Goal: Task Accomplishment & Management: Manage account settings

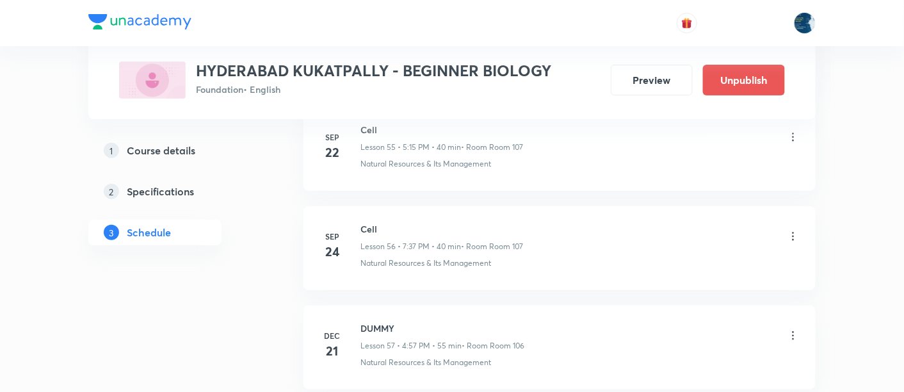
scroll to position [6173, 0]
click at [367, 222] on h6 "Cell" at bounding box center [441, 228] width 163 height 13
copy h6 "Cell"
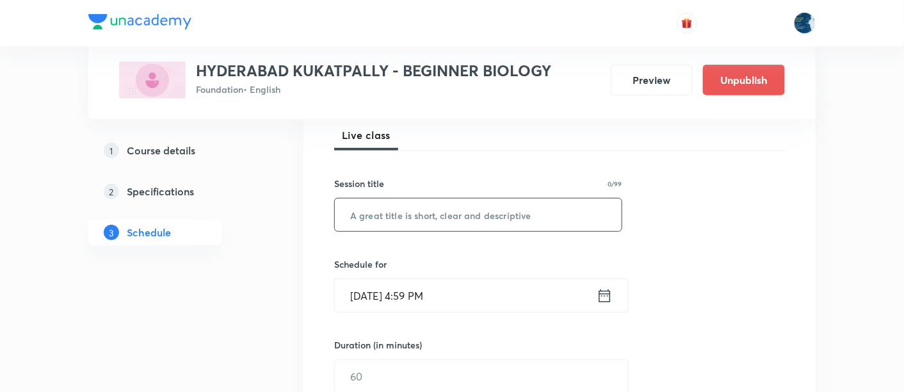
scroll to position [190, 0]
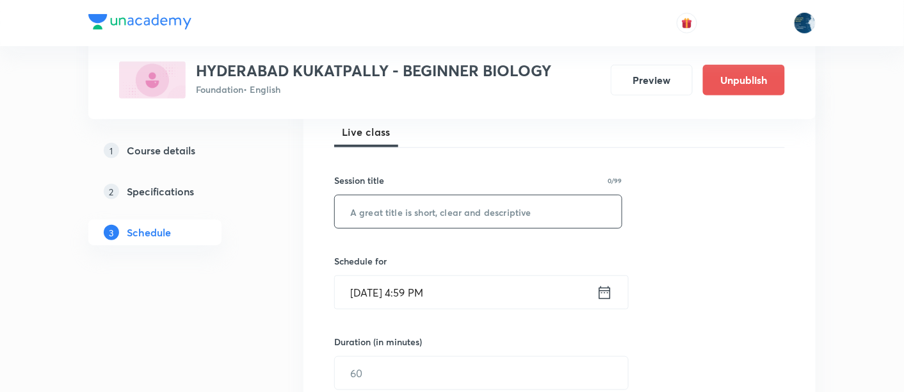
click at [414, 207] on input "text" at bounding box center [478, 211] width 287 height 33
paste input "Cell"
type input "Cell"
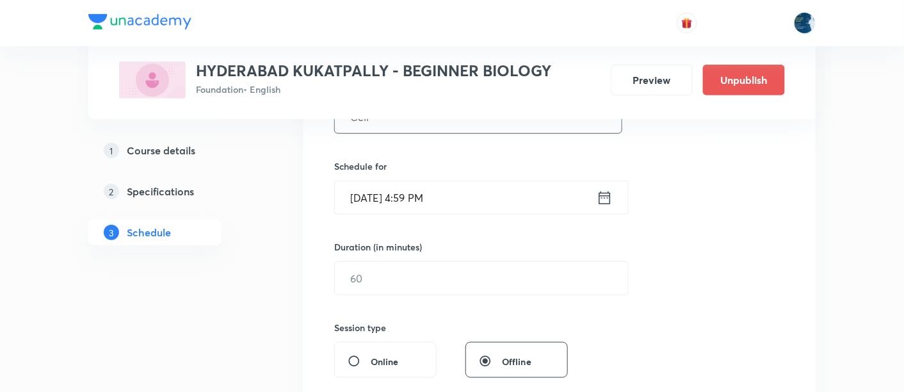
click at [459, 202] on input "Oct 6, 2025, 4:59 PM" at bounding box center [466, 197] width 262 height 33
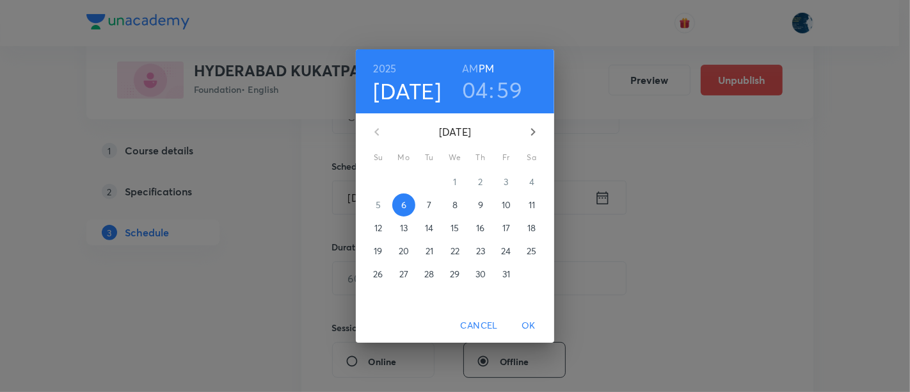
click at [481, 89] on h3 "04" at bounding box center [475, 89] width 26 height 27
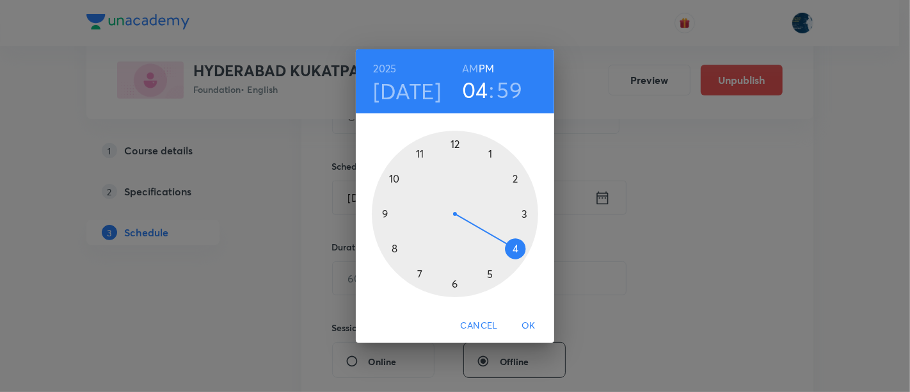
click at [492, 271] on div at bounding box center [455, 214] width 166 height 166
click at [525, 214] on div at bounding box center [455, 214] width 166 height 166
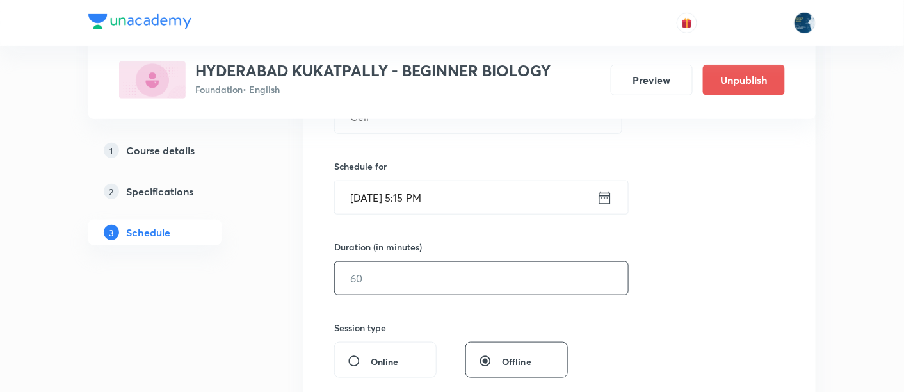
click at [412, 271] on input "text" at bounding box center [481, 278] width 293 height 33
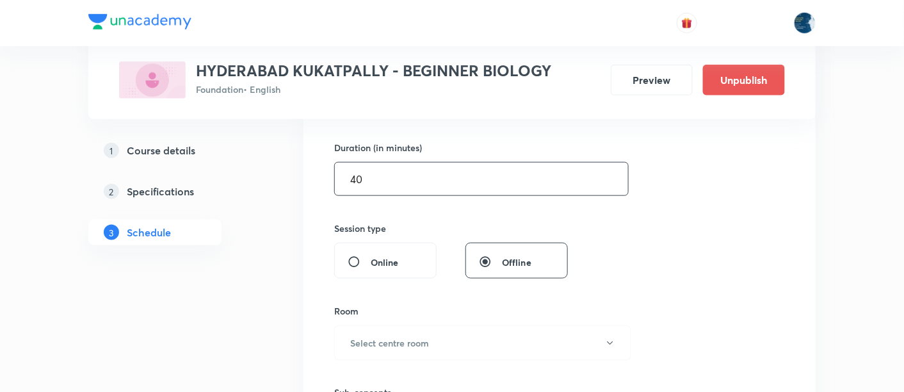
scroll to position [474, 0]
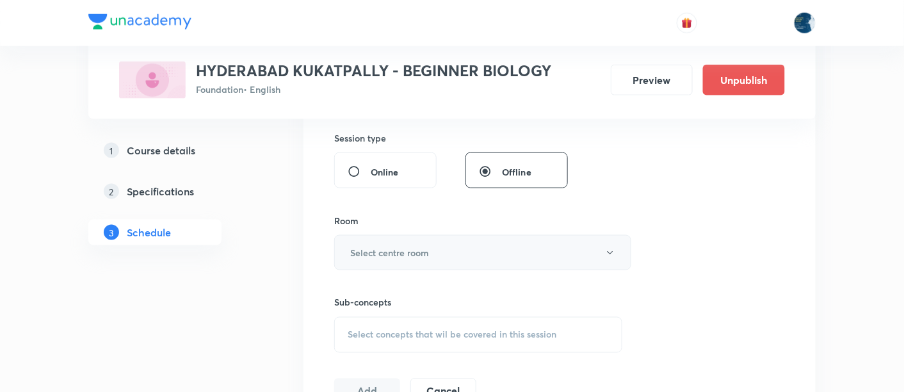
type input "40"
click at [414, 255] on h6 "Select centre room" at bounding box center [389, 252] width 79 height 13
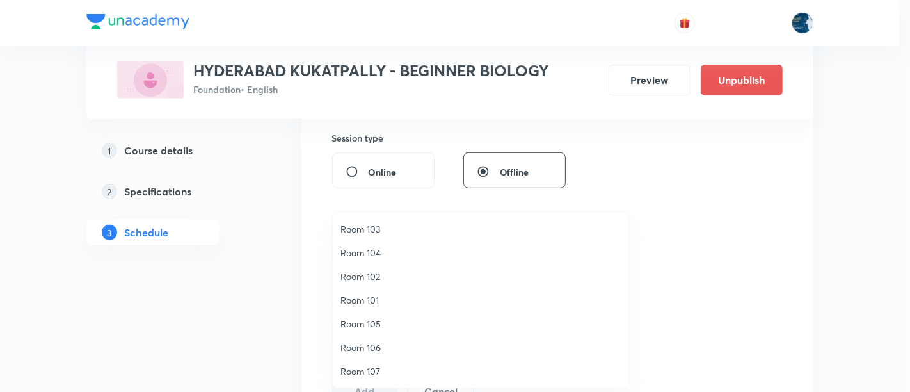
click at [385, 344] on span "Room 106" at bounding box center [481, 347] width 280 height 13
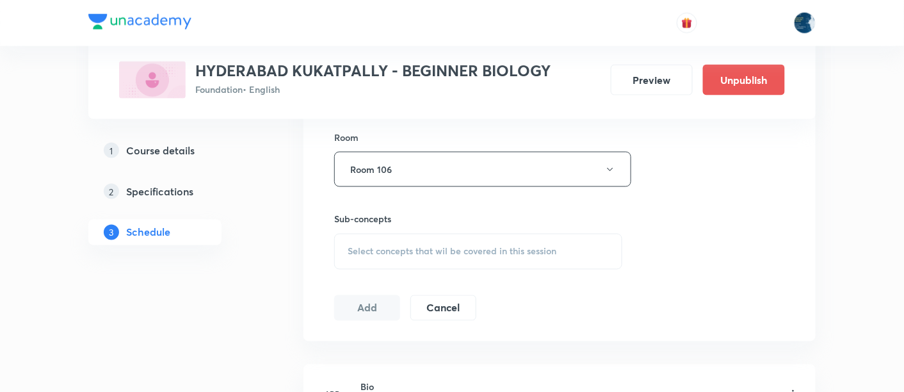
scroll to position [569, 0]
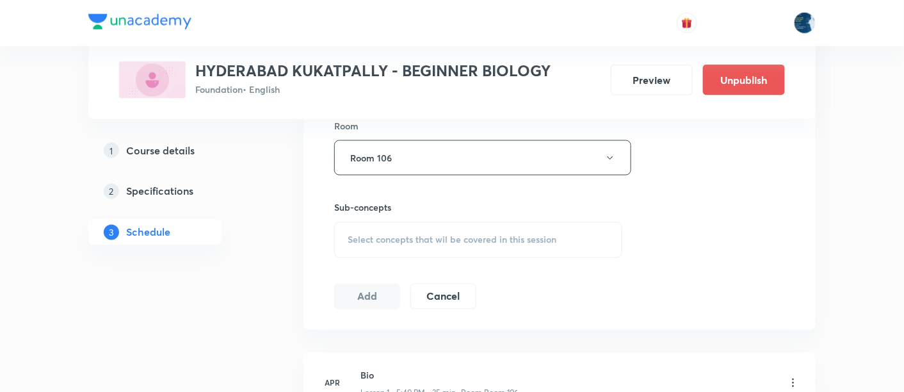
click at [343, 240] on div "Select concepts that wil be covered in this session" at bounding box center [478, 240] width 288 height 36
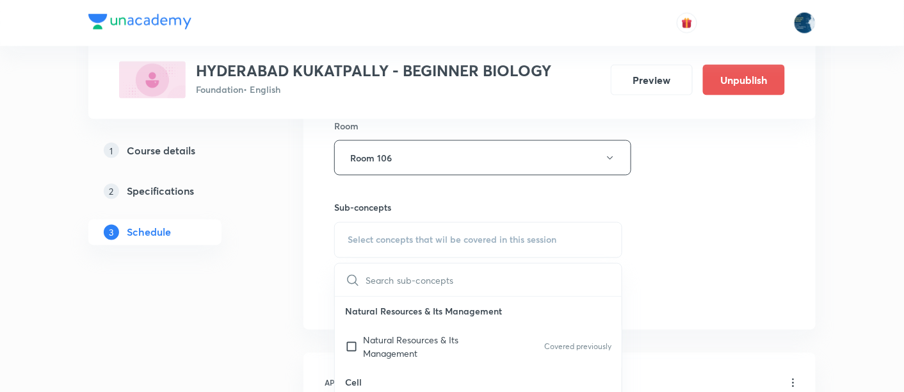
drag, startPoint x: 380, startPoint y: 346, endPoint x: 312, endPoint y: 273, distance: 99.2
click at [379, 347] on p "Natural Resources & Its Management" at bounding box center [427, 347] width 129 height 27
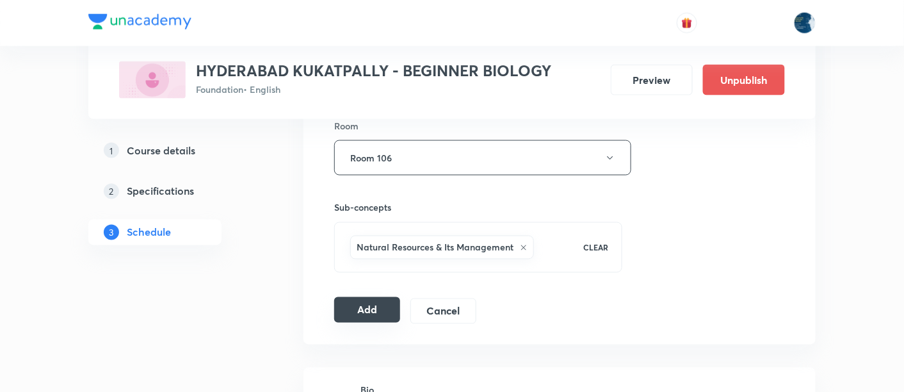
click at [381, 302] on button "Add" at bounding box center [367, 310] width 66 height 26
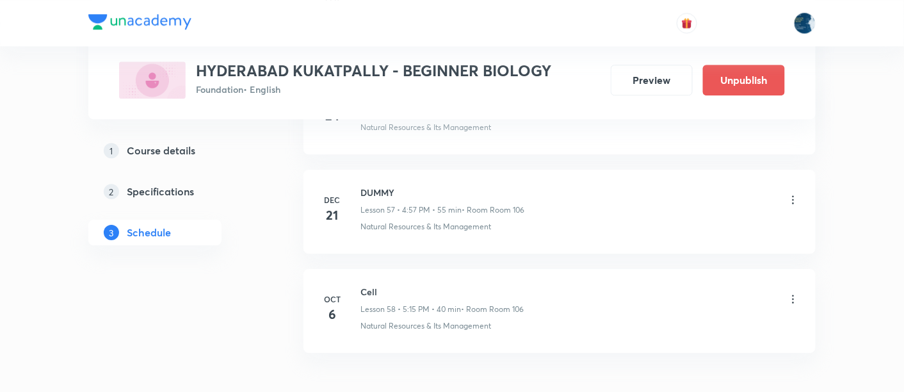
scroll to position [5780, 0]
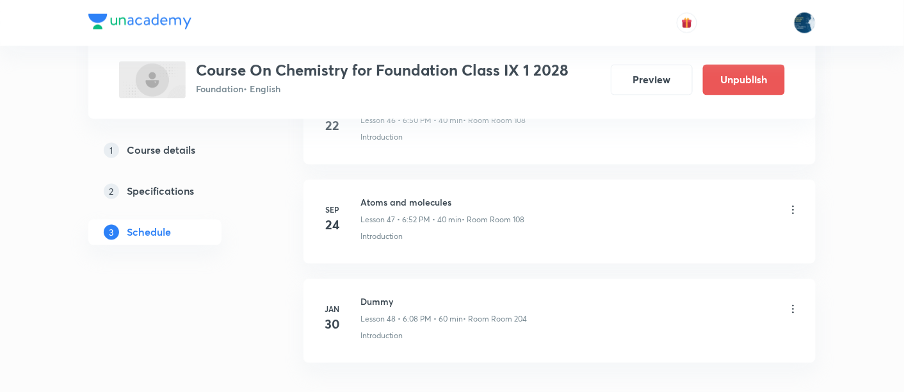
scroll to position [5283, 0]
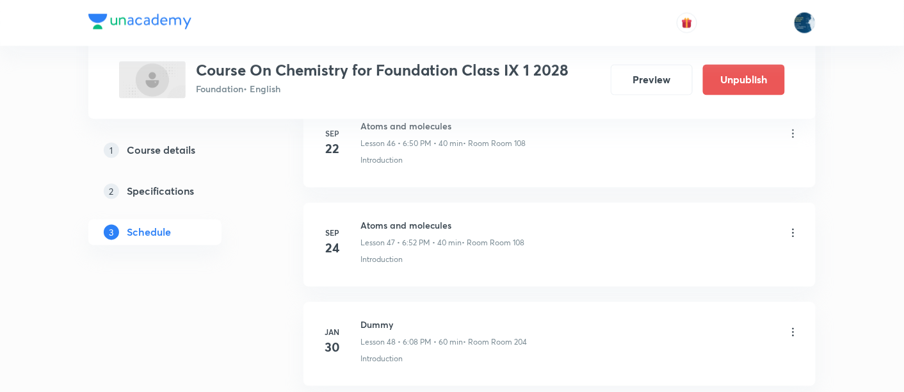
click at [384, 219] on h6 "Atoms and molecules" at bounding box center [442, 225] width 164 height 13
copy h6 "Atoms and molecules"
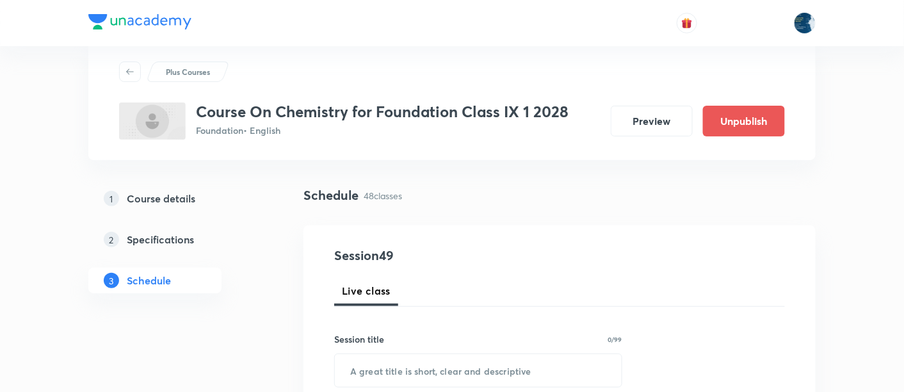
scroll to position [95, 0]
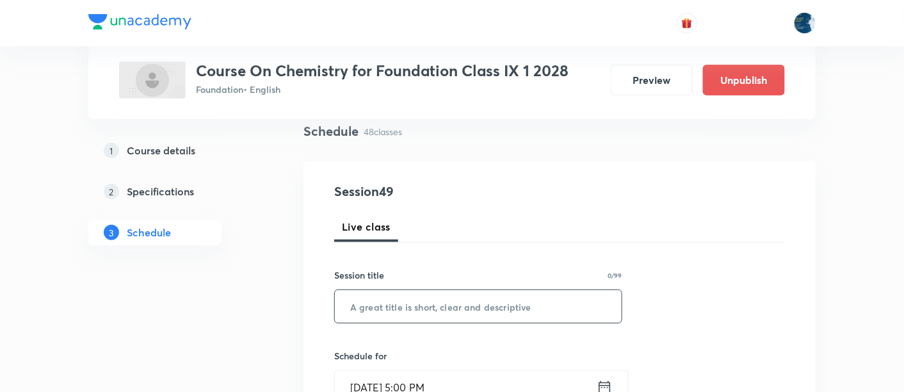
click at [426, 294] on input "text" at bounding box center [478, 306] width 287 height 33
paste input "Atoms and molecules"
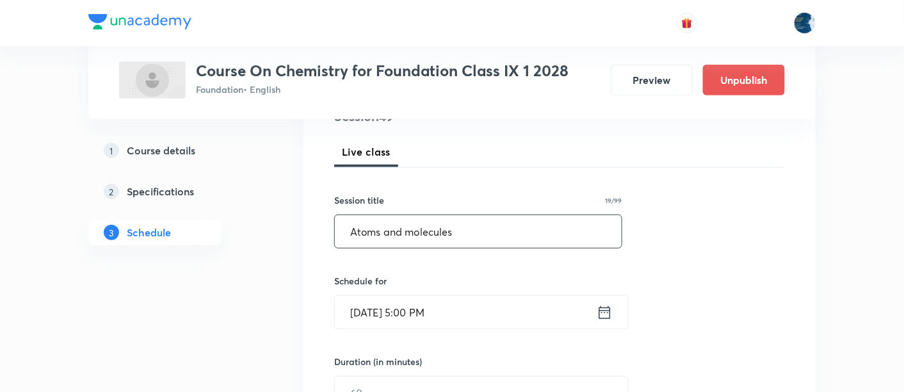
scroll to position [190, 0]
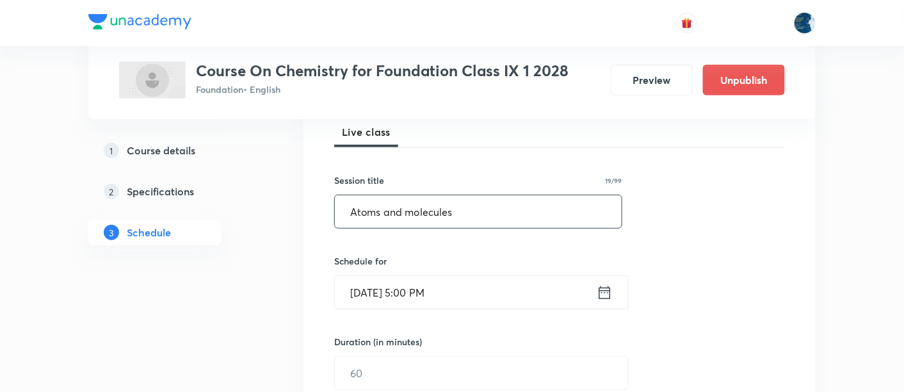
type input "Atoms and molecules"
click at [478, 292] on input "Oct 6, 2025, 5:00 PM" at bounding box center [466, 292] width 262 height 33
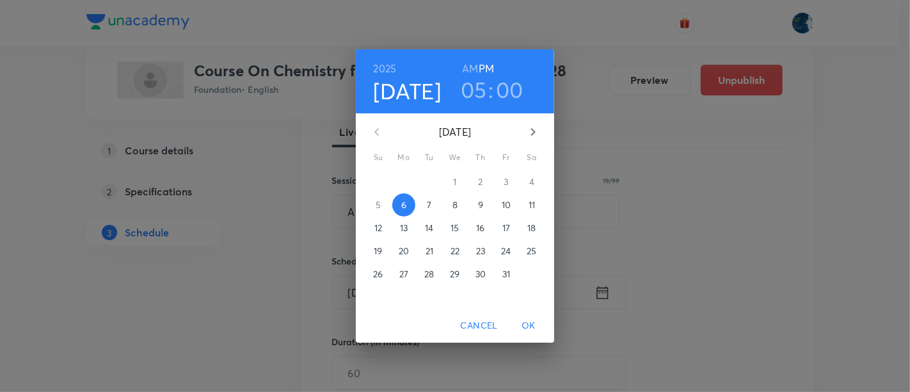
click at [515, 85] on h3 "00" at bounding box center [510, 89] width 28 height 27
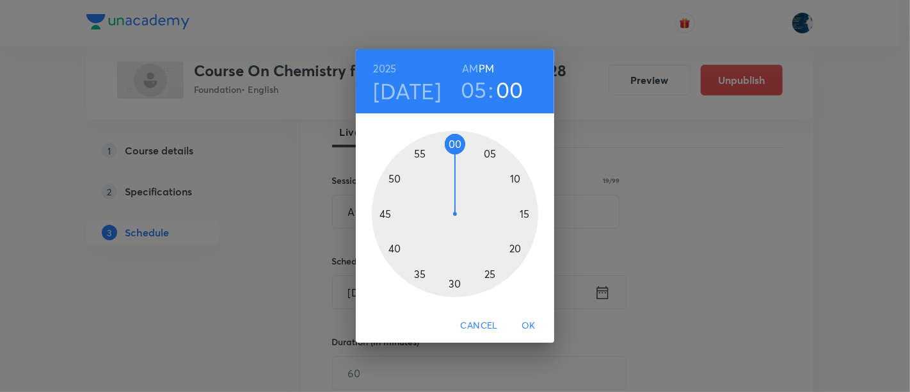
click at [528, 216] on div at bounding box center [455, 214] width 166 height 166
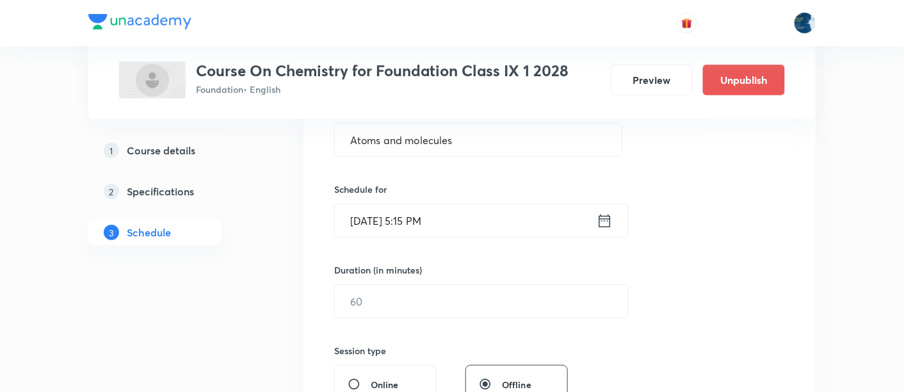
scroll to position [284, 0]
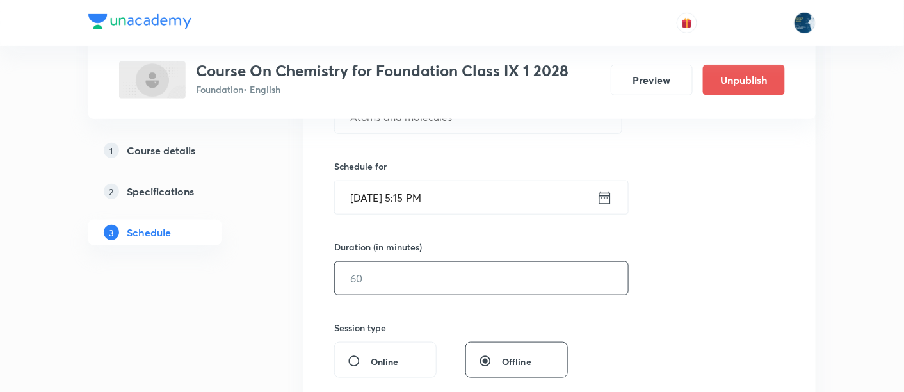
click at [414, 286] on input "text" at bounding box center [481, 278] width 293 height 33
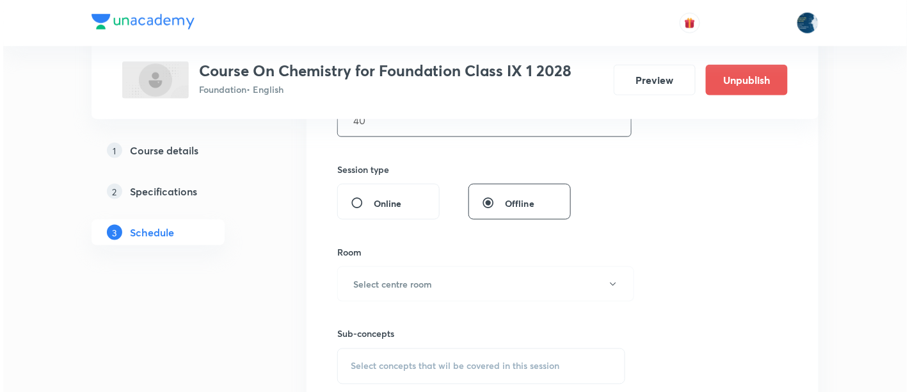
scroll to position [474, 0]
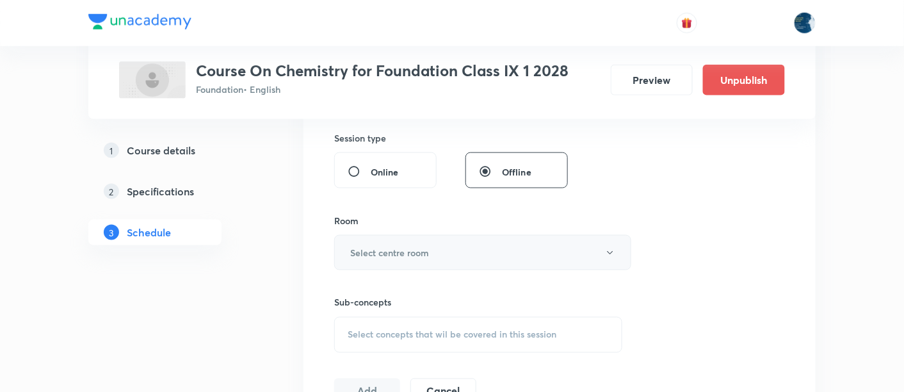
type input "40"
click at [416, 251] on h6 "Select centre room" at bounding box center [389, 252] width 79 height 13
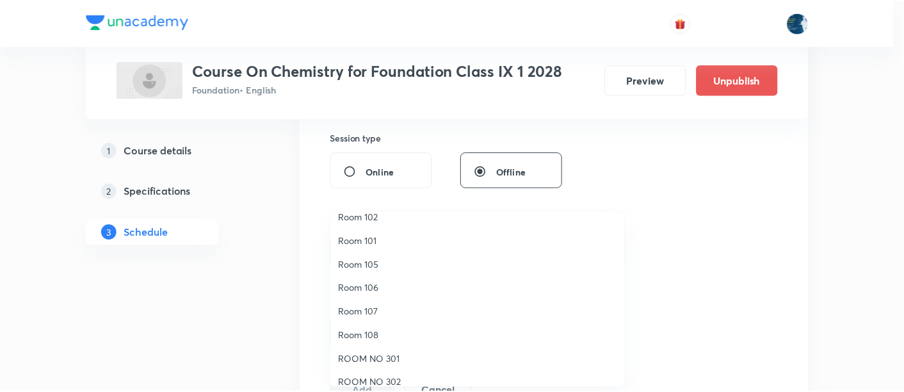
scroll to position [95, 0]
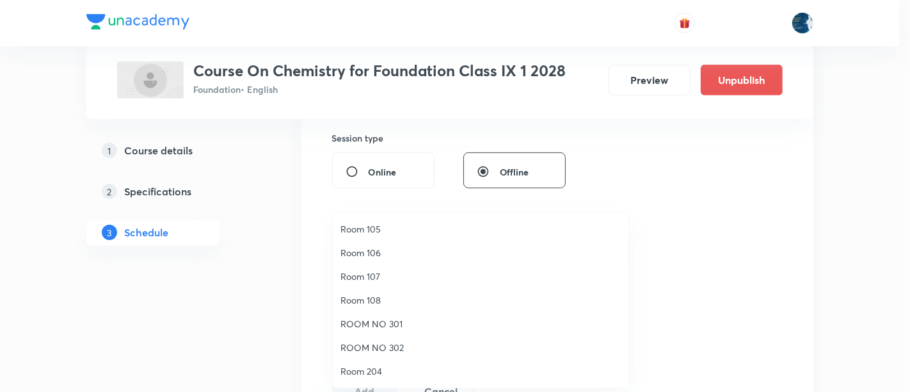
click at [373, 275] on span "Room 107" at bounding box center [481, 276] width 280 height 13
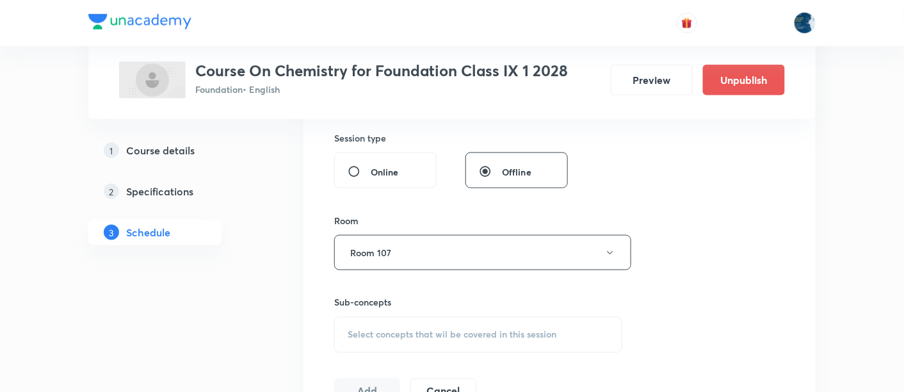
click at [349, 330] on span "Select concepts that wil be covered in this session" at bounding box center [452, 335] width 209 height 10
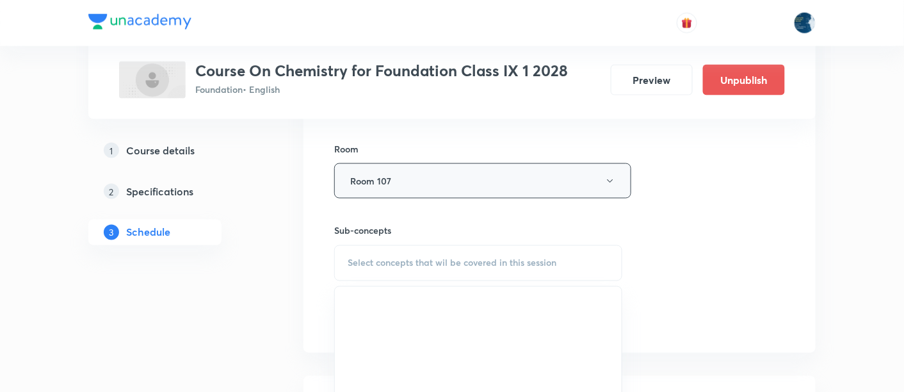
scroll to position [569, 0]
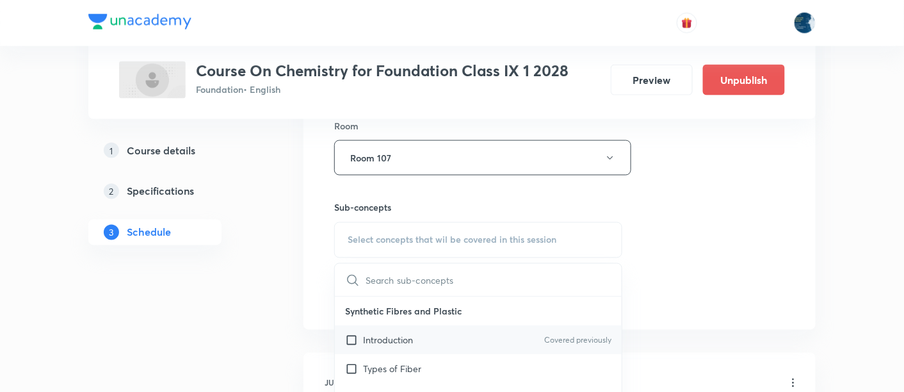
click at [400, 334] on p "Introduction" at bounding box center [388, 340] width 50 height 13
checkbox input "true"
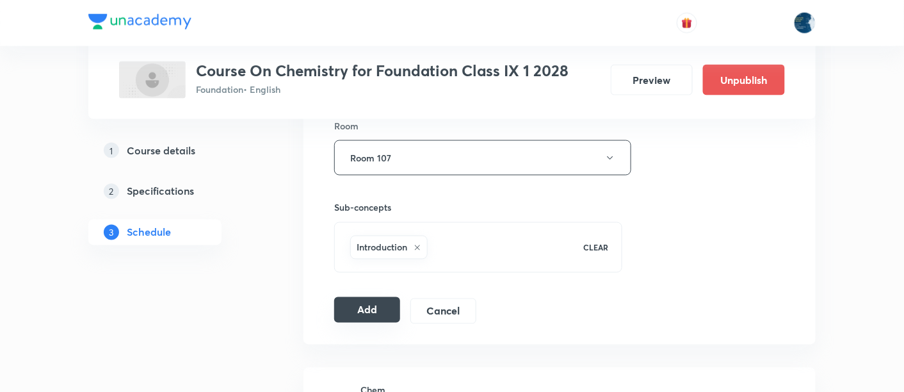
click at [369, 302] on button "Add" at bounding box center [367, 310] width 66 height 26
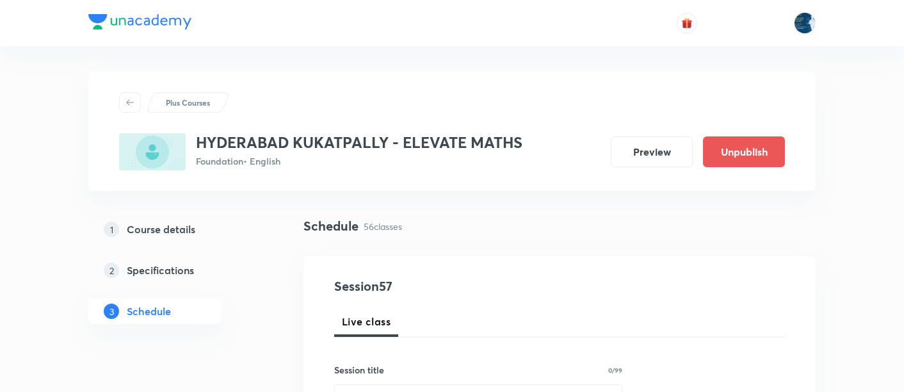
scroll to position [6156, 0]
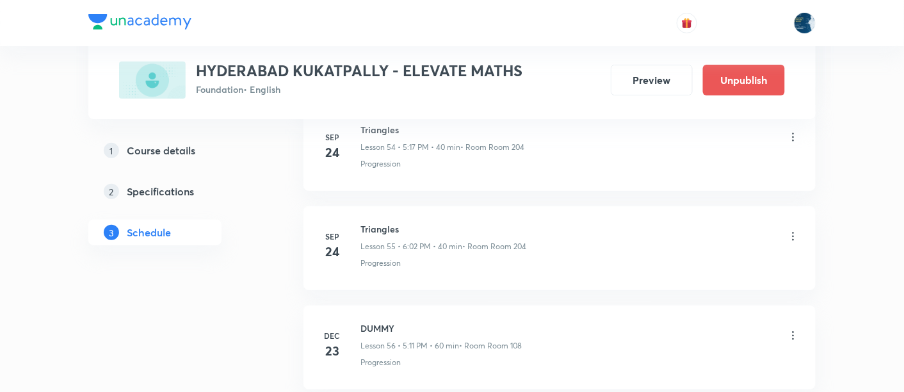
click at [386, 222] on h6 "Triangles" at bounding box center [443, 228] width 166 height 13
copy h6 "Triangles"
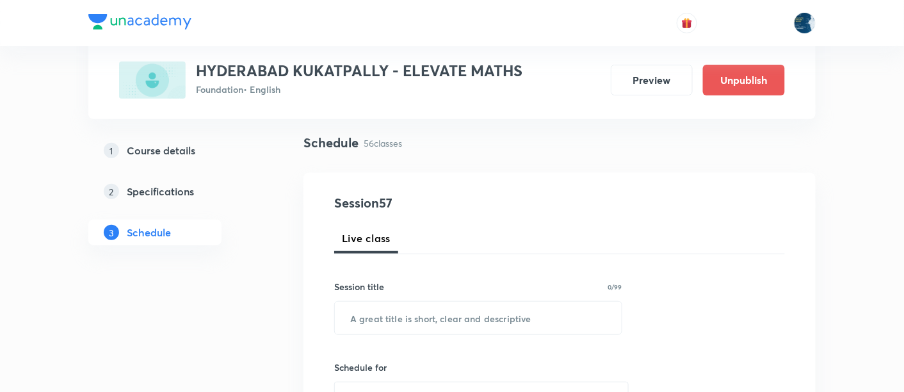
scroll to position [95, 0]
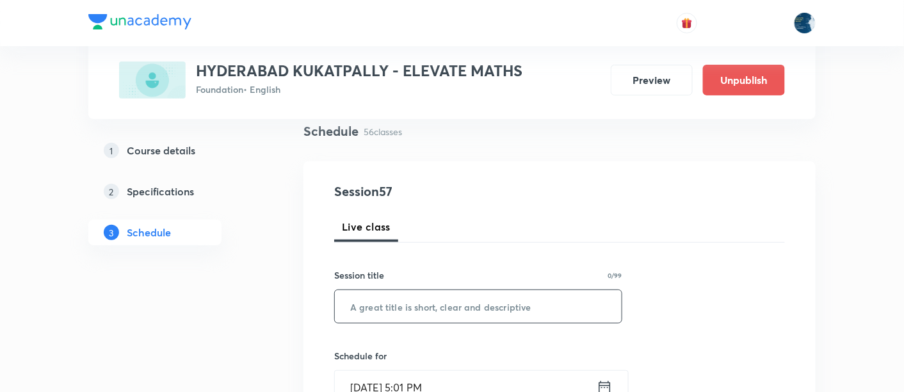
click at [397, 300] on input "text" at bounding box center [478, 306] width 287 height 33
paste input "Triangles"
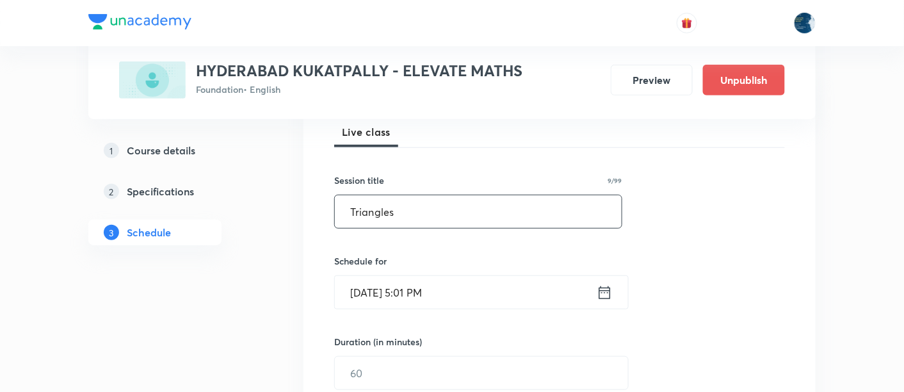
type input "Triangles"
click at [498, 289] on input "Oct 6, 2025, 5:01 PM" at bounding box center [466, 292] width 262 height 33
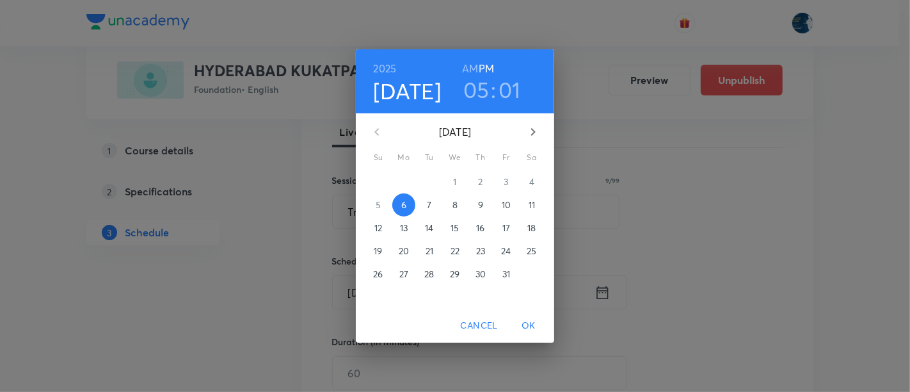
click at [513, 89] on h3 "01" at bounding box center [510, 89] width 22 height 27
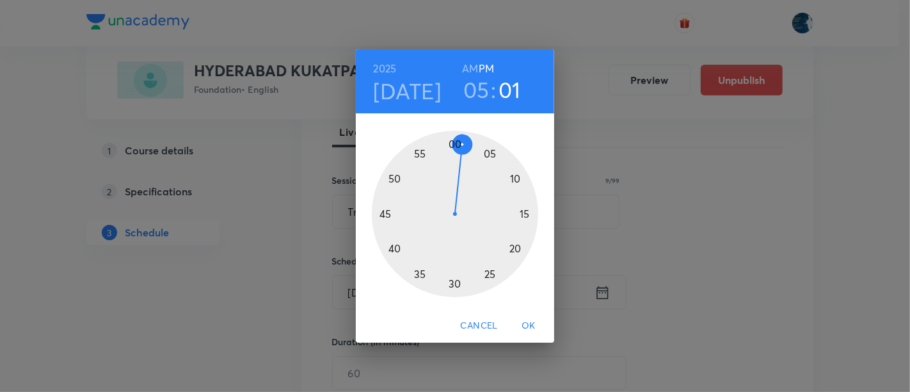
click at [528, 211] on div at bounding box center [455, 214] width 166 height 166
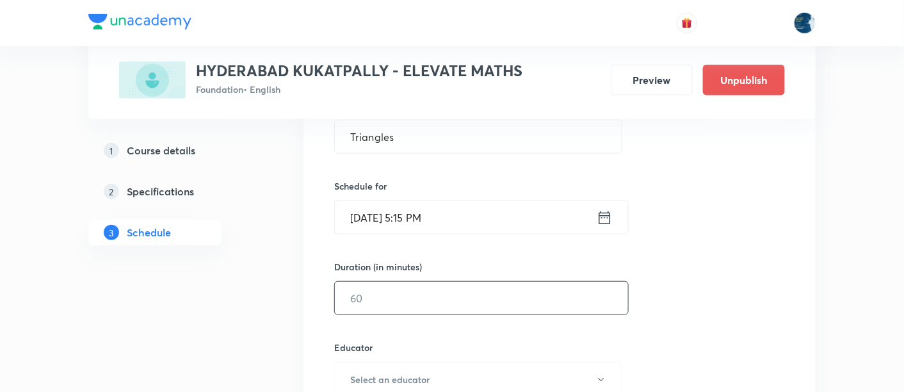
scroll to position [284, 0]
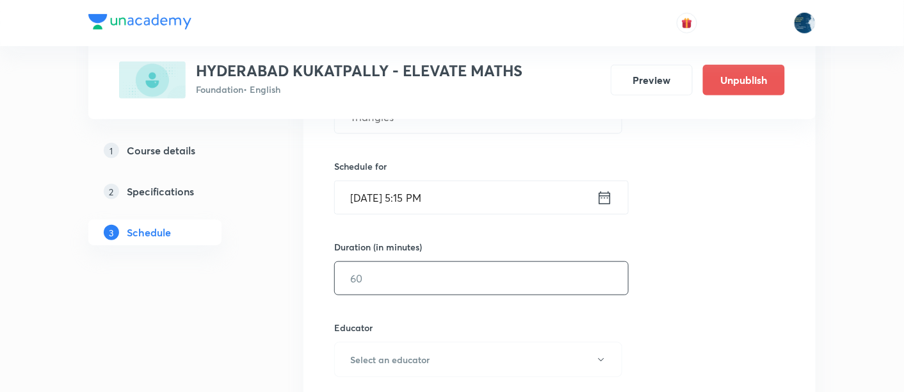
click at [378, 273] on input "text" at bounding box center [481, 278] width 293 height 33
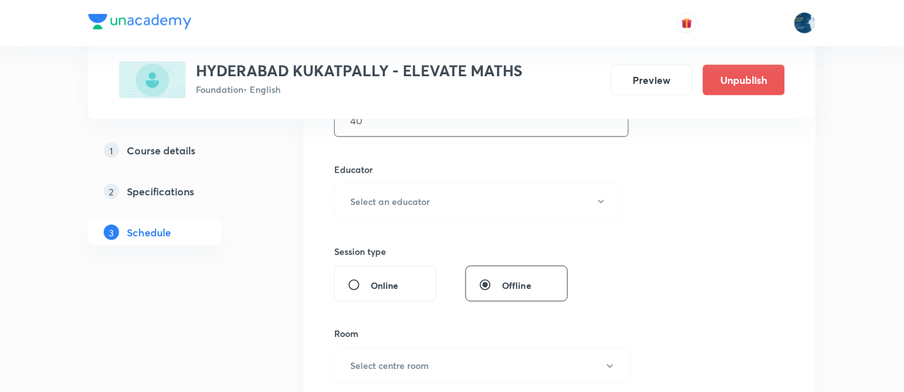
scroll to position [474, 0]
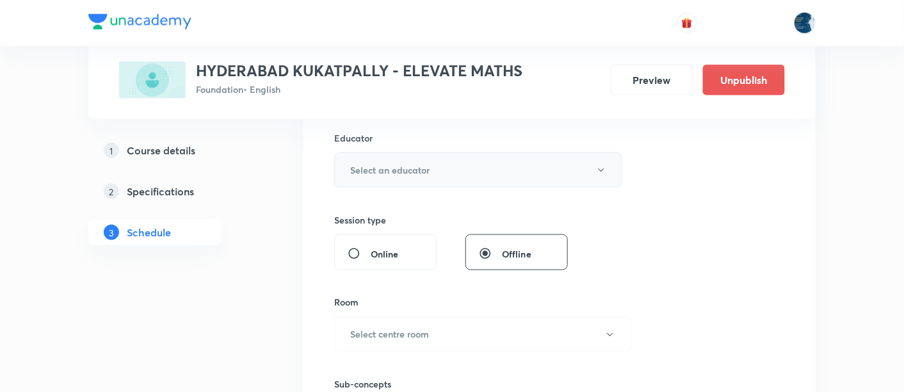
type input "40"
click at [376, 164] on h6 "Select an educator" at bounding box center [389, 169] width 79 height 13
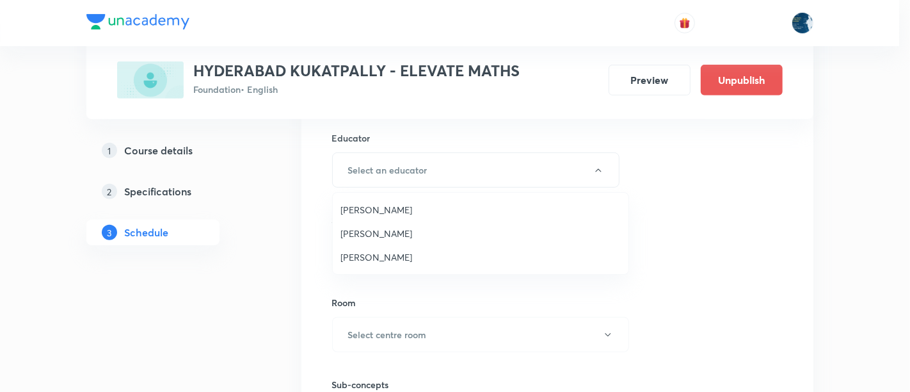
click at [384, 213] on span "Laxmipriya Sahu" at bounding box center [481, 209] width 280 height 13
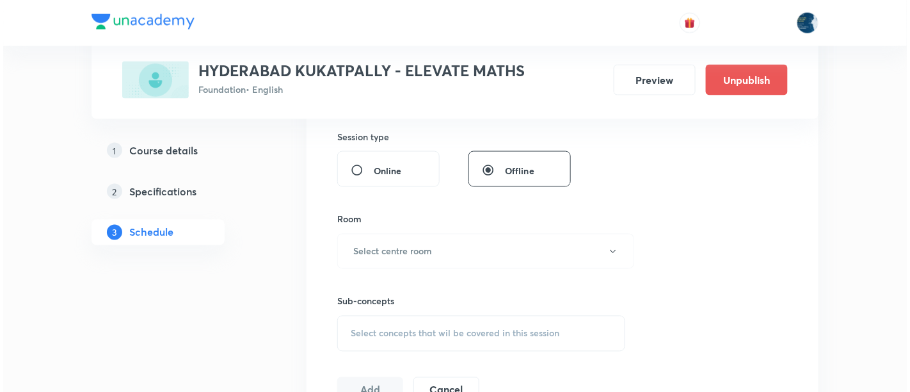
scroll to position [569, 0]
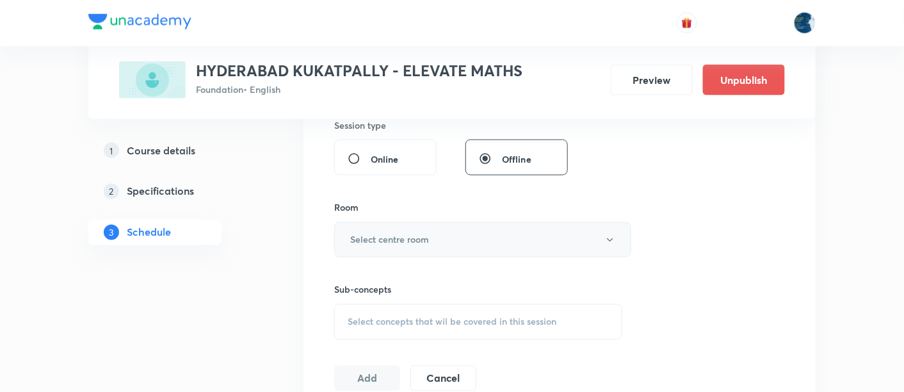
click at [436, 238] on button "Select centre room" at bounding box center [482, 239] width 297 height 35
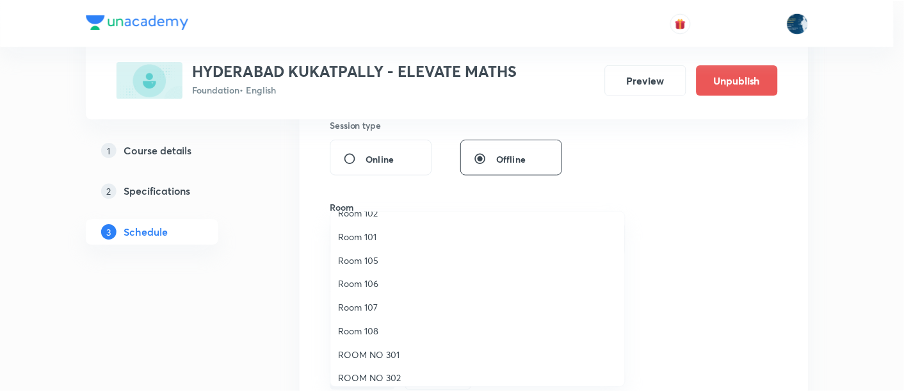
scroll to position [95, 0]
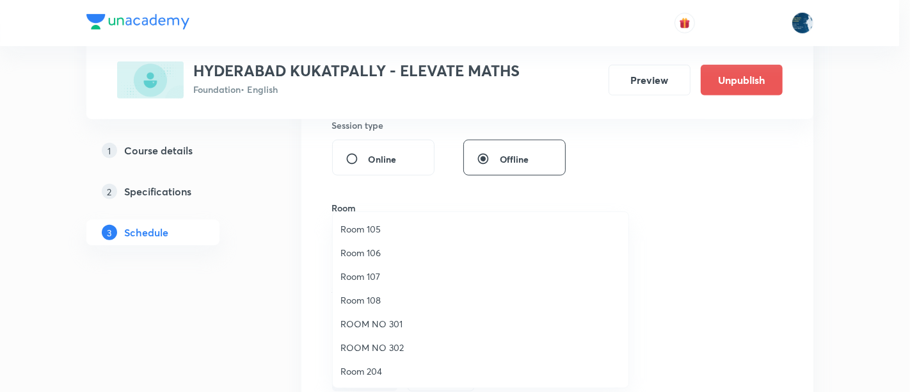
click at [373, 300] on span "Room 108" at bounding box center [481, 299] width 280 height 13
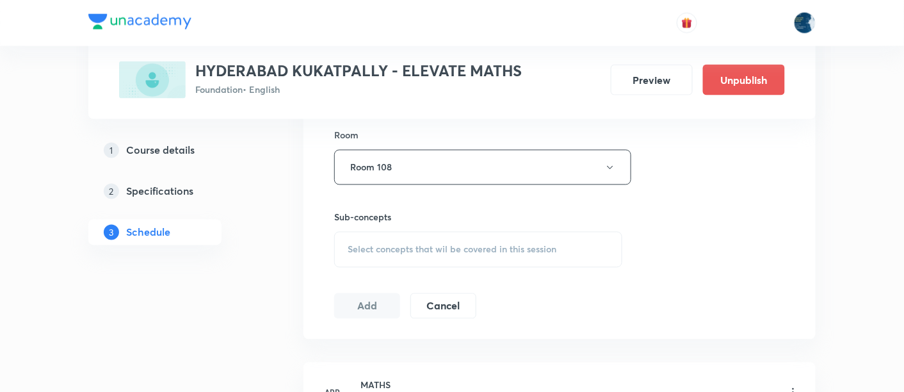
scroll to position [664, 0]
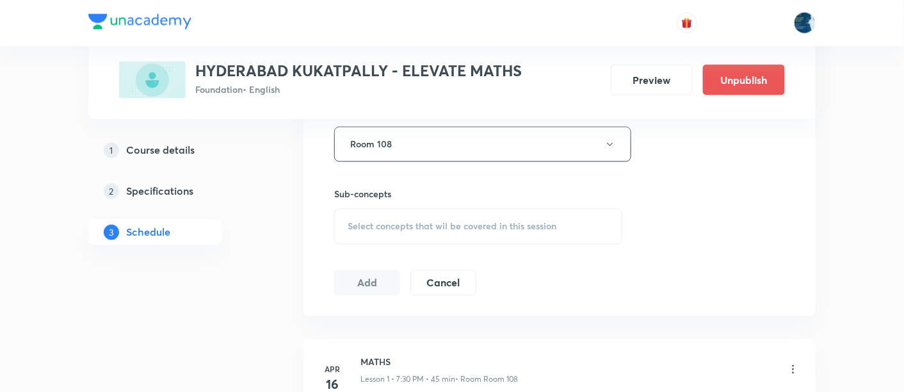
click at [345, 219] on div "Select concepts that wil be covered in this session" at bounding box center [478, 227] width 288 height 36
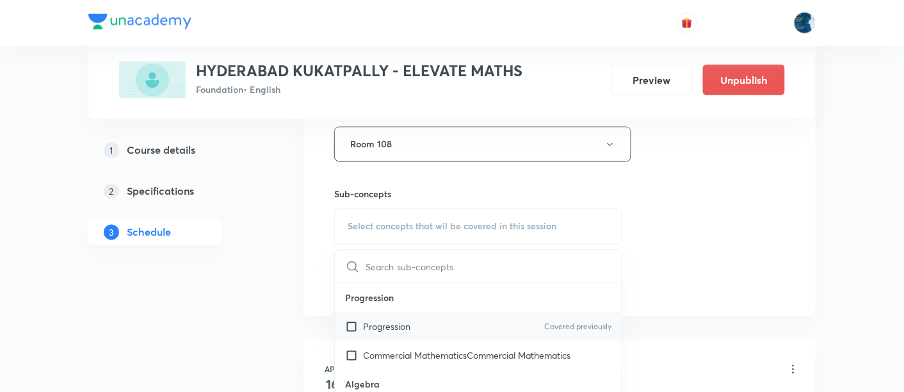
click at [386, 320] on p "Progression" at bounding box center [386, 326] width 47 height 13
checkbox input "true"
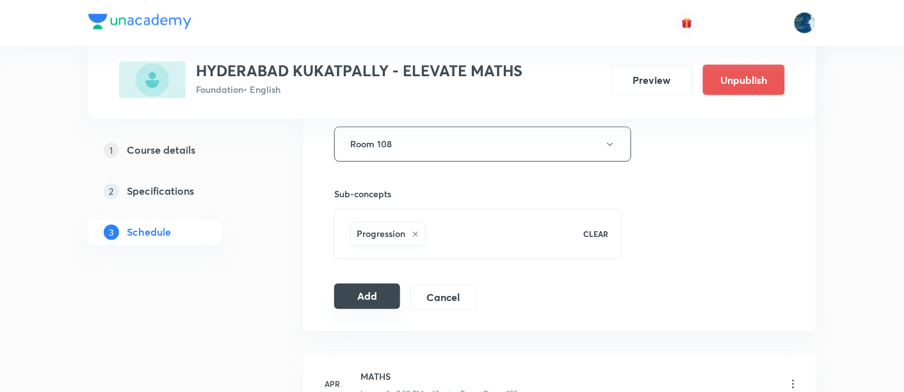
click at [369, 305] on button "Add" at bounding box center [367, 297] width 66 height 26
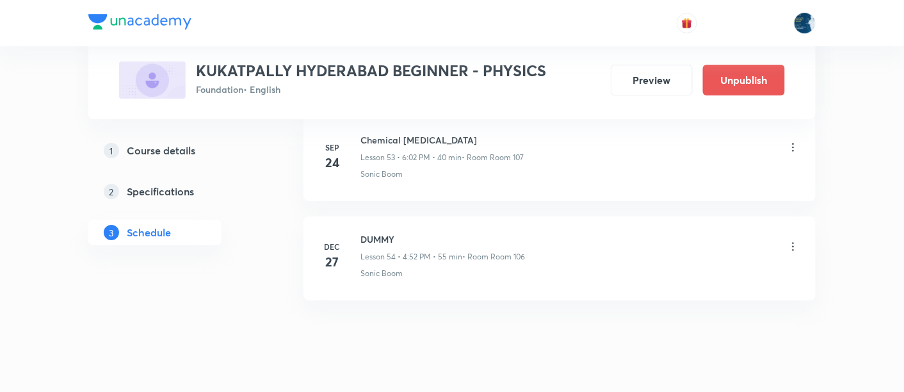
scroll to position [5877, 0]
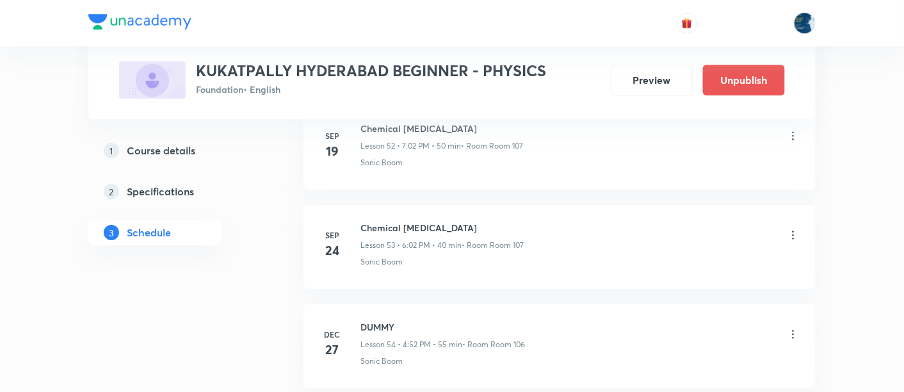
click at [392, 221] on div "Chemical Effects of Electric Current Lesson 53 • 6:02 PM • 40 min • Room Room 1…" at bounding box center [441, 236] width 163 height 30
click at [396, 221] on h6 "Chemical Effects of Electric Current" at bounding box center [441, 227] width 163 height 13
copy h6 "Chemical Effects of Electric Current"
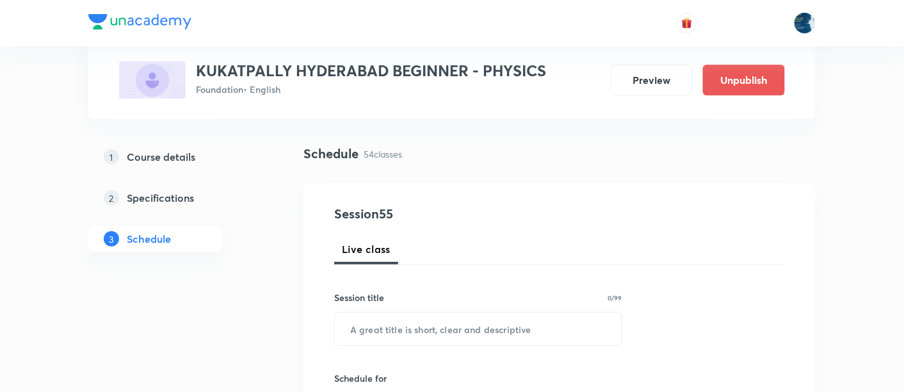
scroll to position [95, 0]
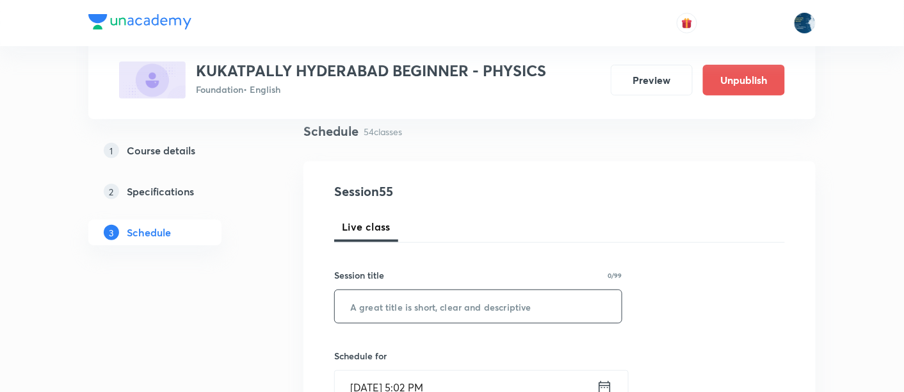
click at [440, 293] on input "text" at bounding box center [478, 306] width 287 height 33
paste input "Chemical Effects of Electric Current"
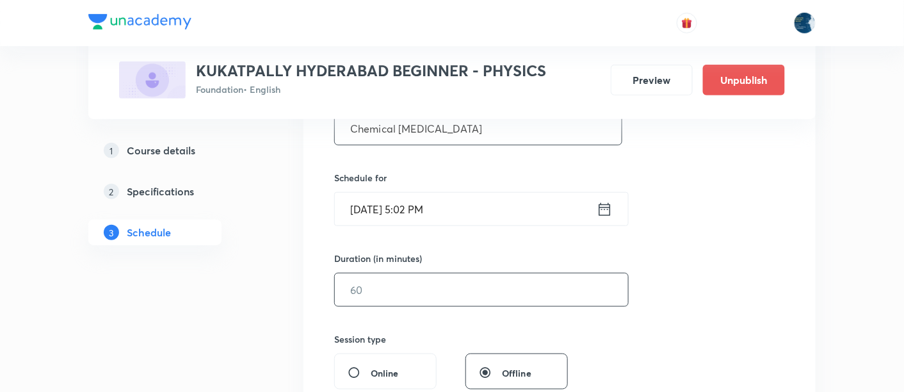
scroll to position [284, 0]
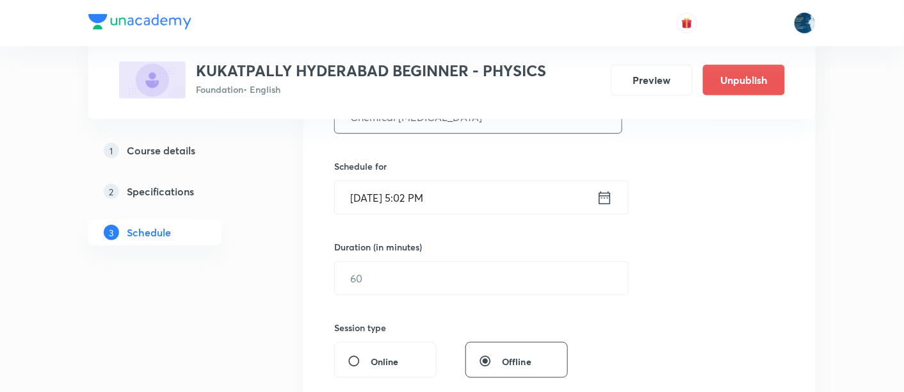
type input "Chemical Effects of Electric Current"
click at [471, 202] on input "Oct 6, 2025, 5:02 PM" at bounding box center [466, 197] width 262 height 33
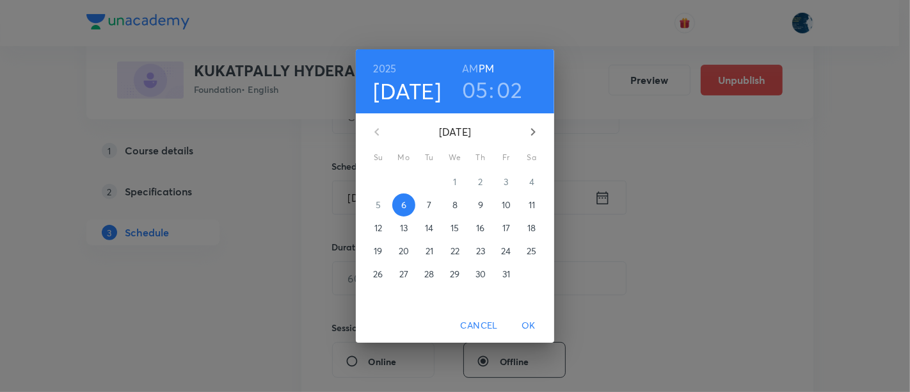
click at [477, 86] on h3 "05" at bounding box center [475, 89] width 26 height 27
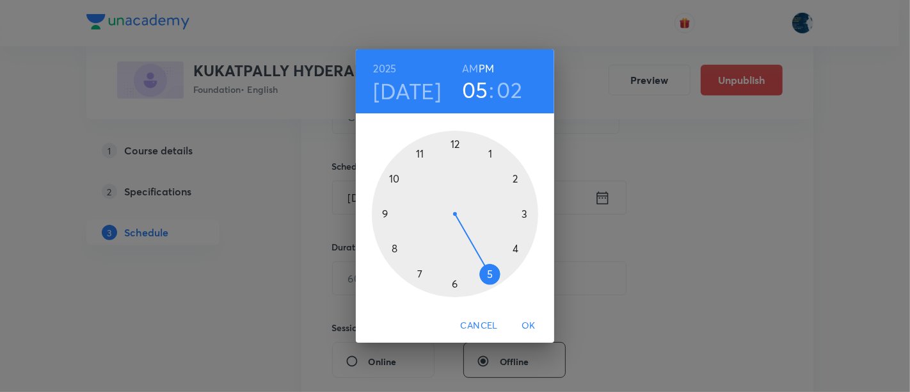
click at [455, 281] on div at bounding box center [455, 214] width 166 height 166
click at [453, 140] on div at bounding box center [455, 214] width 166 height 166
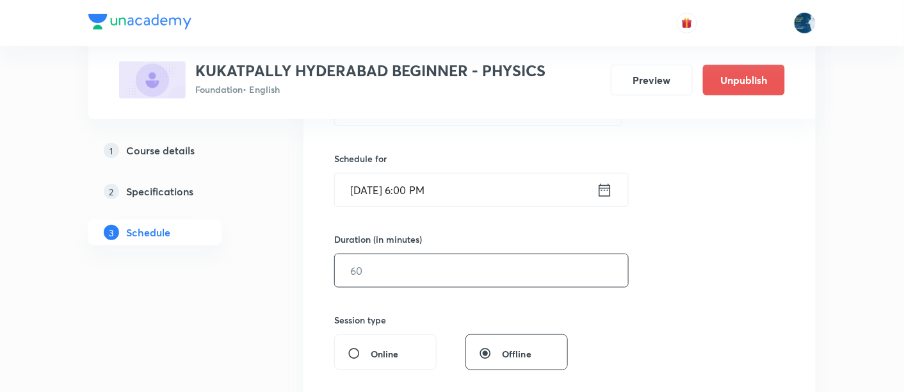
scroll to position [379, 0]
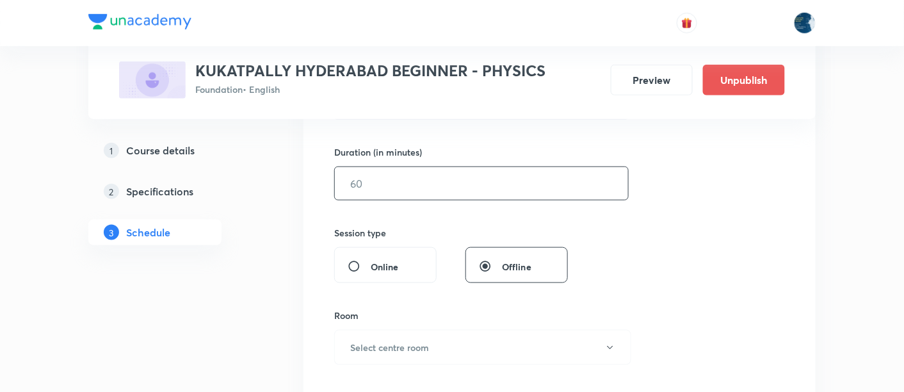
click at [391, 184] on input "text" at bounding box center [481, 183] width 293 height 33
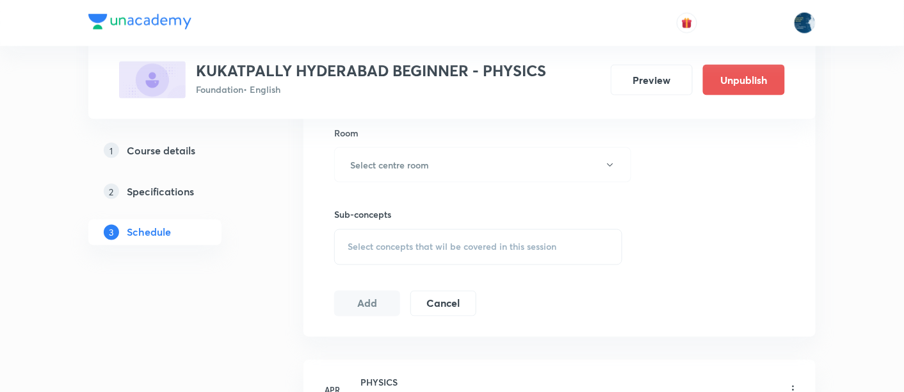
scroll to position [569, 0]
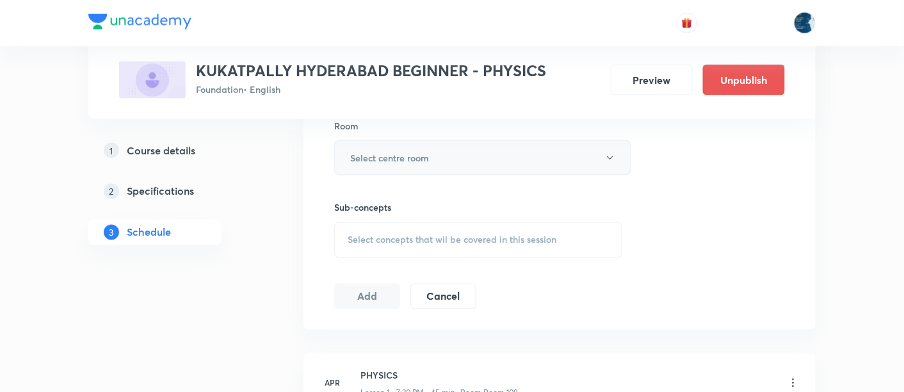
type input "40"
click at [425, 154] on h6 "Select centre room" at bounding box center [389, 157] width 79 height 13
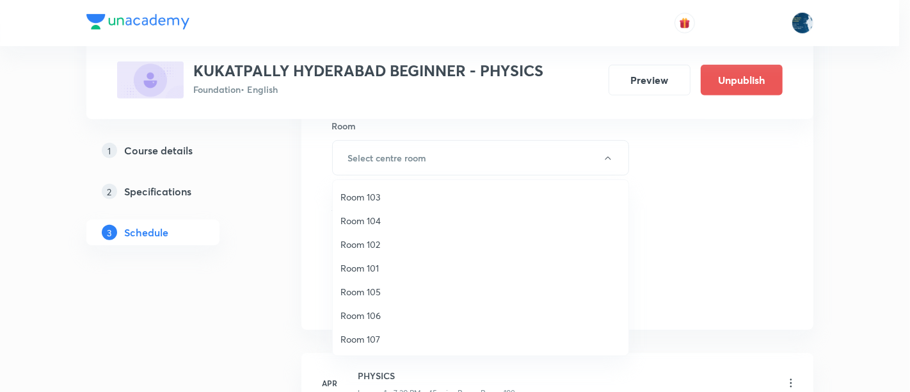
click at [378, 315] on span "Room 106" at bounding box center [481, 315] width 280 height 13
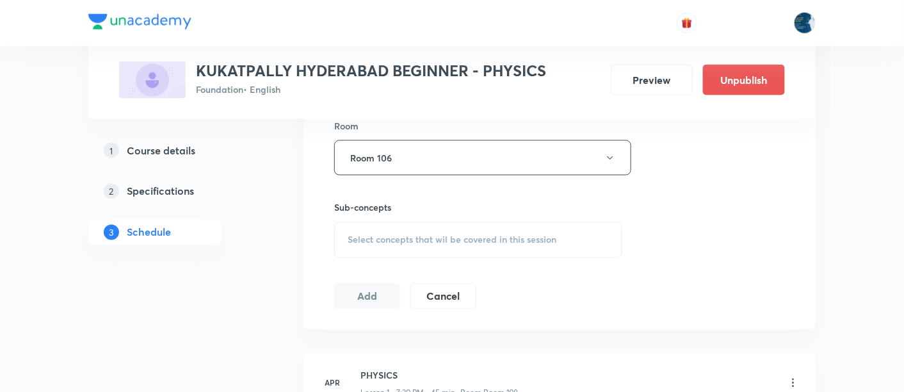
click at [347, 246] on div "Select concepts that wil be covered in this session" at bounding box center [478, 240] width 288 height 36
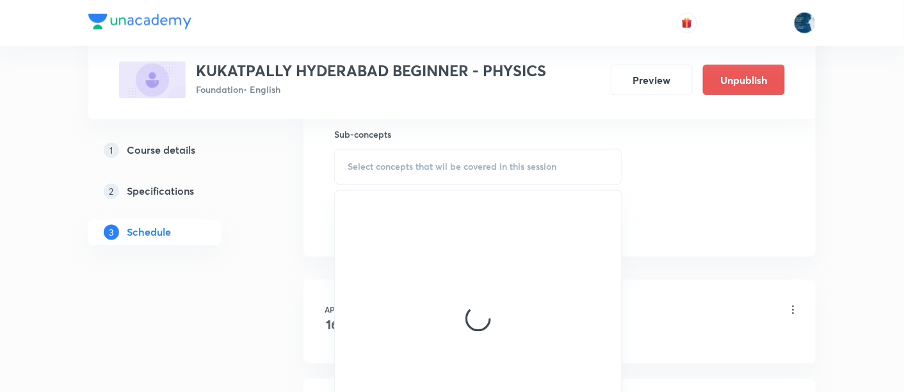
scroll to position [664, 0]
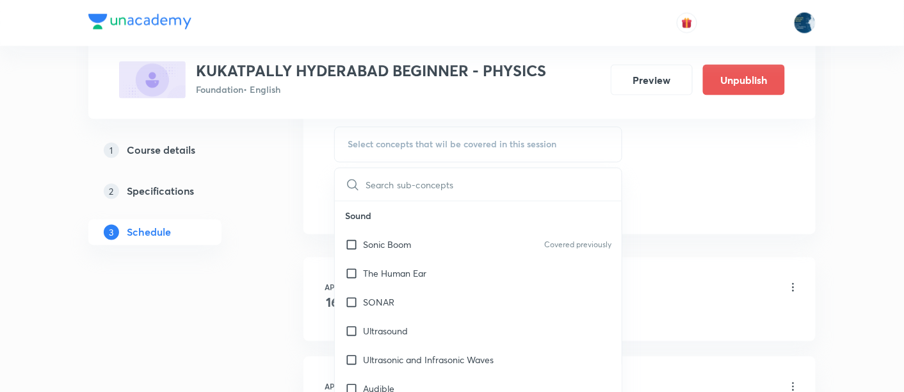
click at [348, 142] on span "Select concepts that wil be covered in this session" at bounding box center [452, 145] width 209 height 10
click at [406, 244] on p "Sonic Boom" at bounding box center [387, 244] width 48 height 13
checkbox input "true"
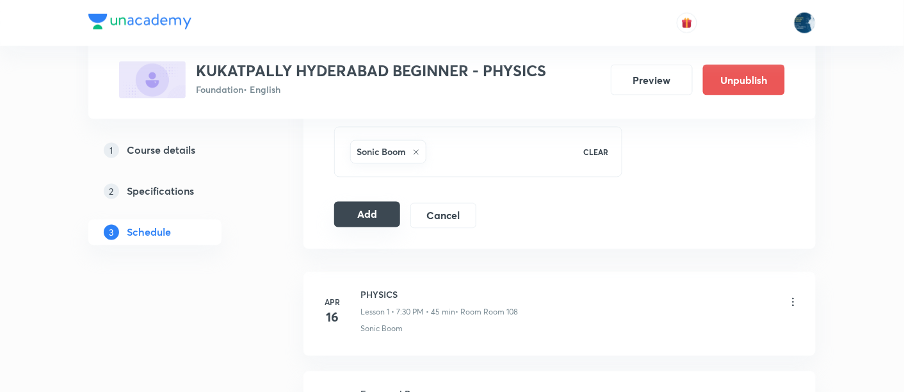
click at [369, 222] on button "Add" at bounding box center [367, 215] width 66 height 26
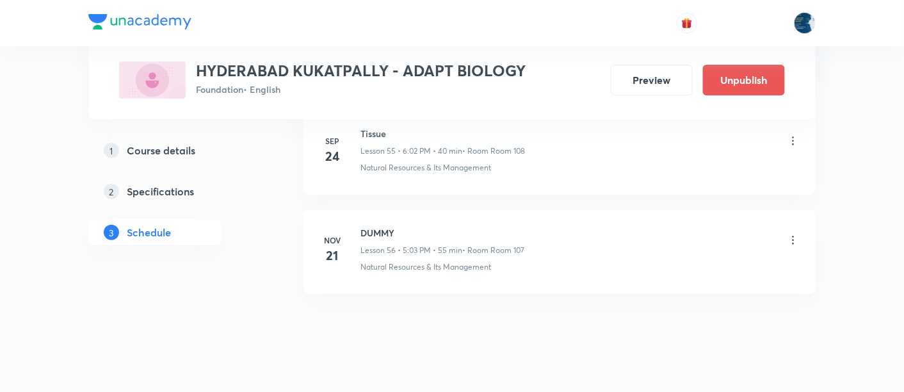
scroll to position [6075, 0]
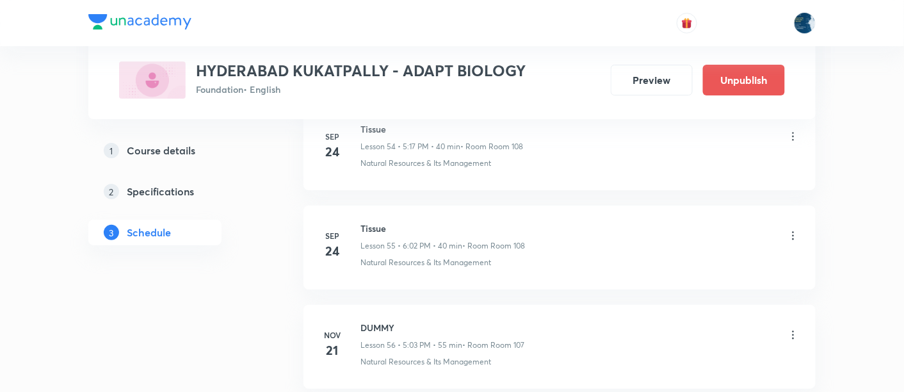
click at [375, 222] on h6 "Tissue" at bounding box center [442, 228] width 165 height 13
copy h6 "Tissue"
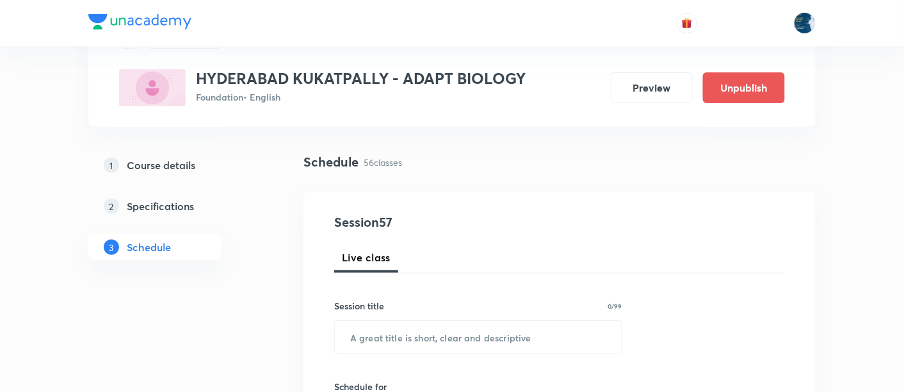
scroll to position [95, 0]
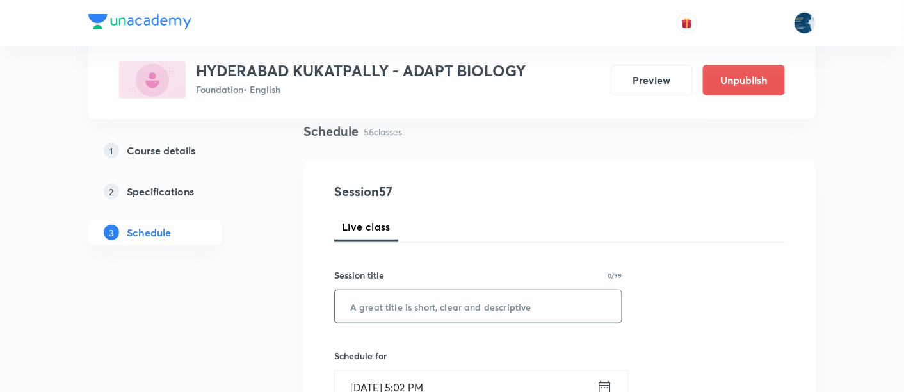
click at [426, 293] on input "text" at bounding box center [478, 306] width 287 height 33
paste input "Tissue"
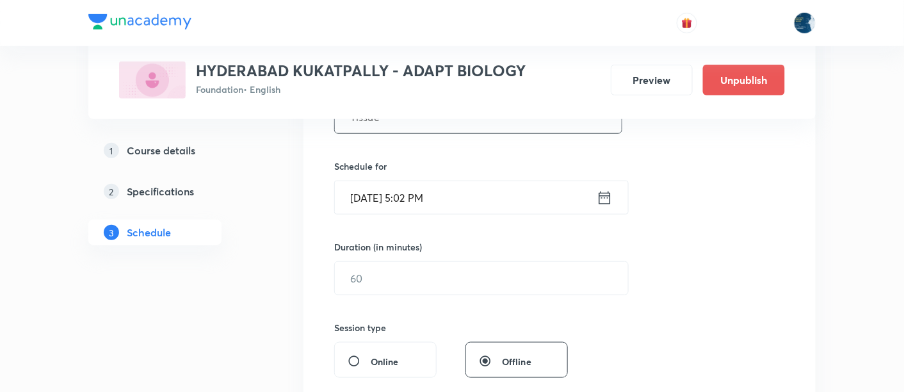
type input "Tissue"
click at [472, 210] on input "Oct 6, 2025, 5:02 PM" at bounding box center [466, 197] width 262 height 33
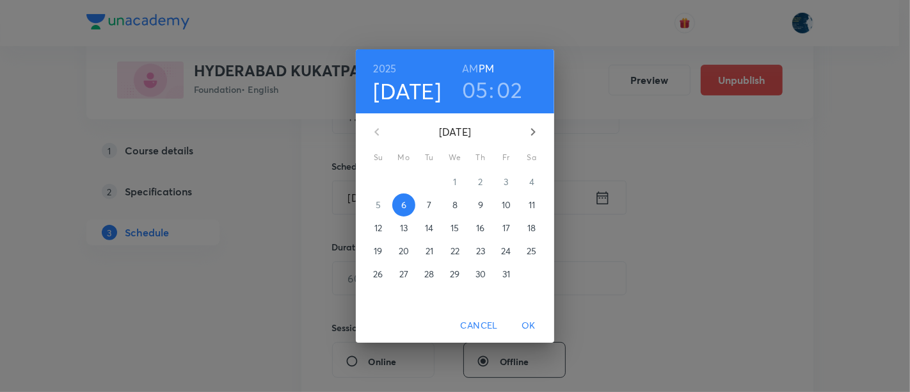
click at [479, 87] on h3 "05" at bounding box center [475, 89] width 26 height 27
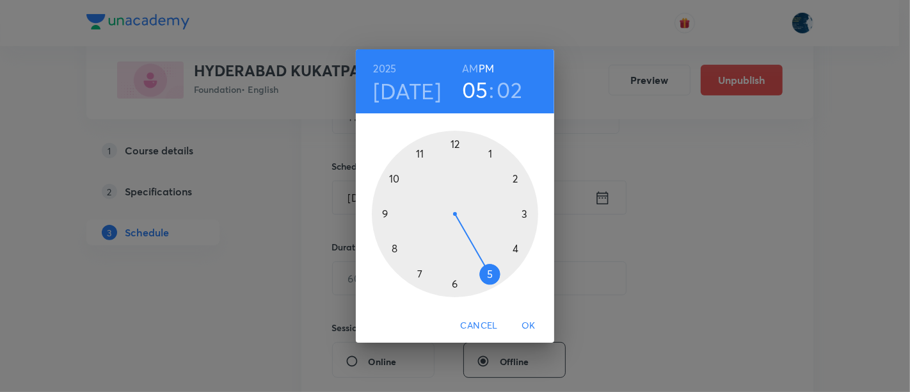
click at [457, 280] on div at bounding box center [455, 214] width 166 height 166
click at [453, 143] on div at bounding box center [455, 214] width 166 height 166
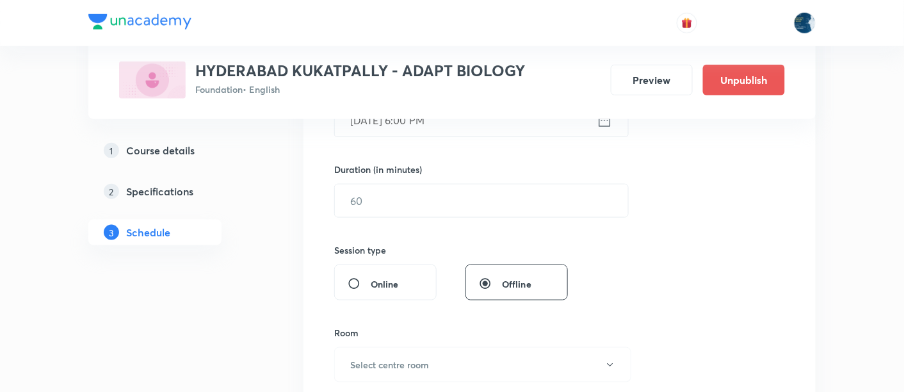
scroll to position [379, 0]
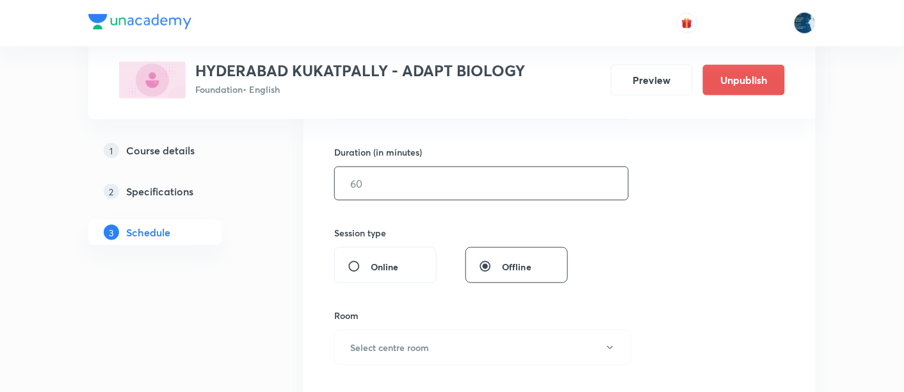
click at [367, 195] on input "text" at bounding box center [481, 183] width 293 height 33
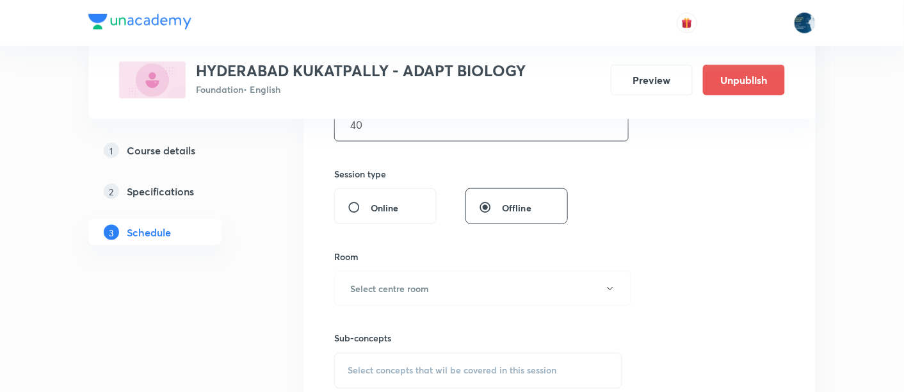
scroll to position [474, 0]
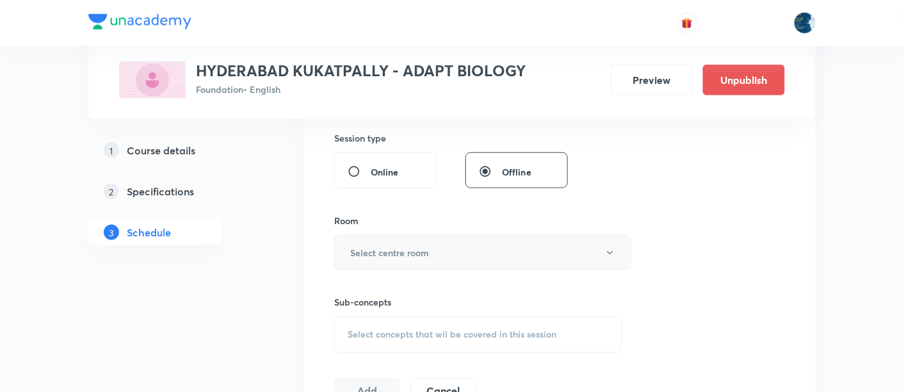
type input "40"
click at [411, 246] on h6 "Select centre room" at bounding box center [389, 252] width 79 height 13
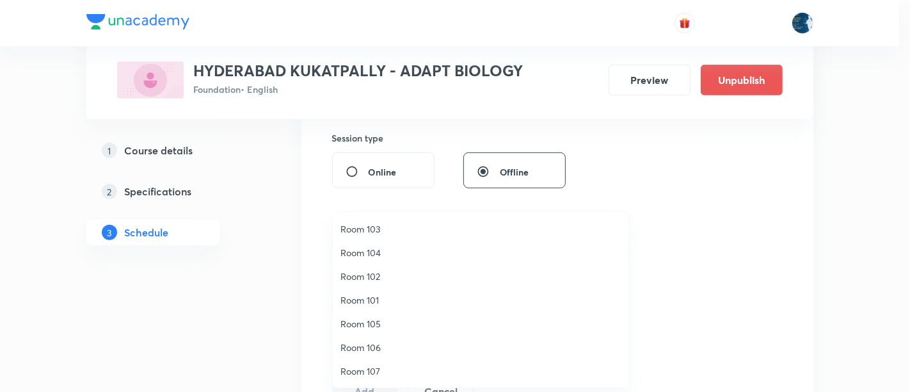
click at [375, 368] on span "Room 107" at bounding box center [481, 370] width 280 height 13
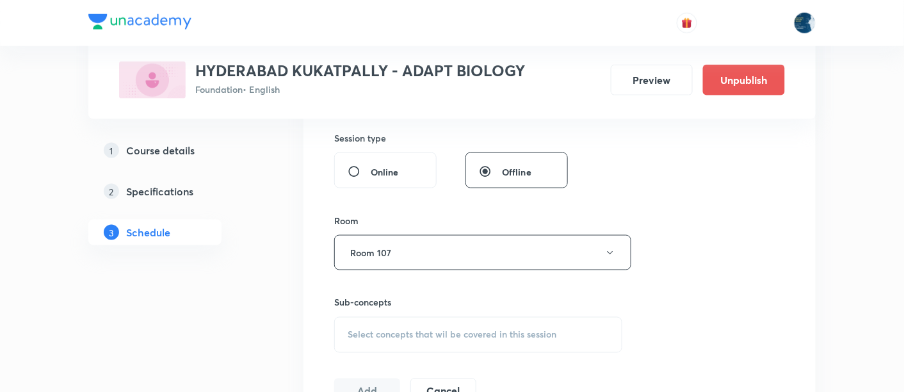
scroll to position [569, 0]
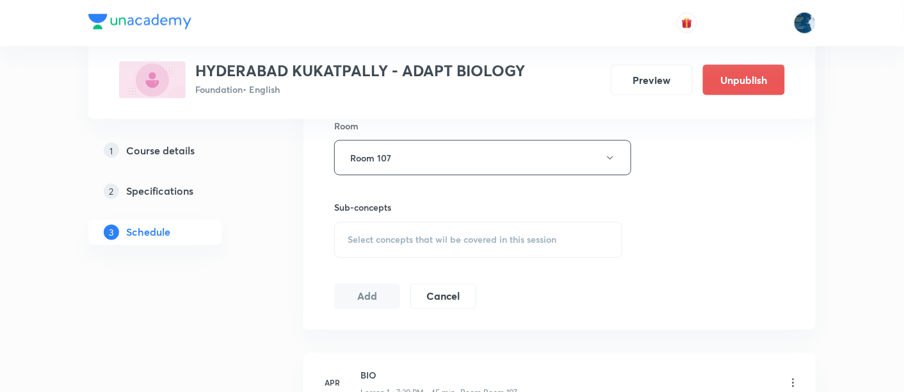
click at [346, 237] on div "Select concepts that wil be covered in this session" at bounding box center [478, 240] width 288 height 36
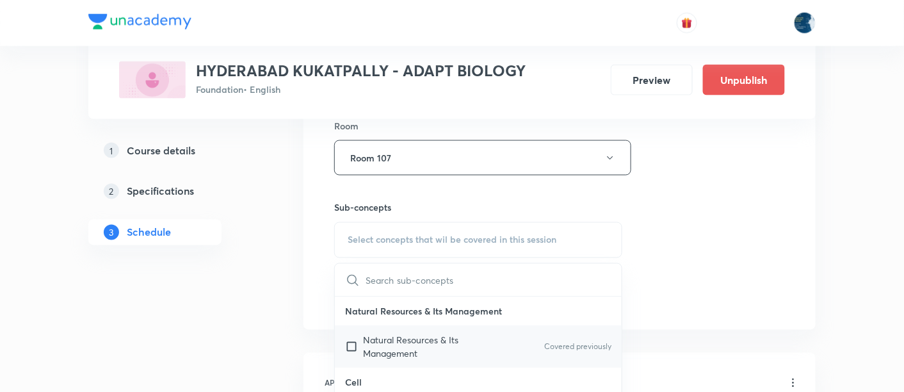
click at [413, 341] on p "Natural Resources & Its Management" at bounding box center [427, 347] width 129 height 27
checkbox input "true"
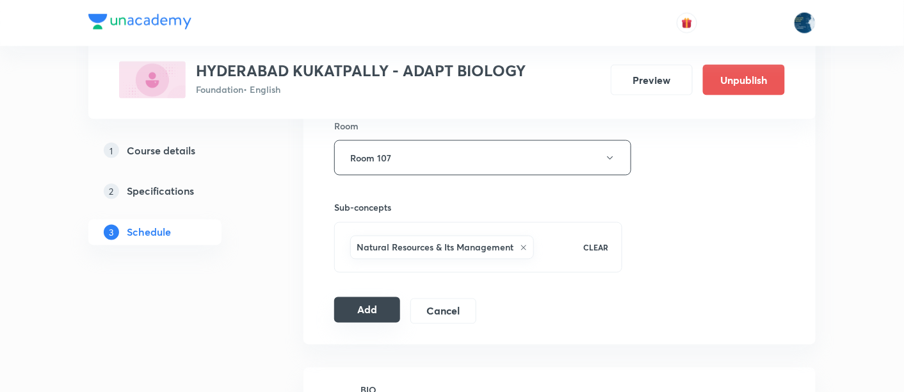
click at [375, 311] on button "Add" at bounding box center [367, 310] width 66 height 26
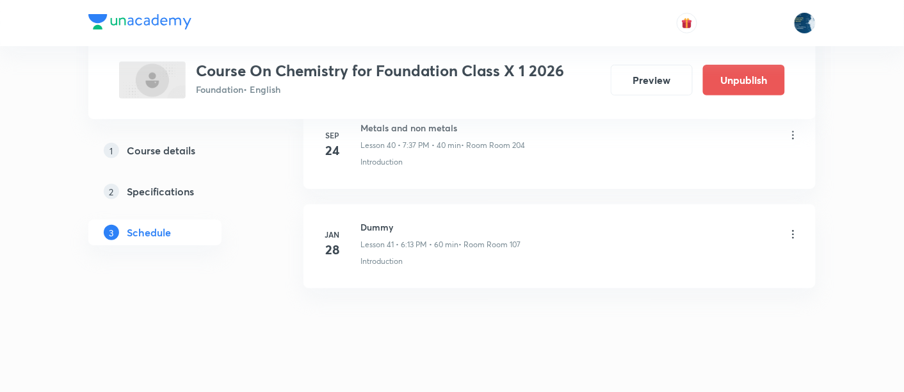
scroll to position [4591, 0]
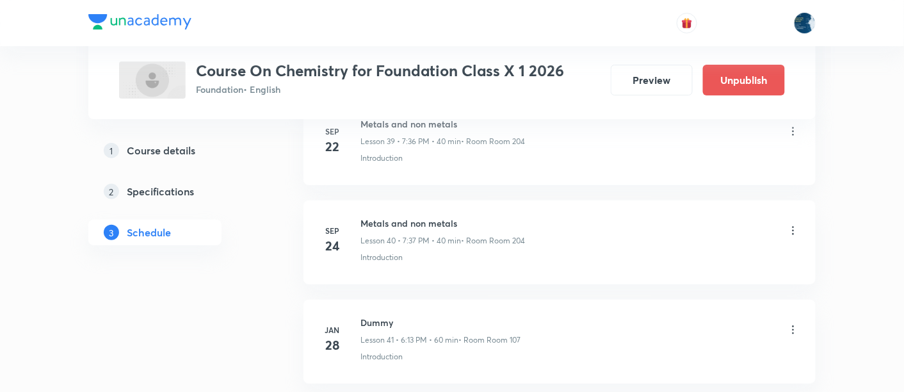
click at [389, 216] on h6 "Metals and non metals" at bounding box center [442, 222] width 165 height 13
copy h6 "Metals and non metals"
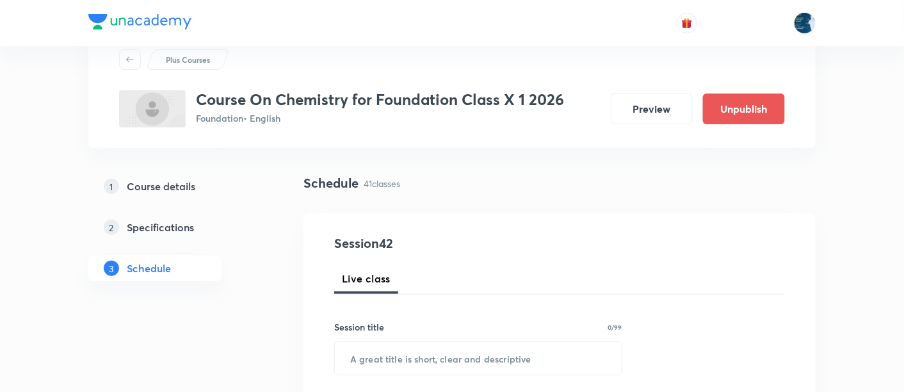
scroll to position [95, 0]
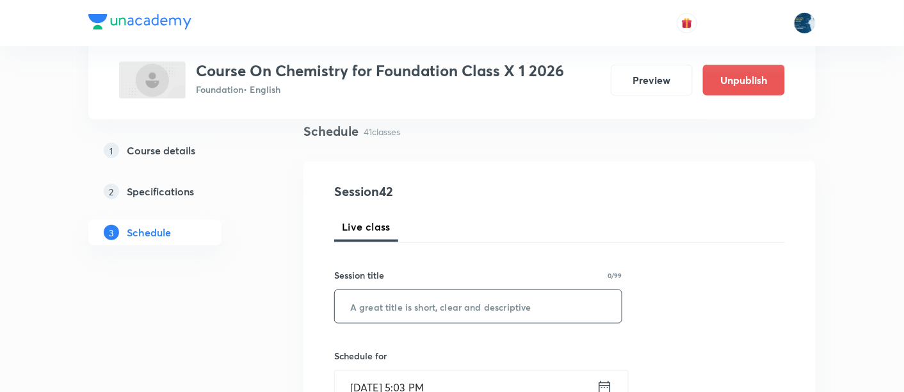
click at [421, 315] on input "text" at bounding box center [478, 306] width 287 height 33
paste input "Metals and non metals"
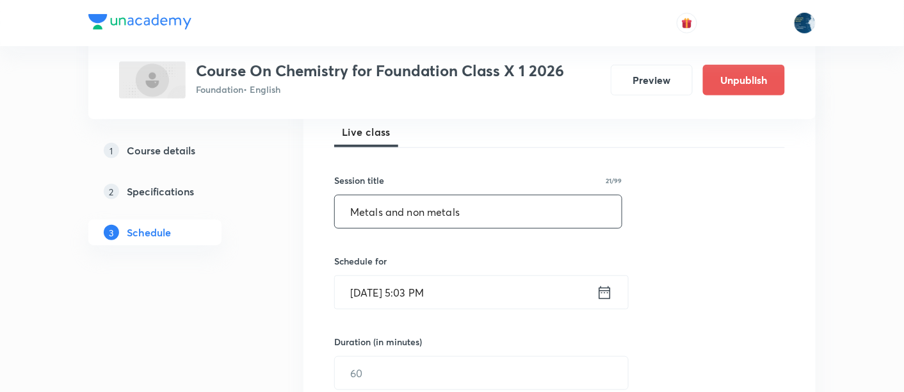
type input "Metals and non metals"
click at [468, 291] on input "[DATE] 5:03 PM" at bounding box center [466, 292] width 262 height 33
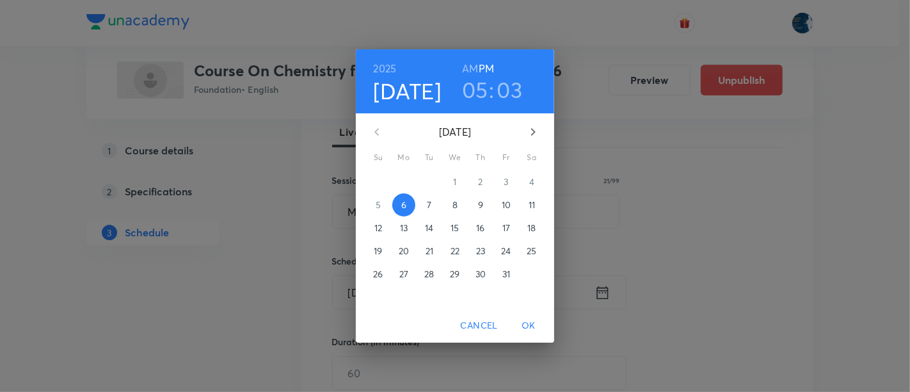
click at [475, 98] on h3 "05" at bounding box center [475, 89] width 26 height 27
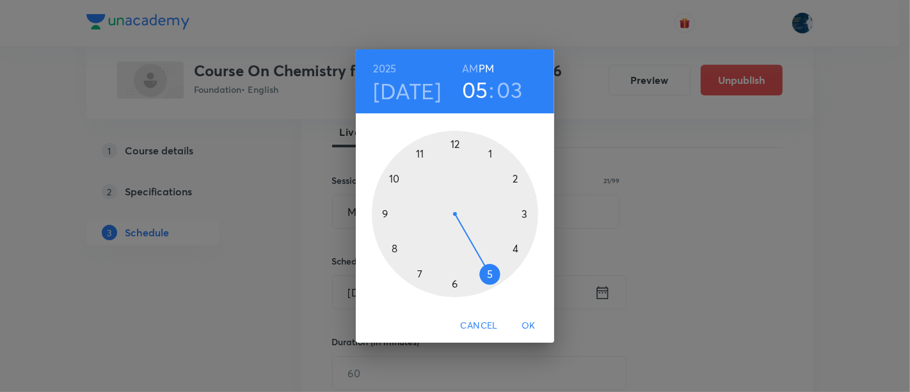
click at [456, 286] on div at bounding box center [455, 214] width 166 height 166
click at [455, 141] on div at bounding box center [455, 214] width 166 height 166
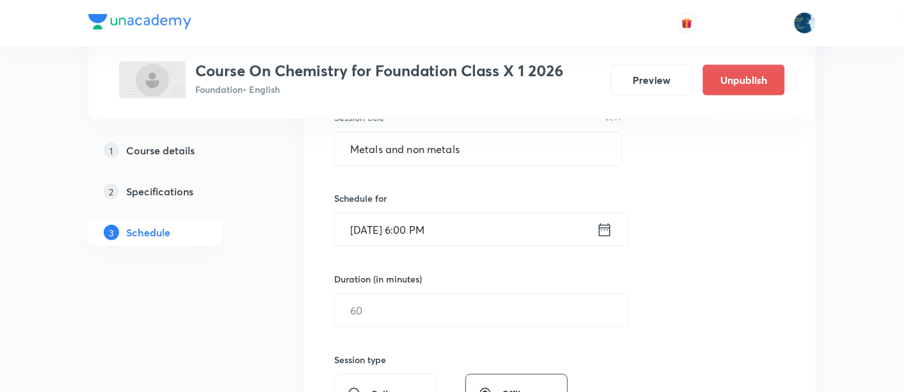
scroll to position [284, 0]
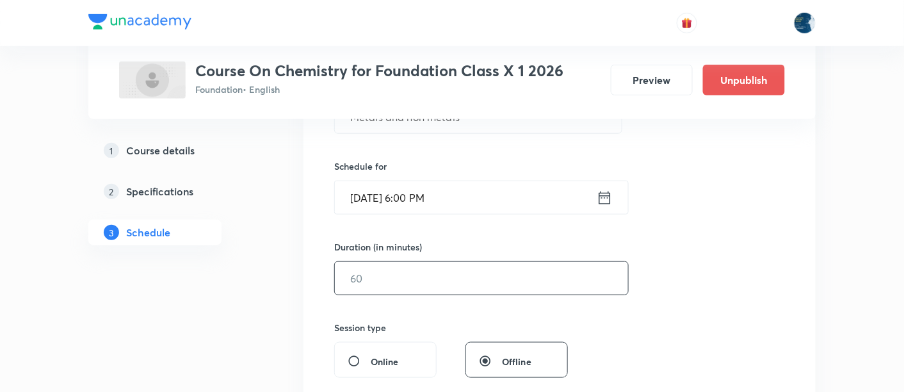
click at [386, 273] on input "text" at bounding box center [481, 278] width 293 height 33
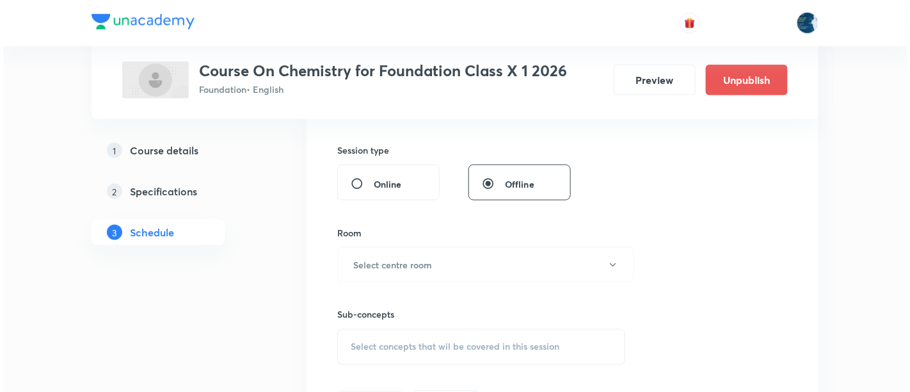
scroll to position [474, 0]
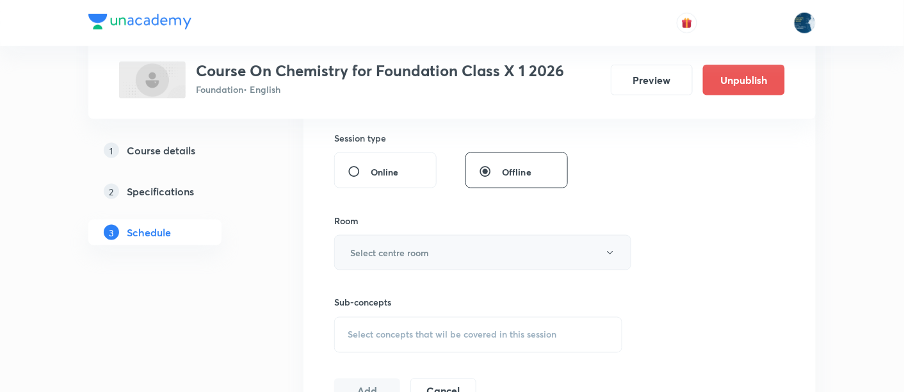
type input "40"
click at [417, 250] on h6 "Select centre room" at bounding box center [389, 252] width 79 height 13
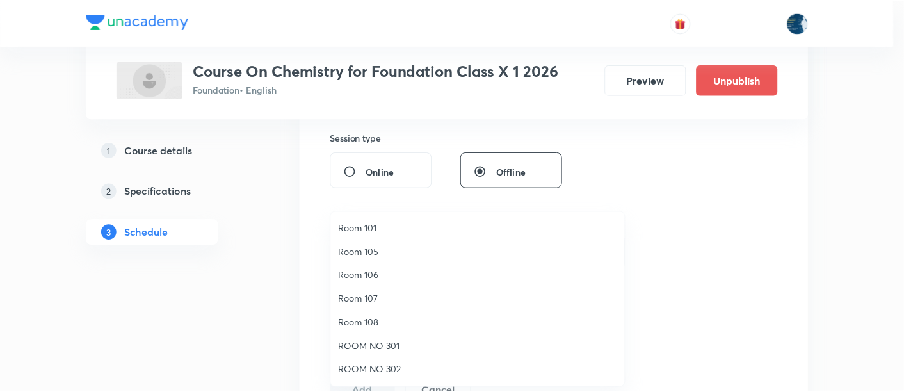
scroll to position [95, 0]
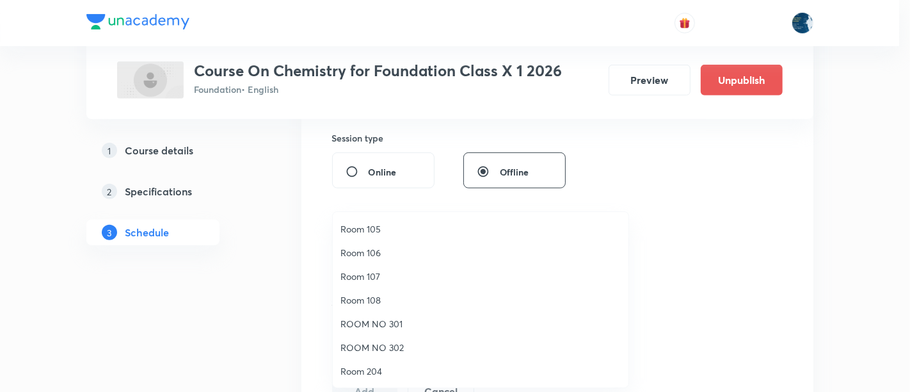
click at [357, 295] on span "Room 108" at bounding box center [481, 299] width 280 height 13
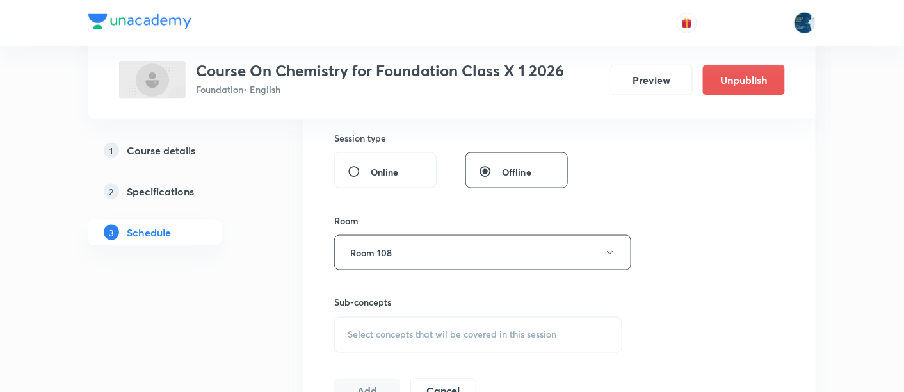
click at [349, 330] on span "Select concepts that wil be covered in this session" at bounding box center [452, 335] width 209 height 10
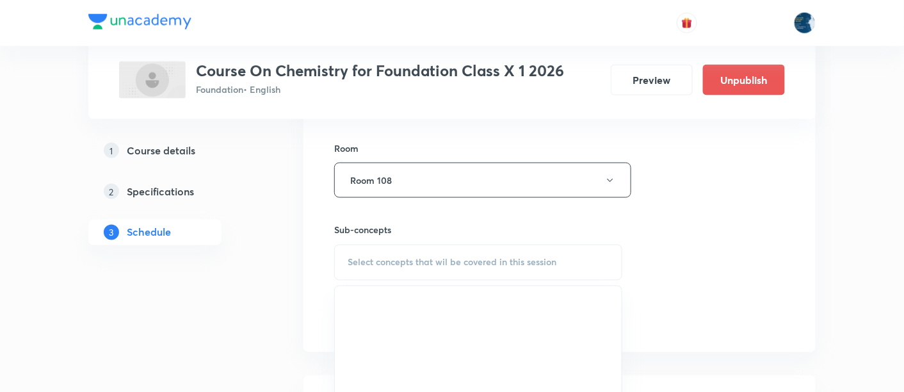
scroll to position [569, 0]
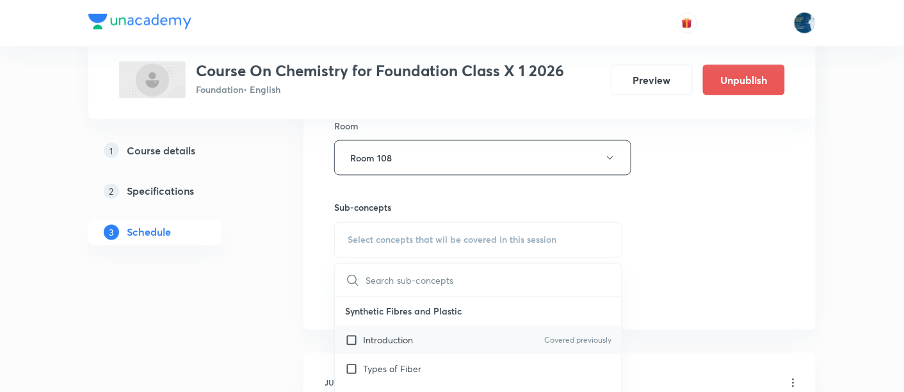
click at [401, 334] on p "Introduction" at bounding box center [388, 340] width 50 height 13
checkbox input "true"
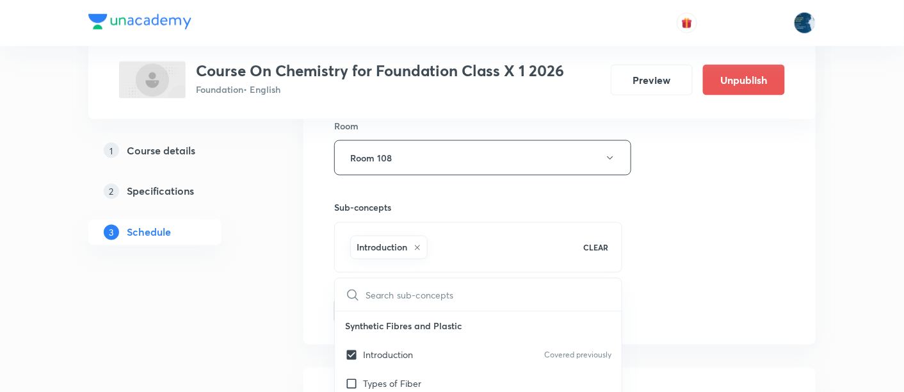
click at [658, 226] on div "Session 42 Live class Session title 21/99 Metals and non metals ​ Schedule for …" at bounding box center [559, 16] width 451 height 616
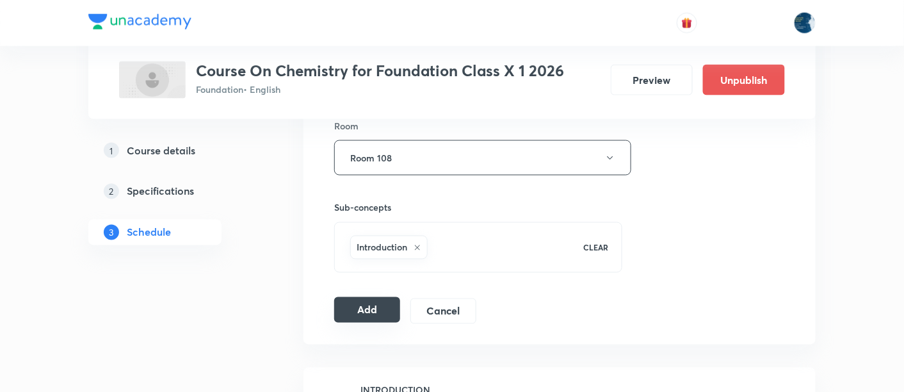
click at [375, 306] on button "Add" at bounding box center [367, 310] width 66 height 26
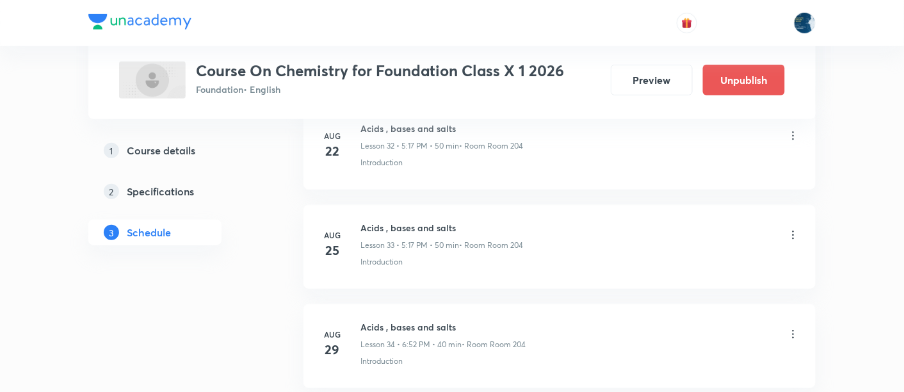
scroll to position [4198, 0]
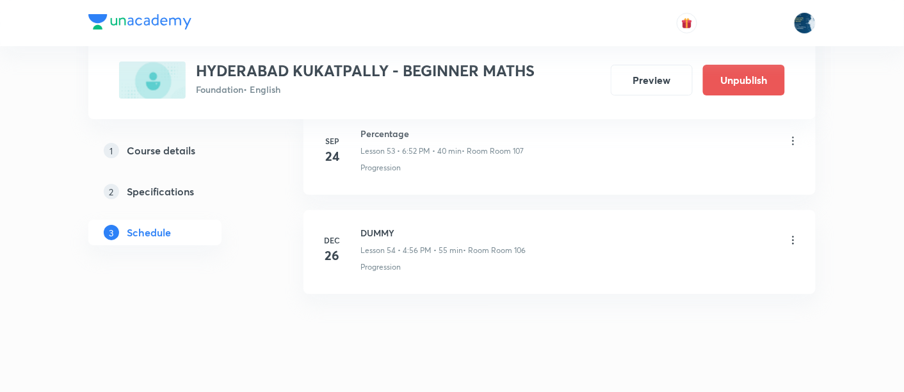
scroll to position [5958, 0]
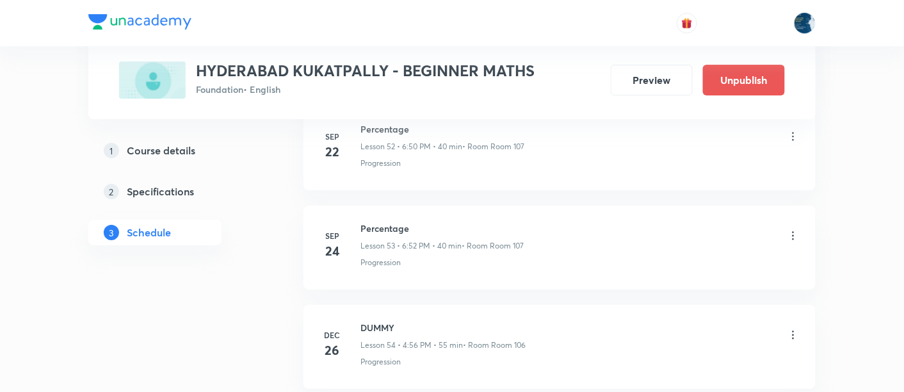
click at [389, 222] on h6 "Percentage" at bounding box center [441, 228] width 163 height 13
copy h6 "Percentage"
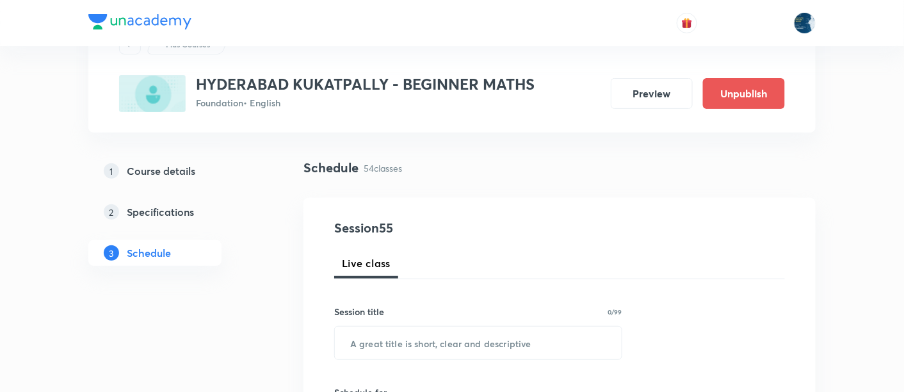
scroll to position [95, 0]
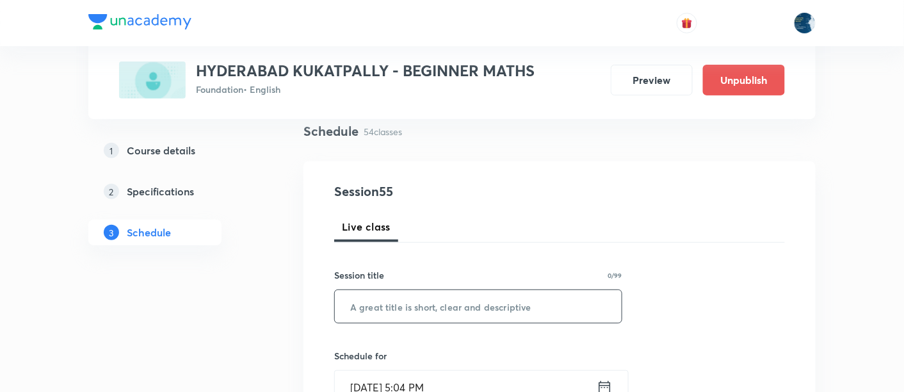
click at [411, 312] on input "text" at bounding box center [478, 306] width 287 height 33
paste input "Percentage"
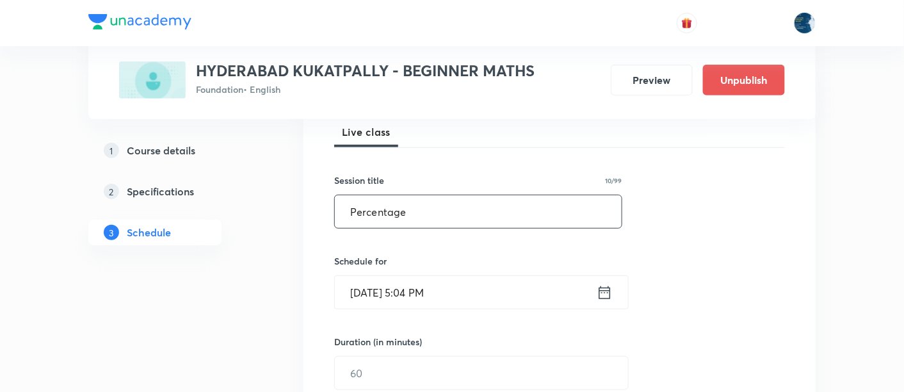
type input "Percentage"
click at [460, 284] on input "Oct 6, 2025, 5:04 PM" at bounding box center [466, 292] width 262 height 33
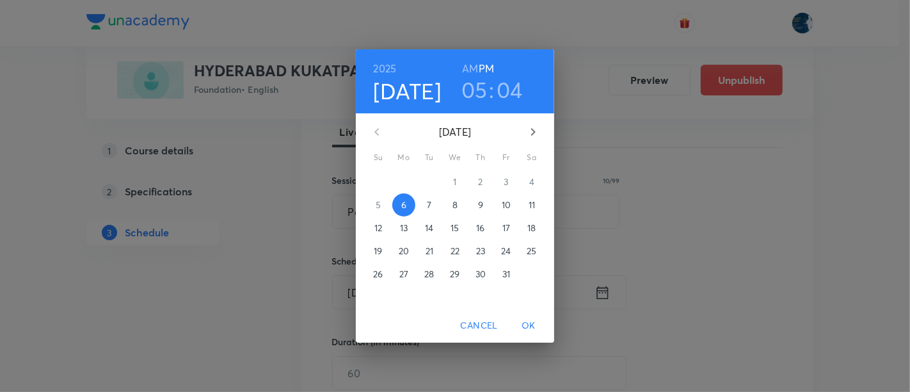
click at [479, 97] on h3 "05" at bounding box center [475, 89] width 26 height 27
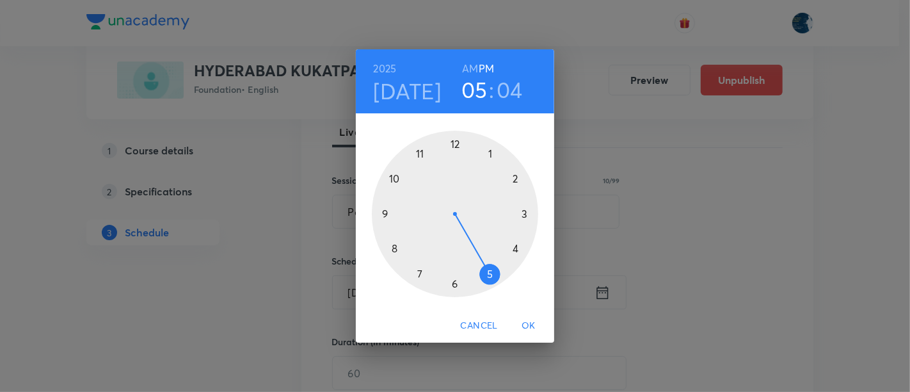
click at [453, 282] on div at bounding box center [455, 214] width 166 height 166
click at [395, 177] on div at bounding box center [455, 214] width 166 height 166
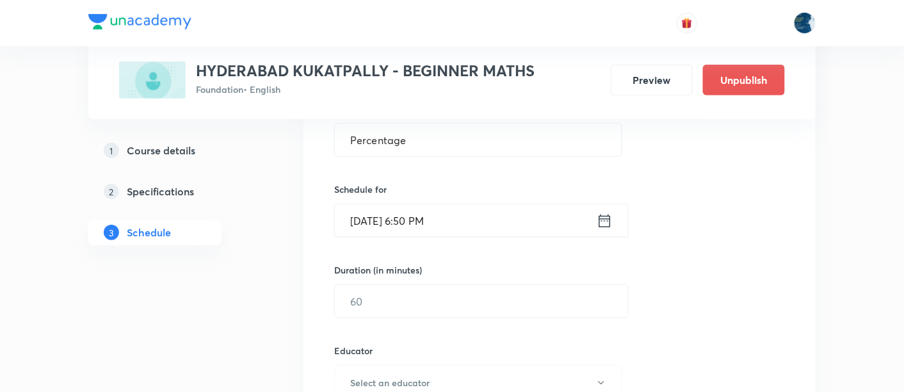
scroll to position [284, 0]
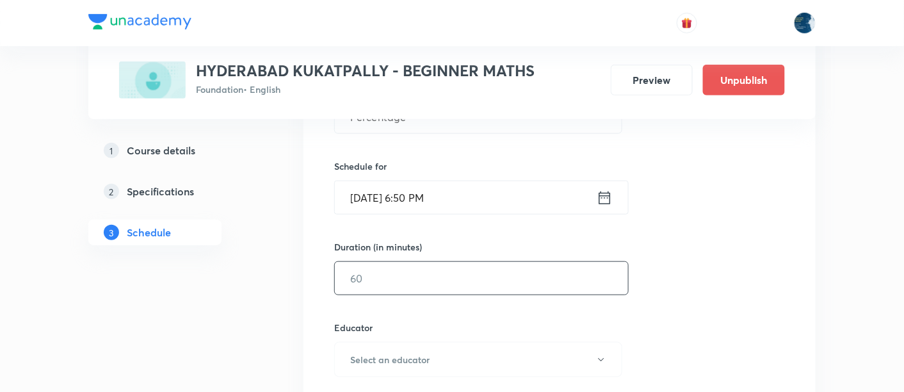
click at [375, 275] on input "text" at bounding box center [481, 278] width 293 height 33
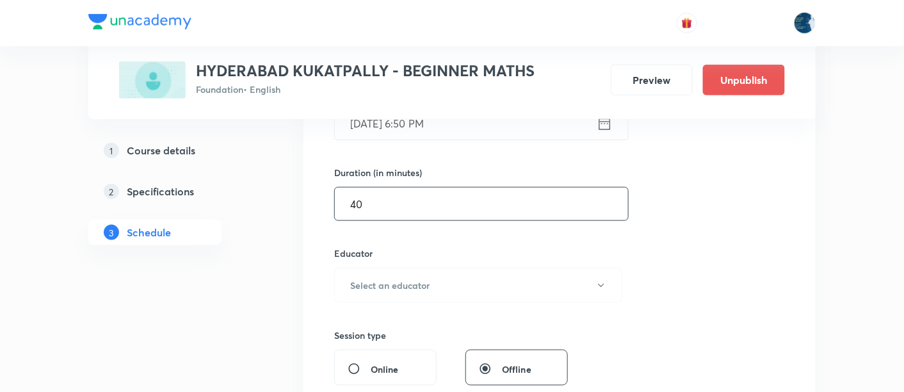
scroll to position [379, 0]
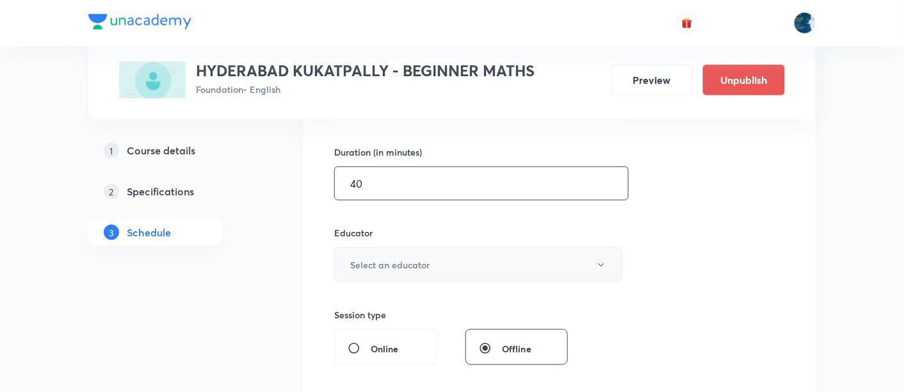
type input "40"
click at [403, 261] on h6 "Select an educator" at bounding box center [389, 264] width 79 height 13
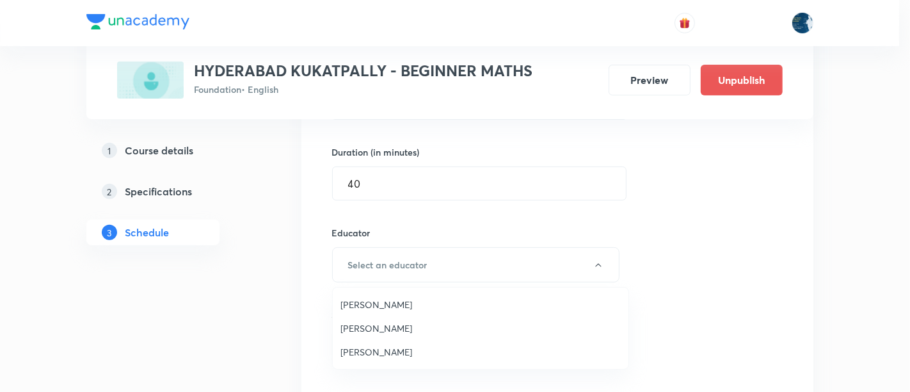
click at [375, 302] on span "Laxmipriya Sahu" at bounding box center [481, 304] width 280 height 13
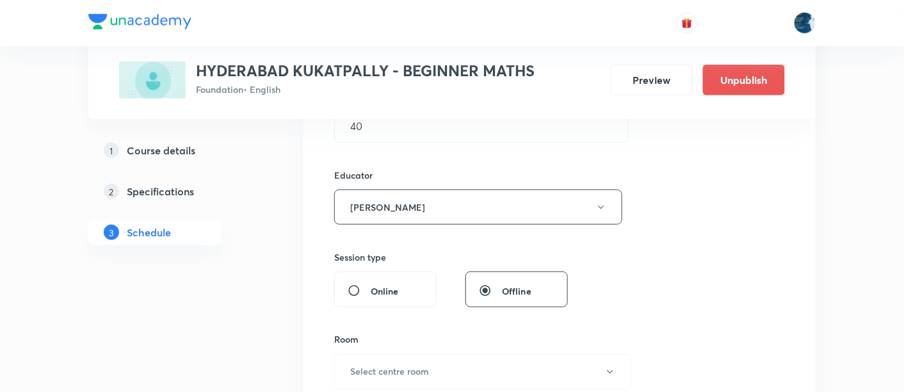
scroll to position [474, 0]
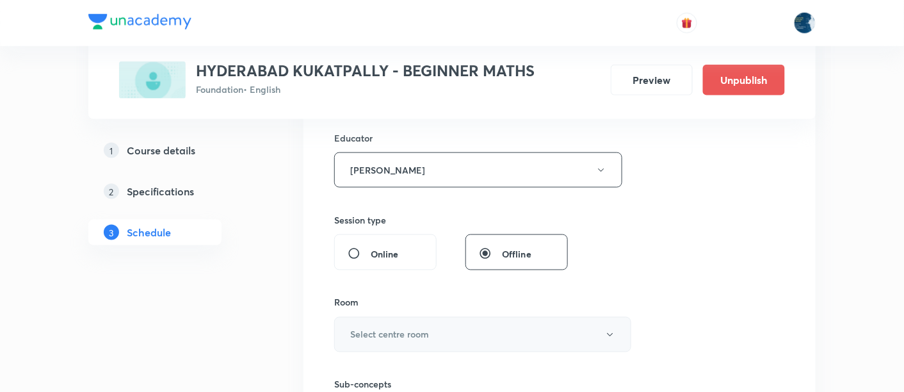
click at [393, 328] on h6 "Select centre room" at bounding box center [389, 334] width 79 height 13
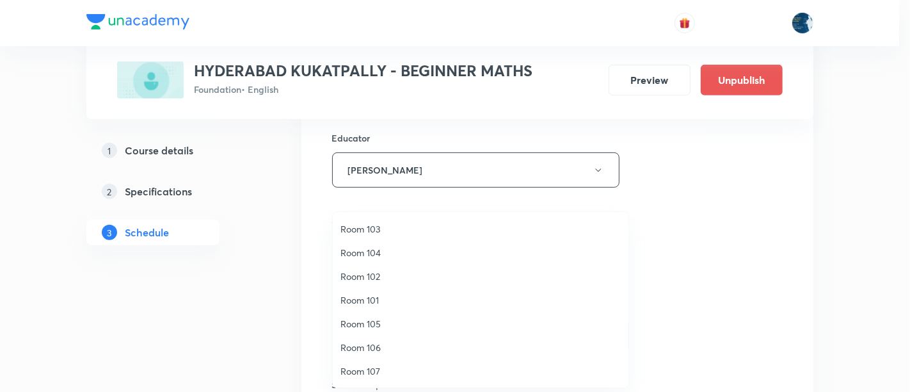
click at [382, 348] on span "Room 106" at bounding box center [481, 347] width 280 height 13
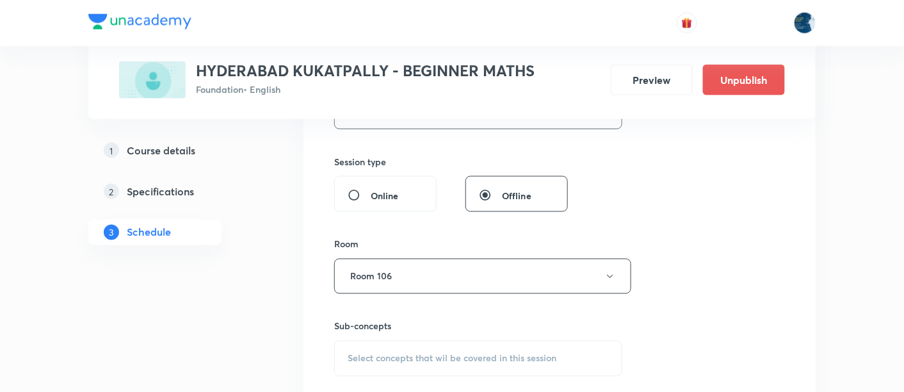
scroll to position [569, 0]
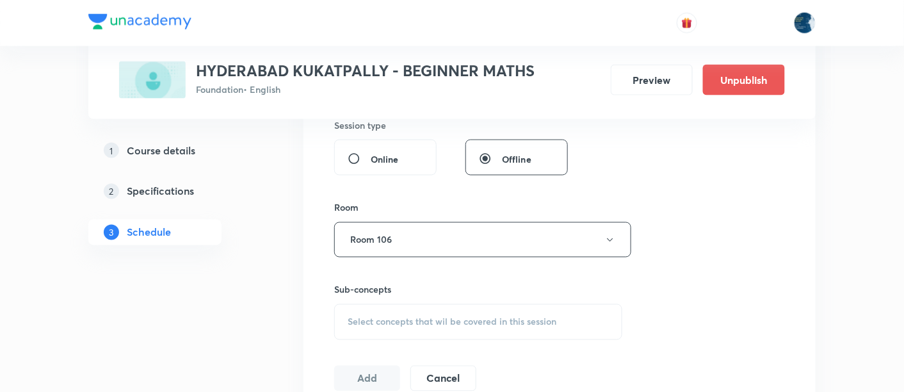
click at [348, 319] on span "Select concepts that wil be covered in this session" at bounding box center [452, 322] width 209 height 10
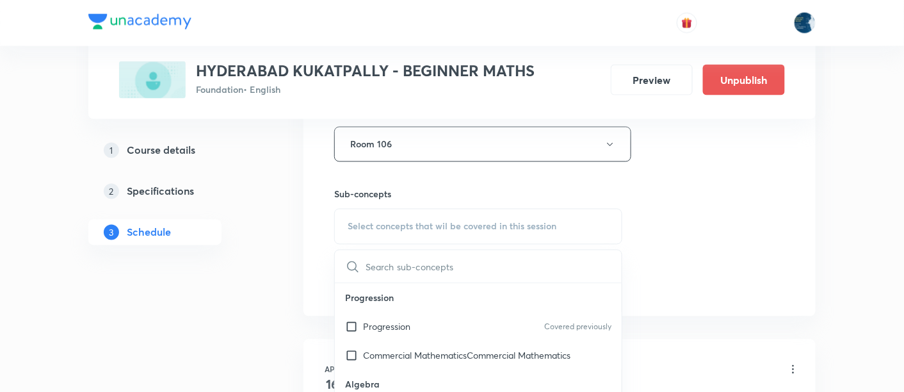
click at [408, 306] on p "Progression" at bounding box center [478, 298] width 287 height 29
click at [415, 327] on div "Progression Covered previously" at bounding box center [478, 326] width 287 height 29
checkbox input "true"
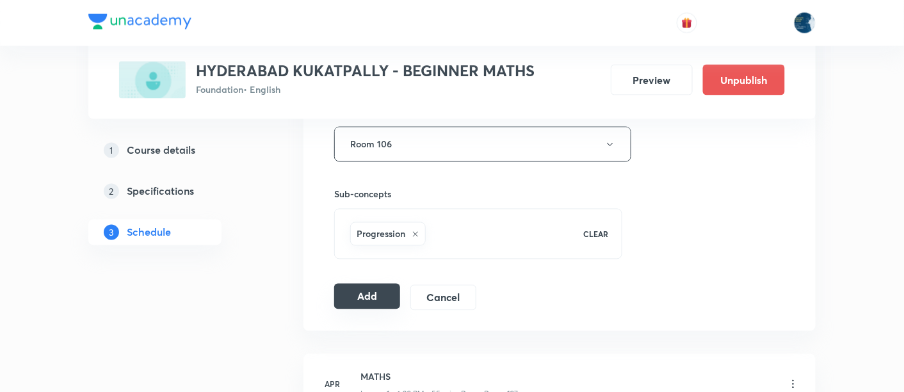
click at [366, 294] on button "Add" at bounding box center [367, 297] width 66 height 26
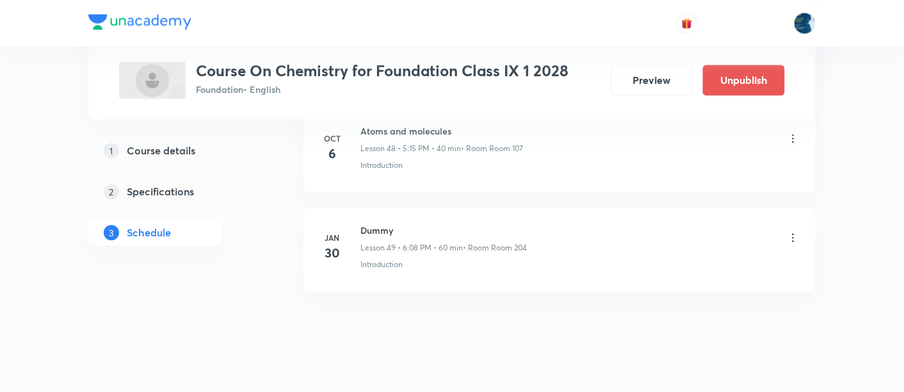
scroll to position [5383, 0]
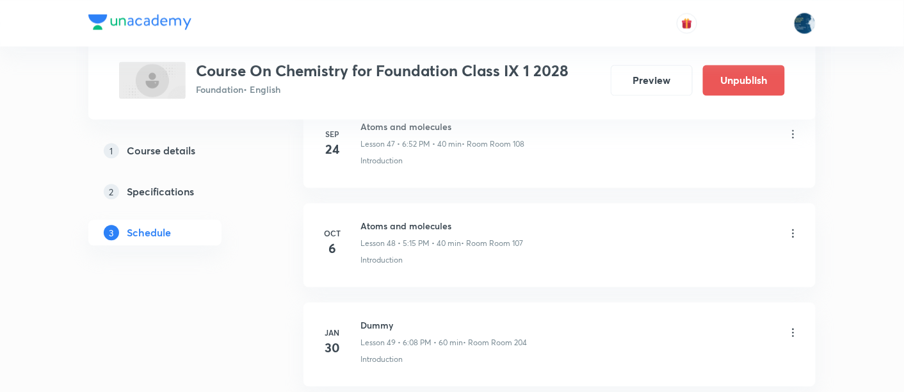
click at [382, 219] on h6 "Atoms and molecules" at bounding box center [441, 225] width 163 height 13
copy h6 "Atoms and molecules"
click at [414, 219] on h6 "Atoms and molecules" at bounding box center [441, 225] width 163 height 13
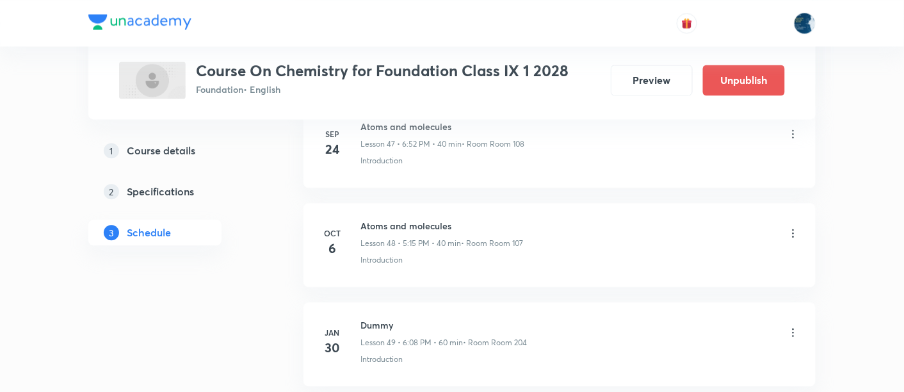
click at [414, 219] on h6 "Atoms and molecules" at bounding box center [441, 225] width 163 height 13
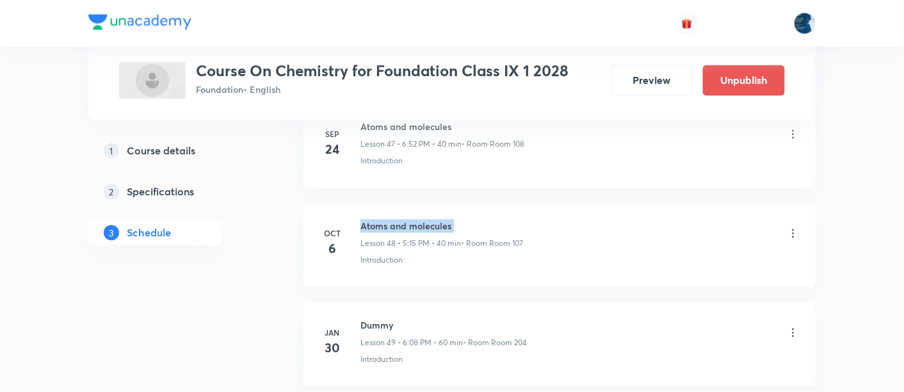
click at [414, 219] on h6 "Atoms and molecules" at bounding box center [441, 225] width 163 height 13
click at [412, 219] on h6 "Atoms and molecules" at bounding box center [441, 225] width 163 height 13
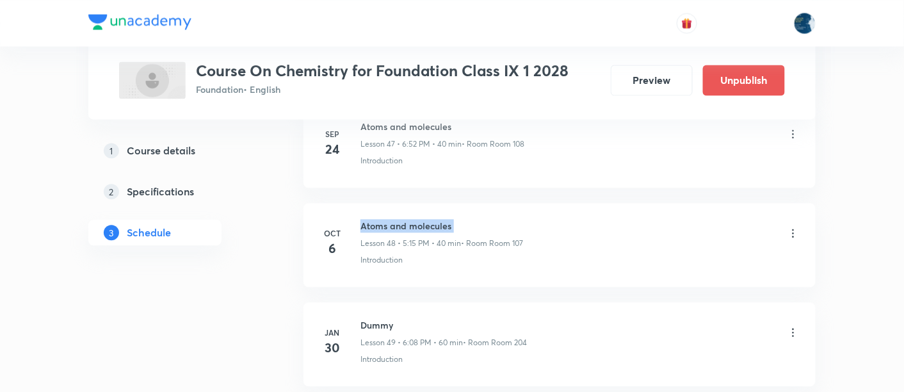
copy h6 "Atoms and molecules"
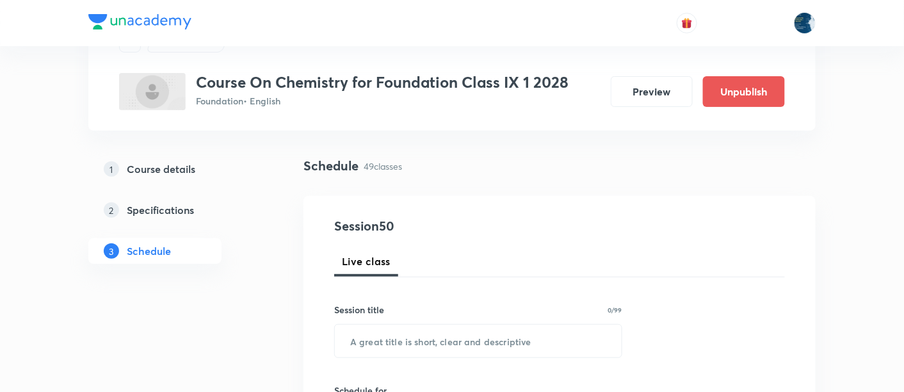
scroll to position [95, 0]
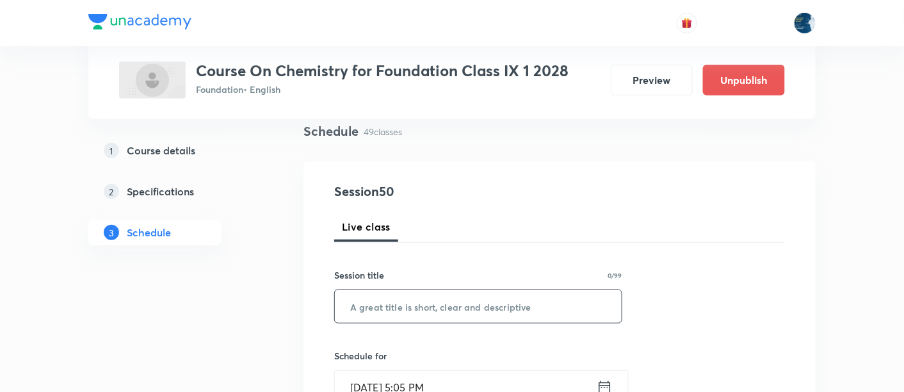
click at [402, 296] on input "text" at bounding box center [478, 306] width 287 height 33
paste input "Atoms and molecules"
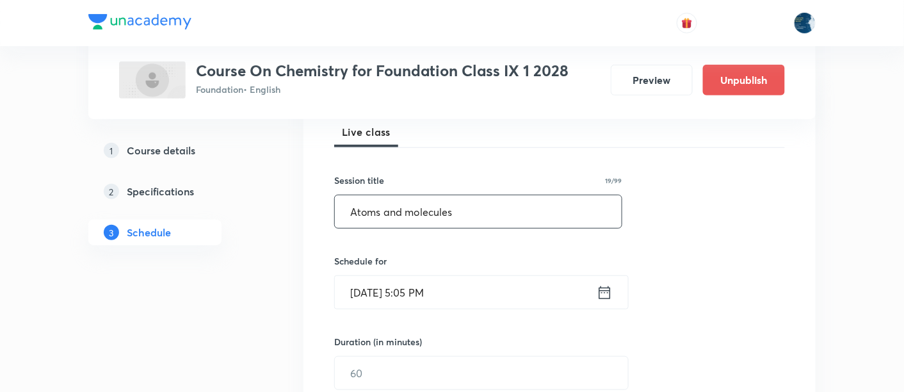
type input "Atoms and molecules"
click at [488, 291] on input "Oct 6, 2025, 5:05 PM" at bounding box center [466, 292] width 262 height 33
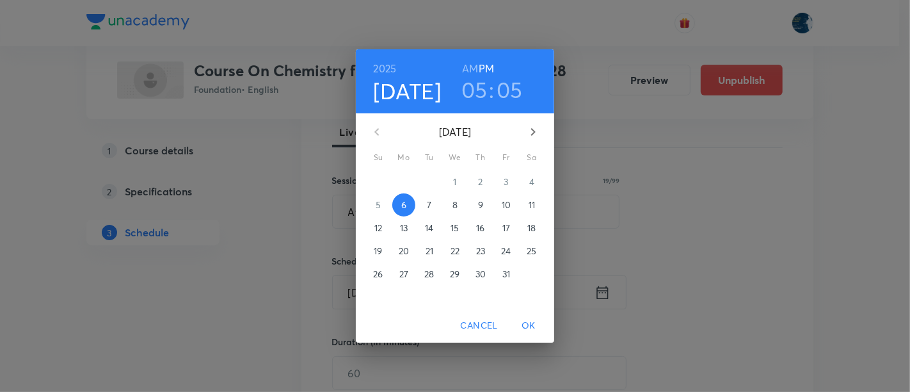
click at [480, 93] on h3 "05" at bounding box center [475, 89] width 26 height 27
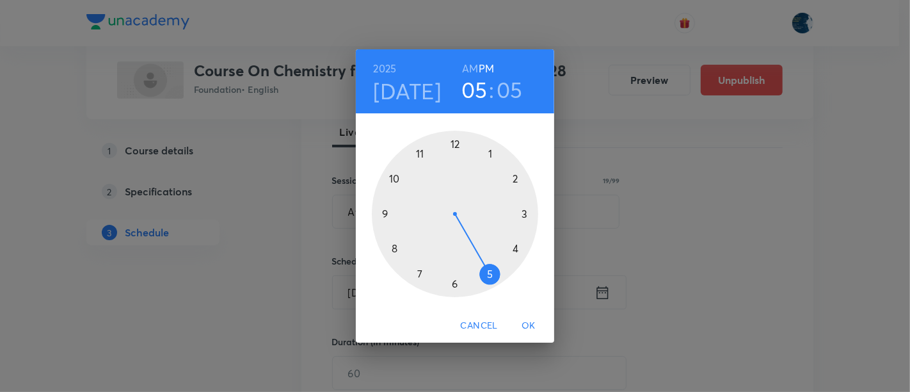
click at [456, 280] on div at bounding box center [455, 214] width 166 height 166
click at [394, 180] on div at bounding box center [455, 214] width 166 height 166
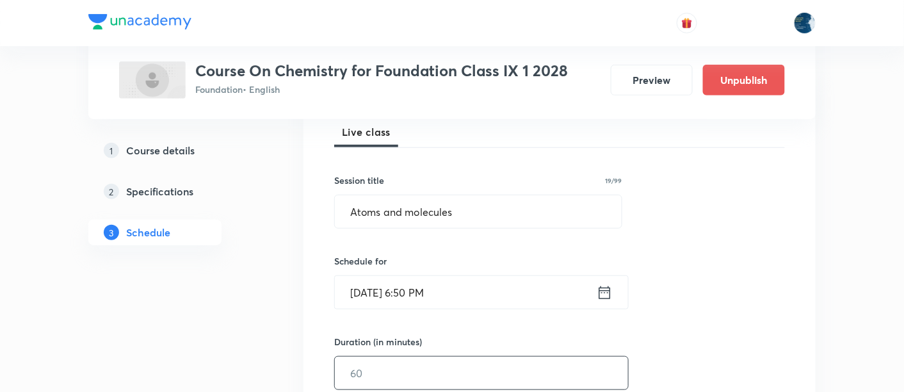
click at [389, 376] on input "text" at bounding box center [481, 373] width 293 height 33
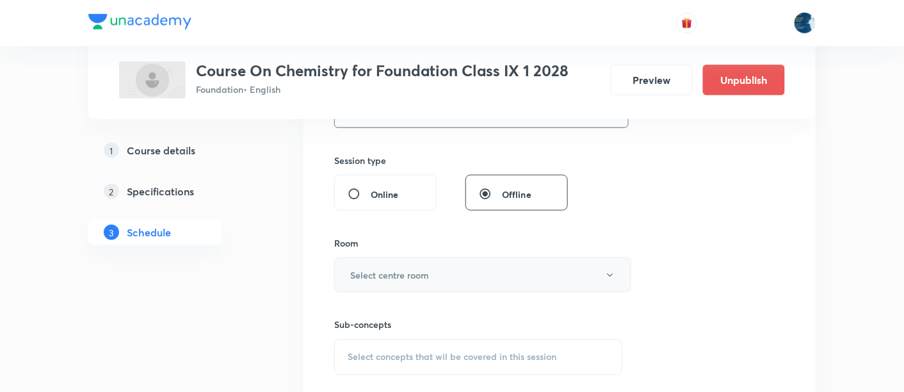
scroll to position [474, 0]
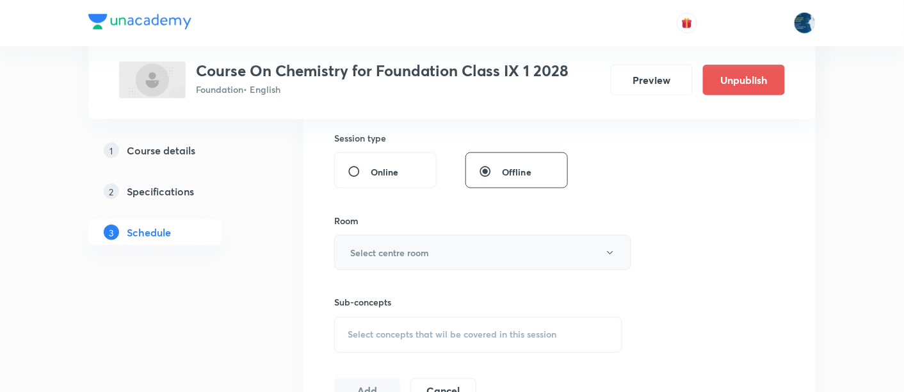
type input "40"
click at [428, 246] on h6 "Select centre room" at bounding box center [389, 252] width 79 height 13
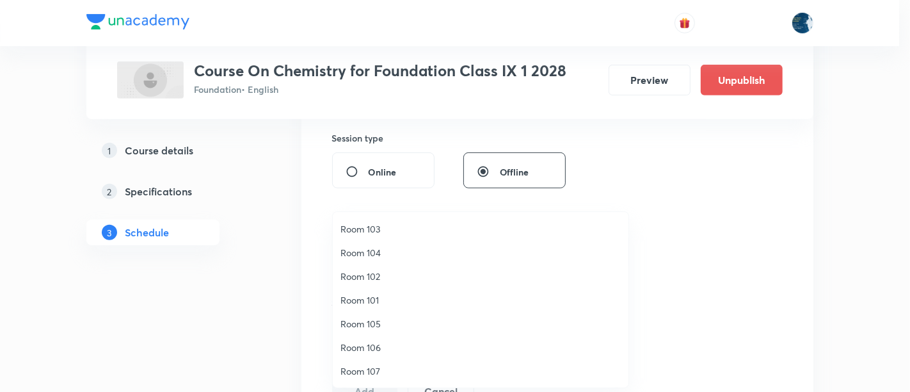
click at [376, 368] on span "Room 107" at bounding box center [481, 370] width 280 height 13
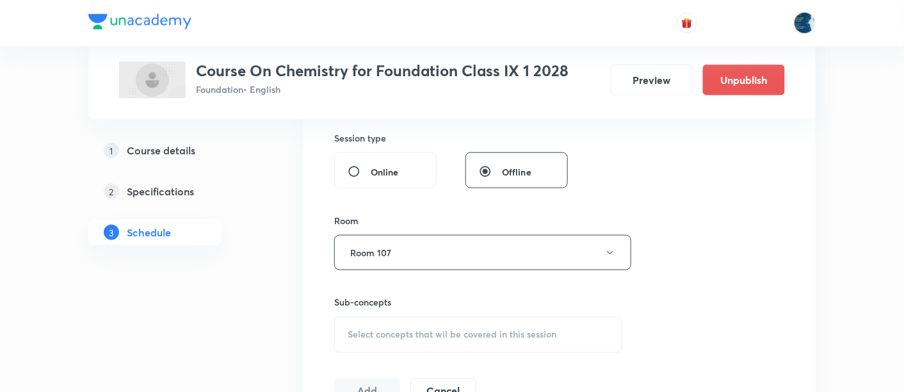
scroll to position [569, 0]
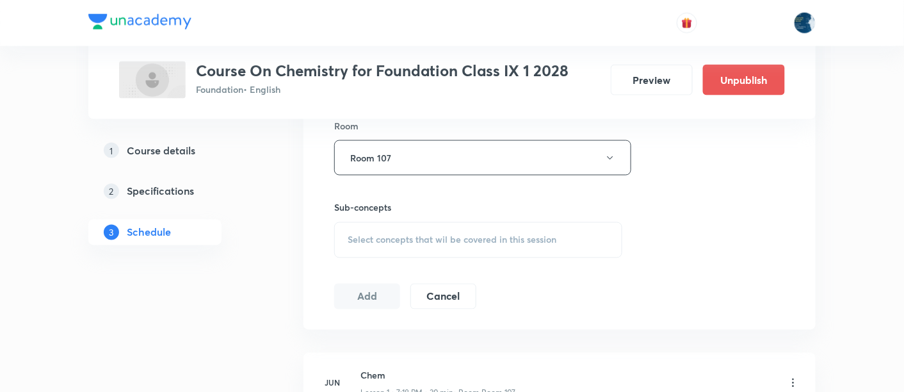
click at [350, 235] on span "Select concepts that wil be covered in this session" at bounding box center [452, 240] width 209 height 10
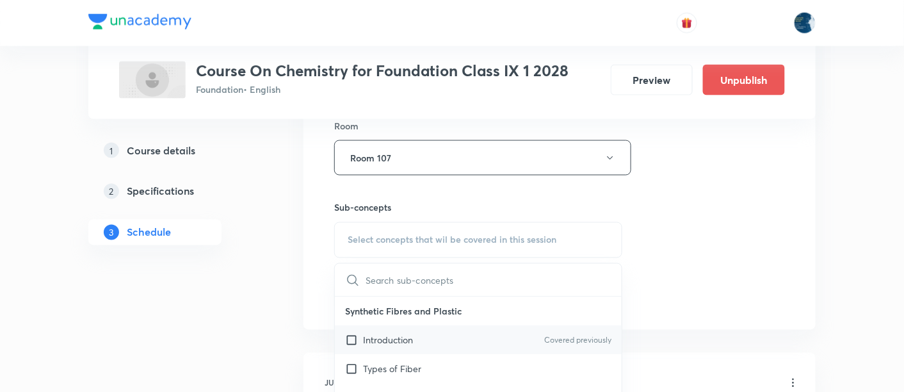
click at [411, 337] on p "Introduction" at bounding box center [388, 340] width 50 height 13
checkbox input "true"
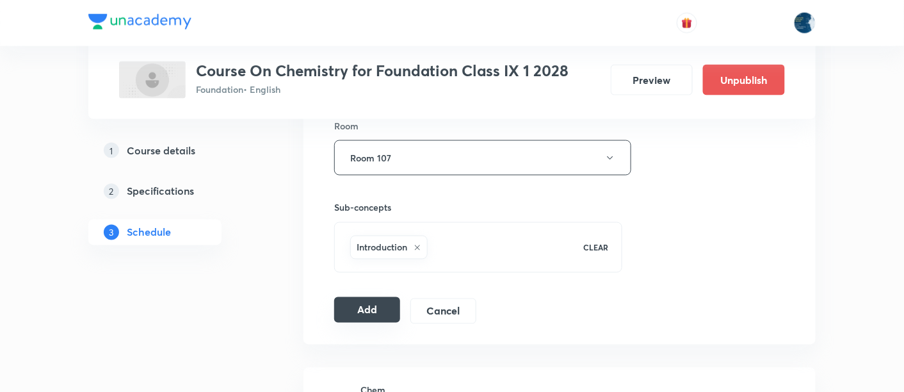
click at [378, 304] on button "Add" at bounding box center [367, 310] width 66 height 26
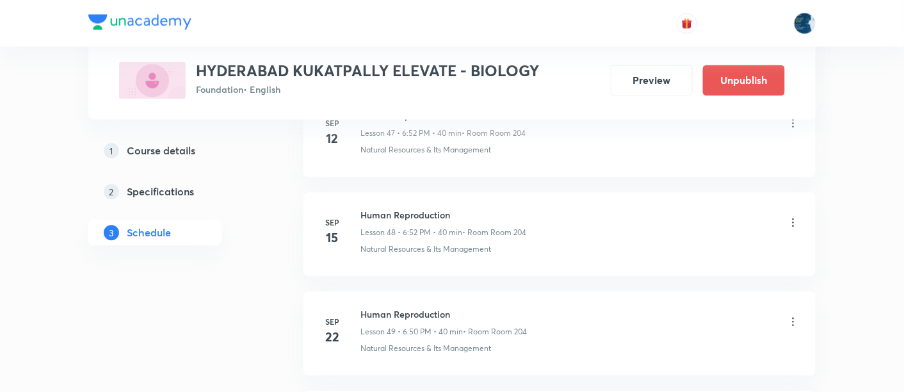
scroll to position [5386, 0]
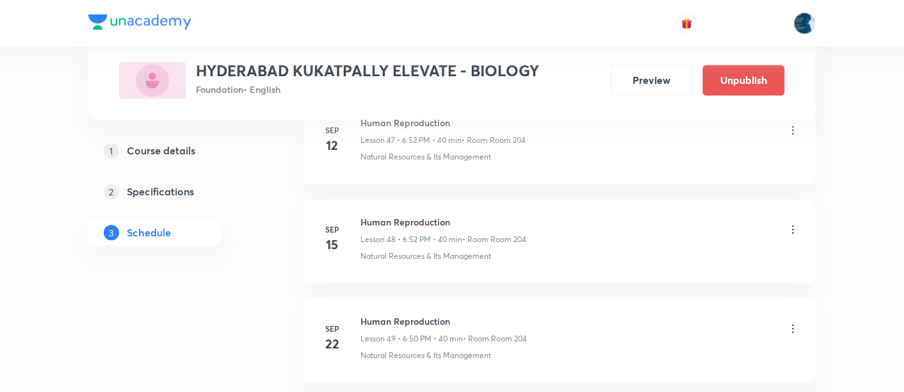
click at [382, 298] on li "[DATE] Human Reproduction Lesson 49 • 6:50 PM • 40 min • Room Room 204 Natural …" at bounding box center [559, 340] width 512 height 84
copy h6 "Human Reproduction"
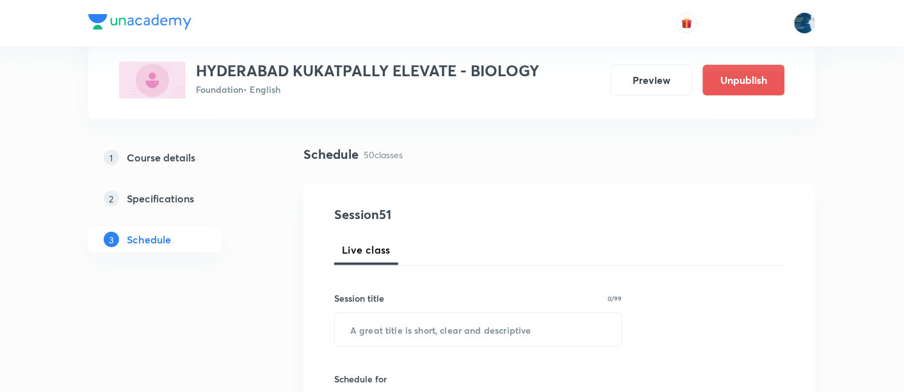
scroll to position [95, 0]
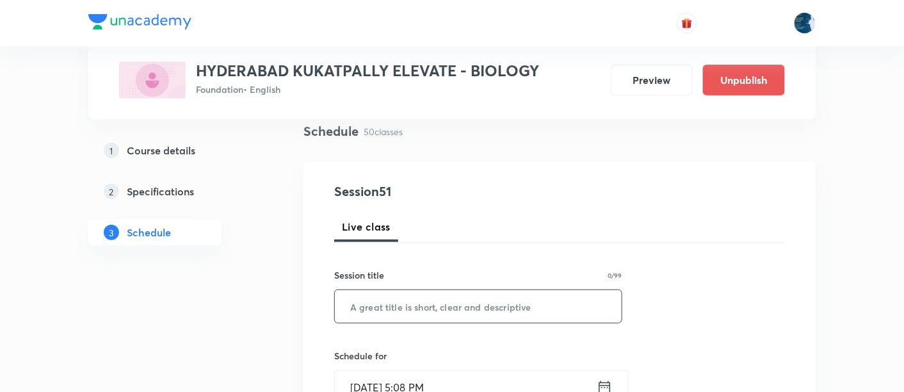
click at [432, 291] on input "text" at bounding box center [478, 306] width 287 height 33
paste input "Human Reproduction"
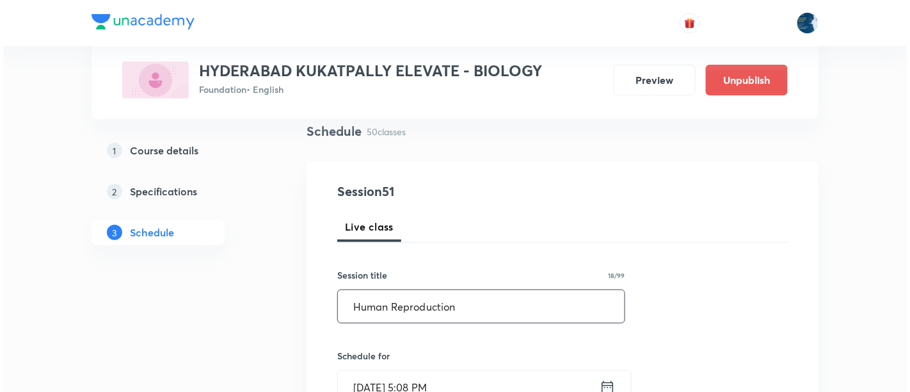
scroll to position [190, 0]
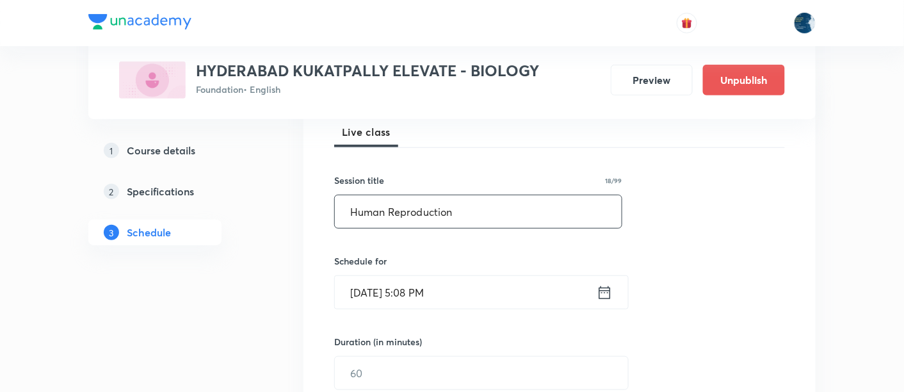
type input "Human Reproduction"
click at [480, 282] on input "[DATE] 5:08 PM" at bounding box center [466, 292] width 262 height 33
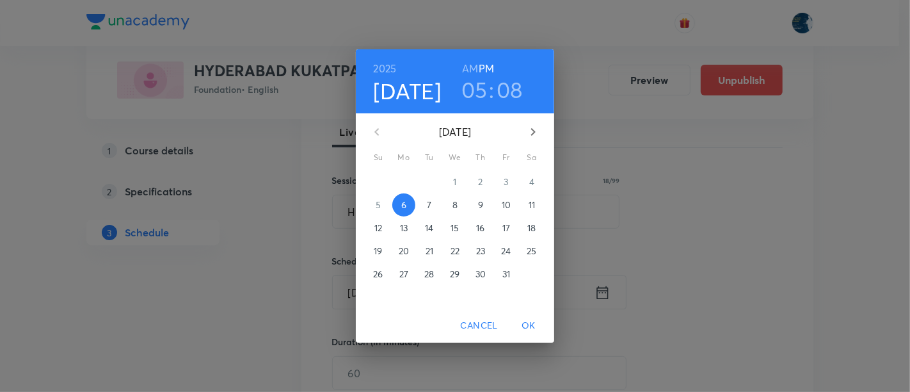
click at [481, 88] on h3 "05" at bounding box center [475, 89] width 26 height 27
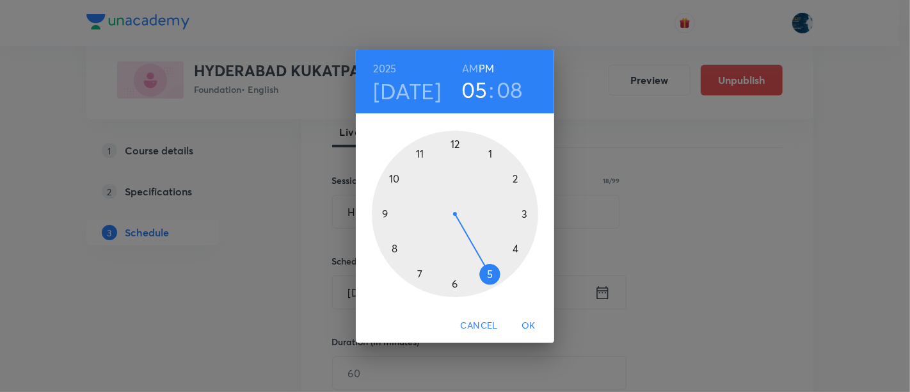
click at [458, 277] on div at bounding box center [455, 214] width 166 height 166
click at [394, 179] on div at bounding box center [455, 214] width 166 height 166
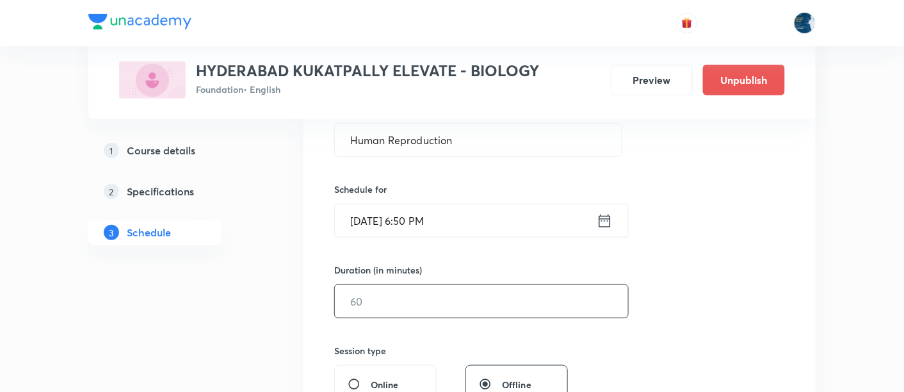
scroll to position [284, 0]
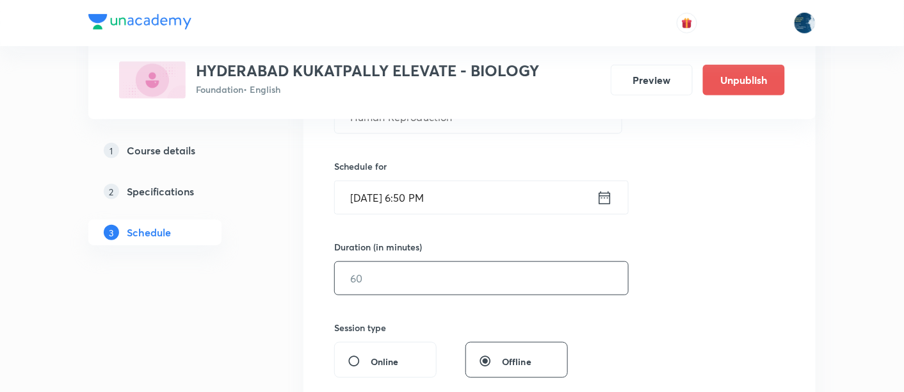
click at [376, 264] on input "text" at bounding box center [481, 278] width 293 height 33
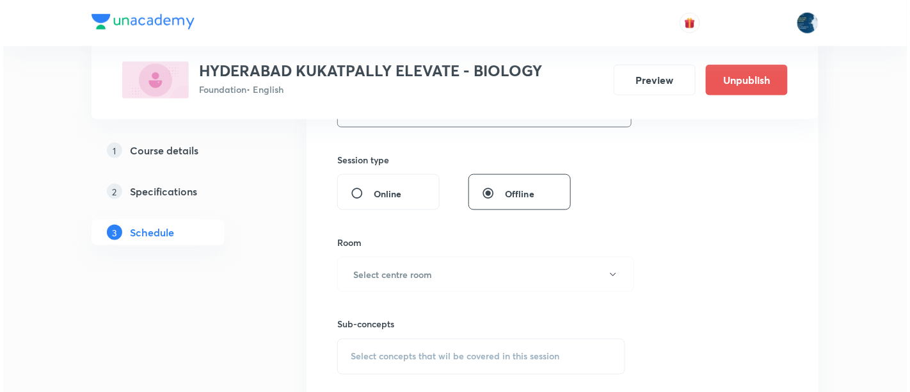
scroll to position [474, 0]
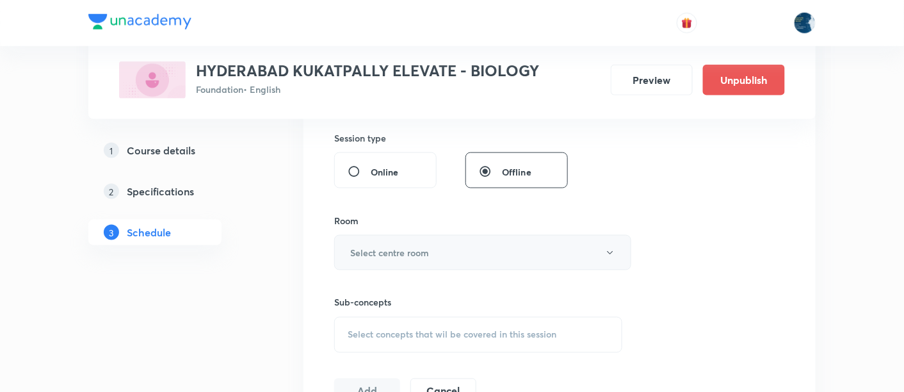
type input "40"
click at [392, 252] on h6 "Select centre room" at bounding box center [389, 252] width 79 height 13
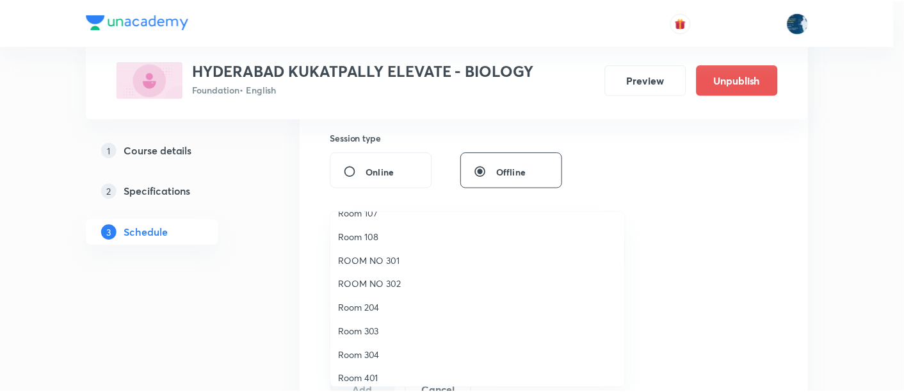
scroll to position [190, 0]
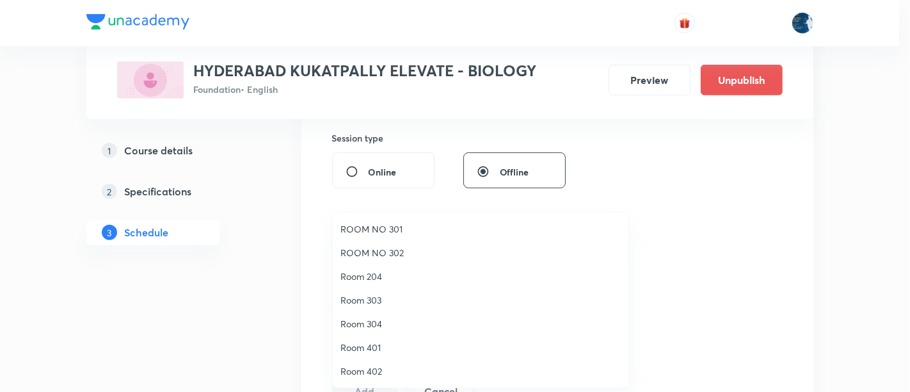
click at [380, 279] on span "Room 204" at bounding box center [481, 276] width 280 height 13
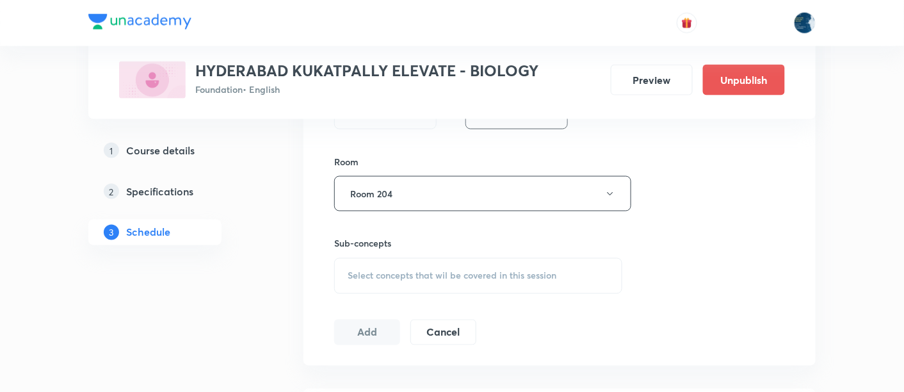
scroll to position [569, 0]
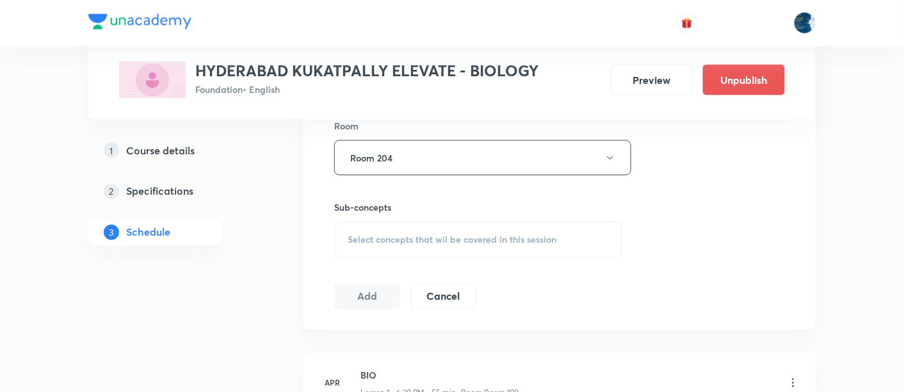
click at [349, 237] on span "Select concepts that wil be covered in this session" at bounding box center [452, 240] width 209 height 10
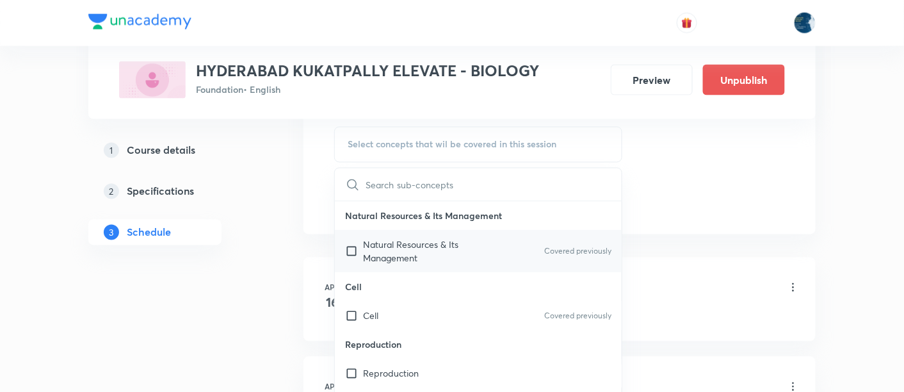
click at [393, 239] on p "Natural Resources & Its Management" at bounding box center [427, 251] width 129 height 27
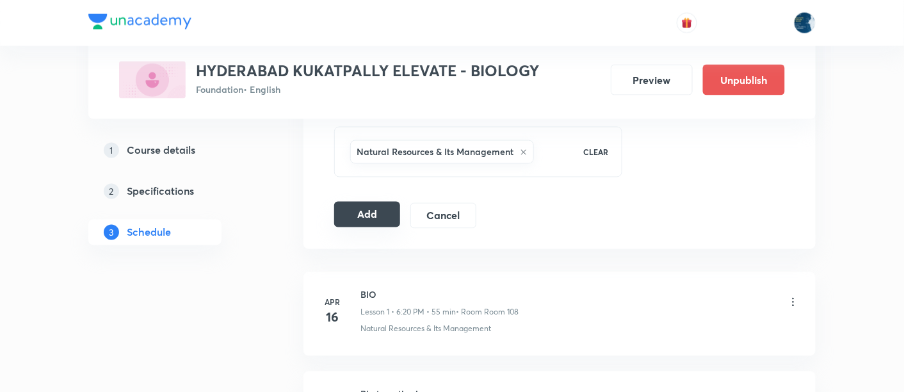
click at [371, 224] on button "Add" at bounding box center [367, 215] width 66 height 26
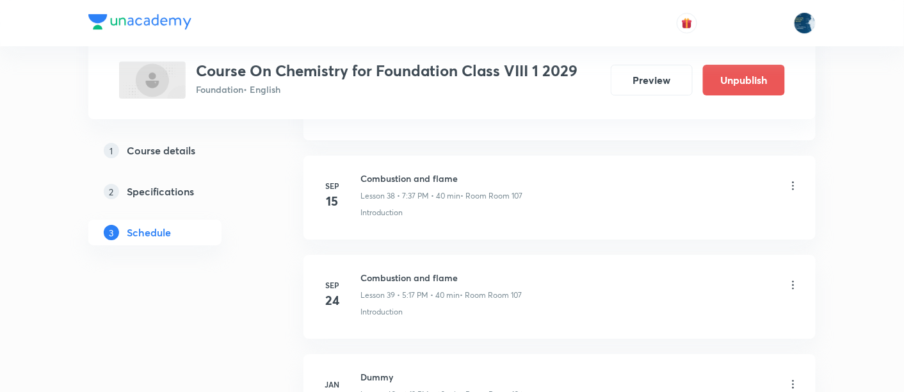
scroll to position [4397, 0]
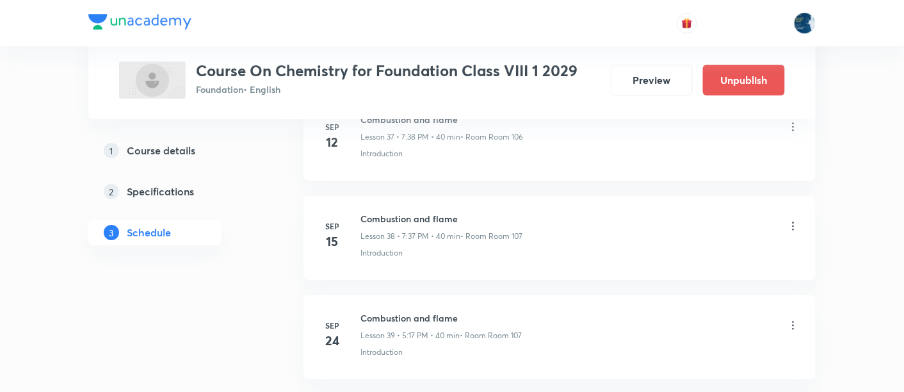
click at [414, 311] on h6 "Combustion and flame" at bounding box center [440, 317] width 161 height 13
copy h6 "Combustion and flame"
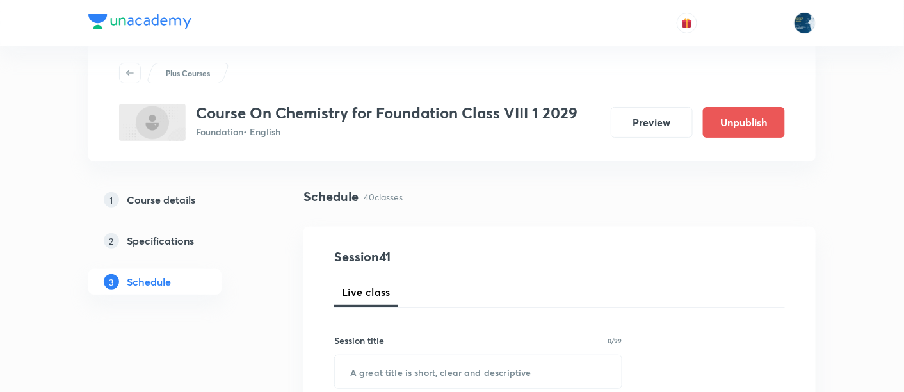
scroll to position [95, 0]
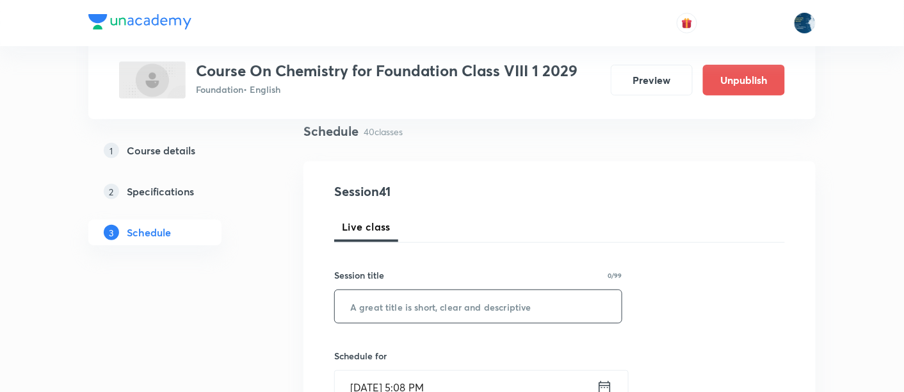
click at [380, 298] on input "text" at bounding box center [478, 306] width 287 height 33
paste input "Combustion and flame"
type input "Combustion and flame"
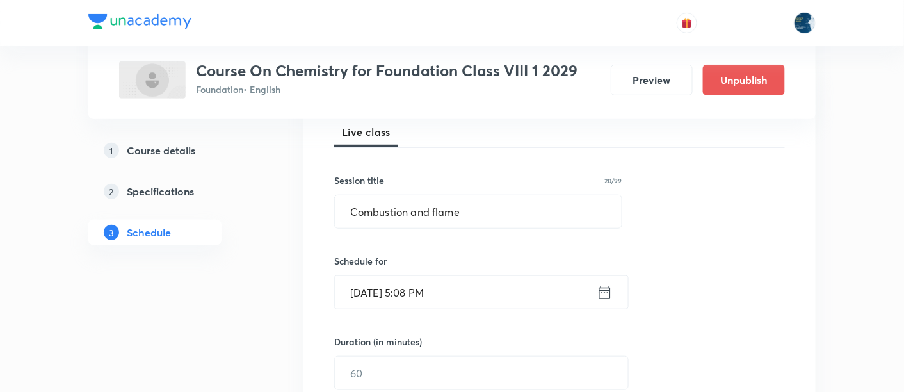
click at [483, 291] on input "Oct 6, 2025, 5:08 PM" at bounding box center [466, 292] width 262 height 33
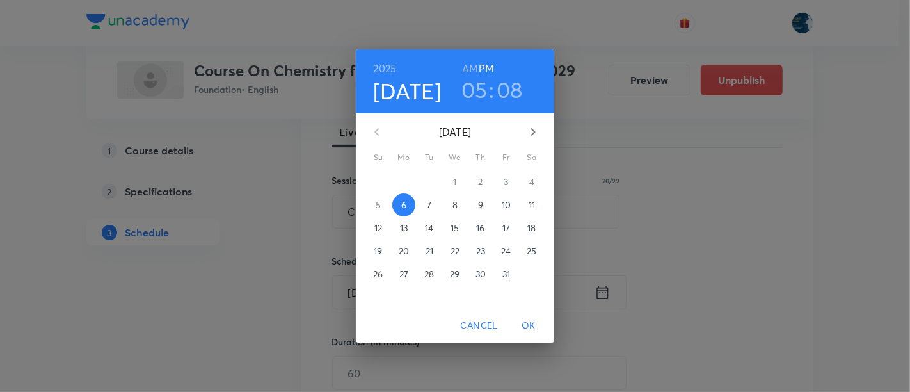
click at [475, 87] on h3 "05" at bounding box center [475, 89] width 26 height 27
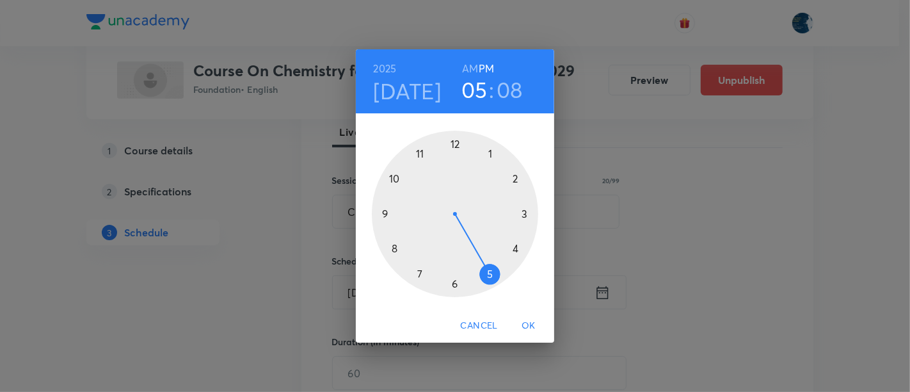
click at [421, 273] on div at bounding box center [455, 214] width 166 height 166
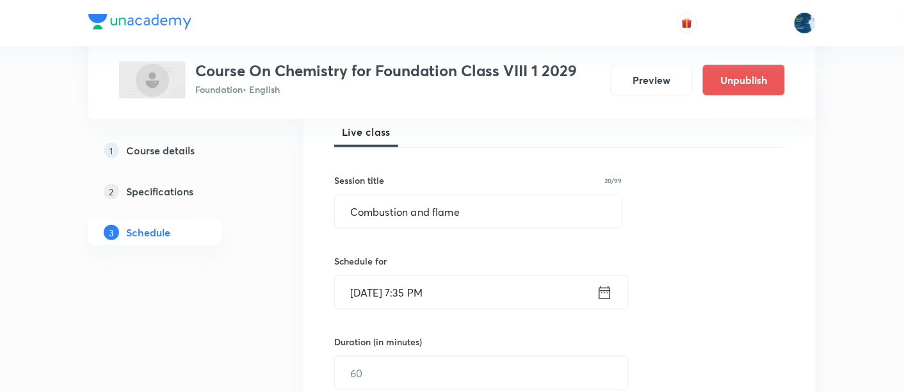
scroll to position [284, 0]
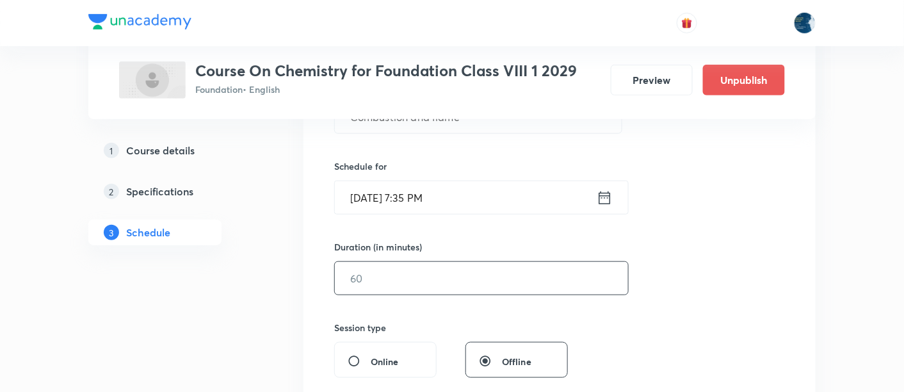
click at [394, 293] on div "​" at bounding box center [481, 278] width 295 height 34
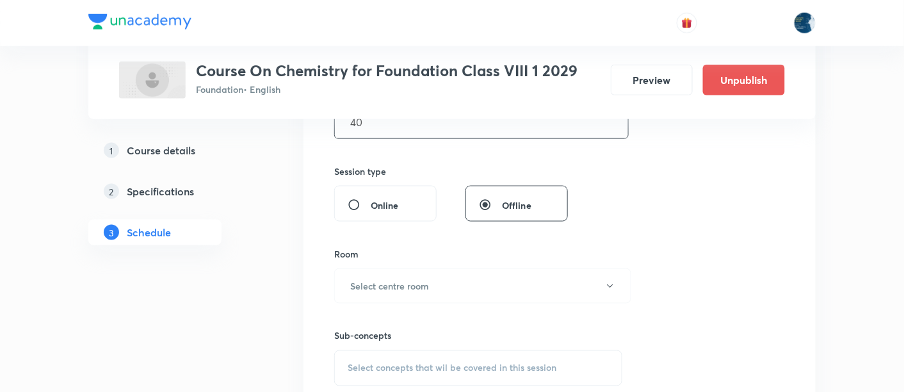
scroll to position [474, 0]
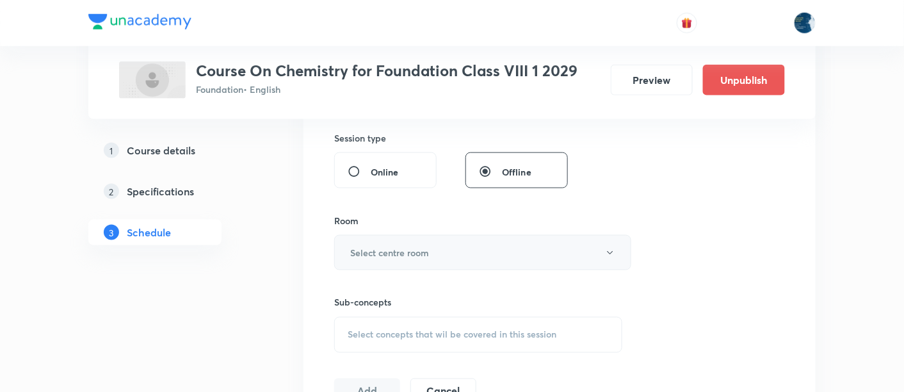
type input "40"
click at [408, 242] on button "Select centre room" at bounding box center [482, 252] width 297 height 35
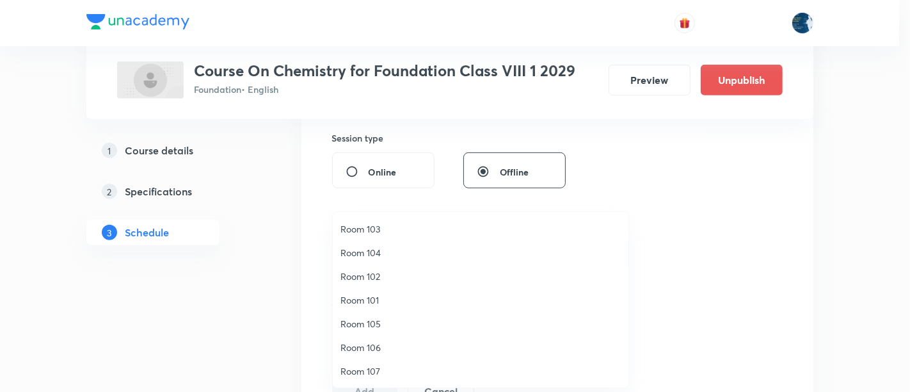
click at [376, 342] on span "Room 106" at bounding box center [481, 347] width 280 height 13
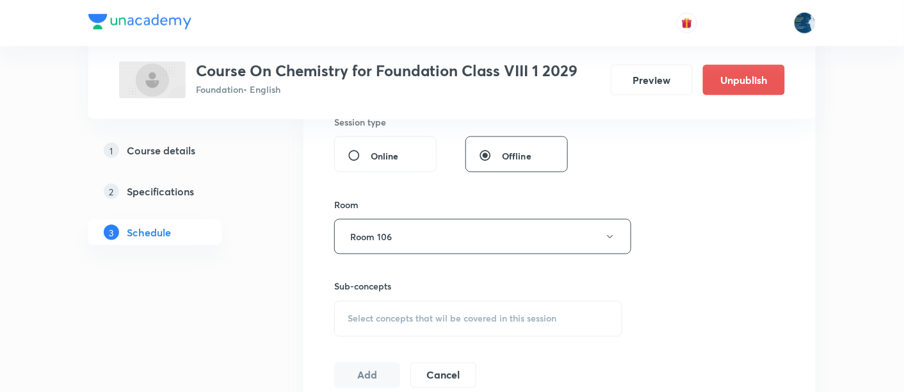
scroll to position [569, 0]
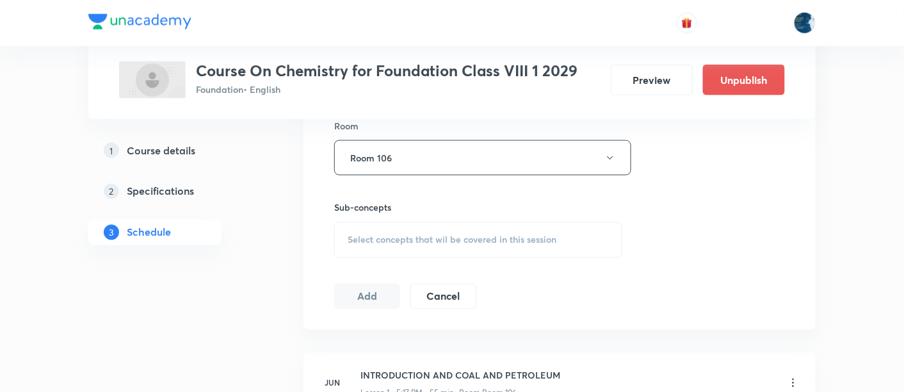
click at [350, 235] on span "Select concepts that wil be covered in this session" at bounding box center [452, 240] width 209 height 10
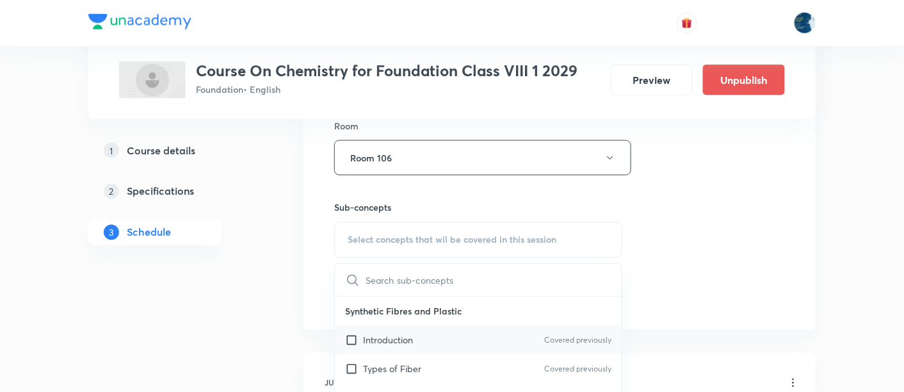
click at [423, 346] on div "Introduction Covered previously" at bounding box center [478, 340] width 287 height 29
checkbox input "true"
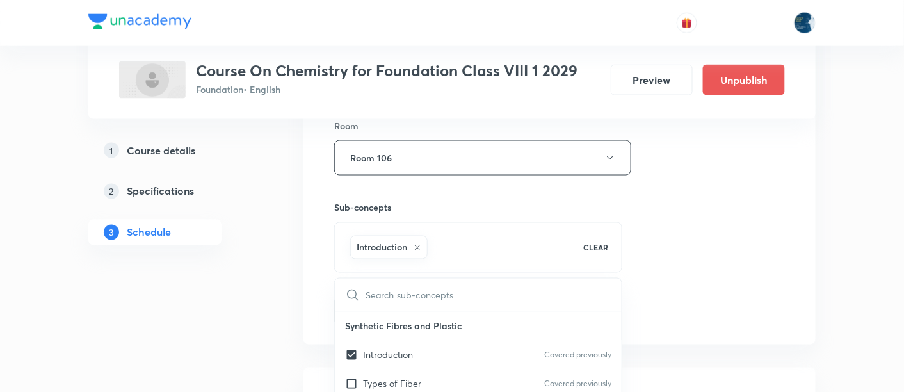
click at [707, 237] on div "Session 41 Live class Session title 20/99 Combustion and flame ​ Schedule for O…" at bounding box center [559, 16] width 451 height 616
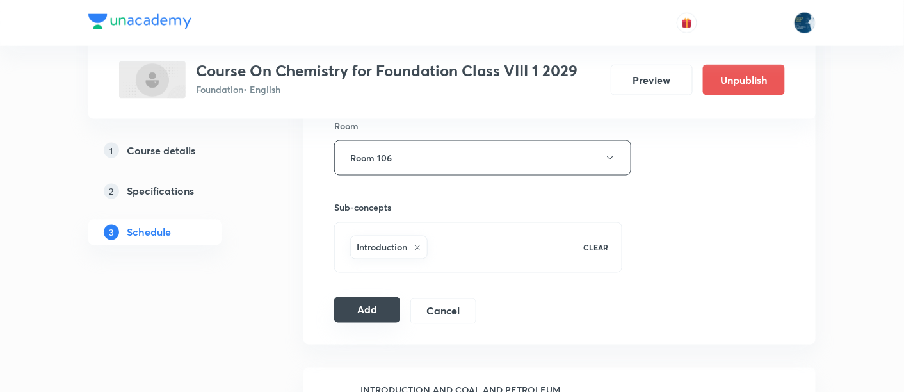
click at [378, 301] on button "Add" at bounding box center [367, 310] width 66 height 26
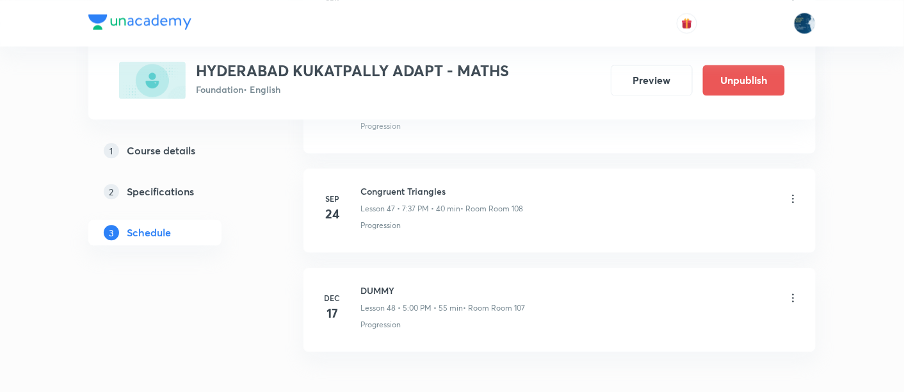
scroll to position [5365, 0]
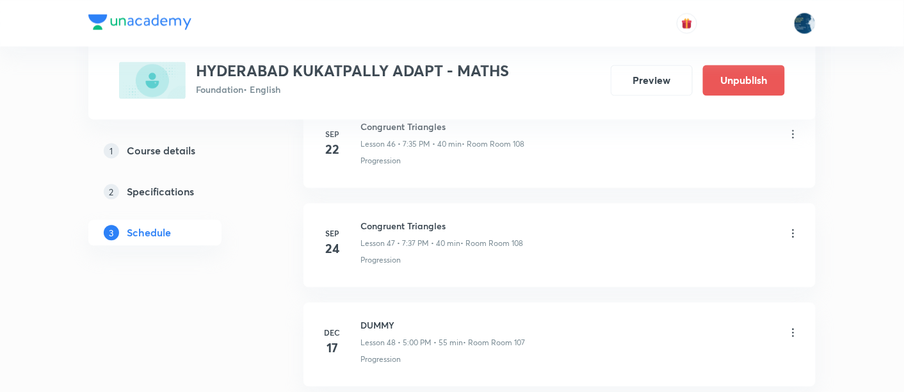
click at [378, 219] on h6 "Congruent Triangles" at bounding box center [441, 225] width 163 height 13
copy h6 "Congruent Triangles"
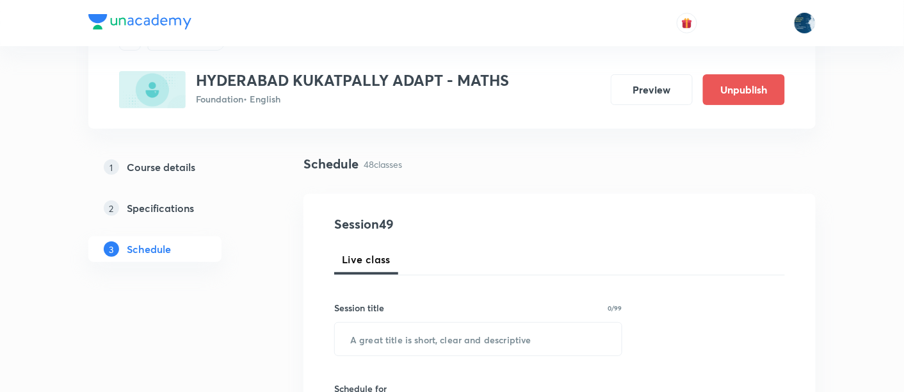
scroll to position [95, 0]
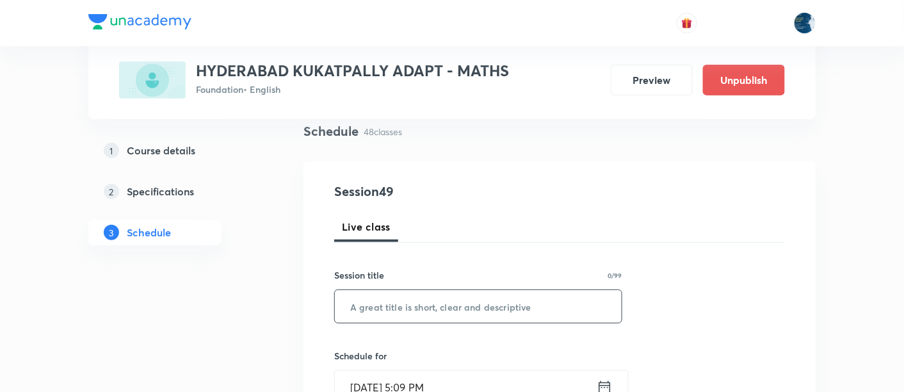
click at [419, 303] on input "text" at bounding box center [478, 306] width 287 height 33
paste input "Congruent Triangles"
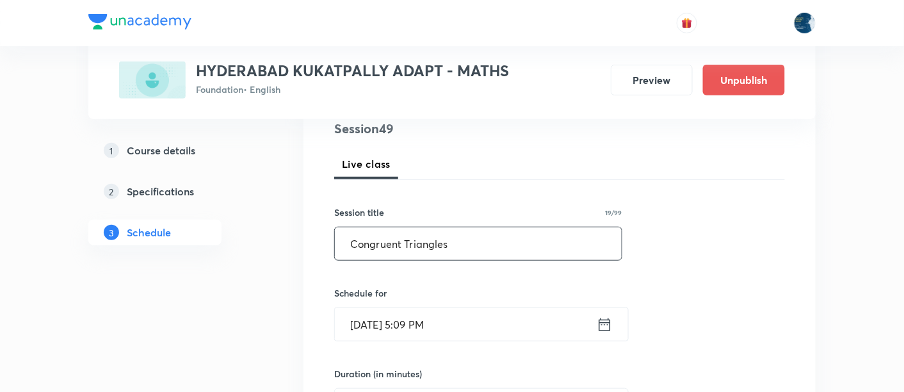
scroll to position [190, 0]
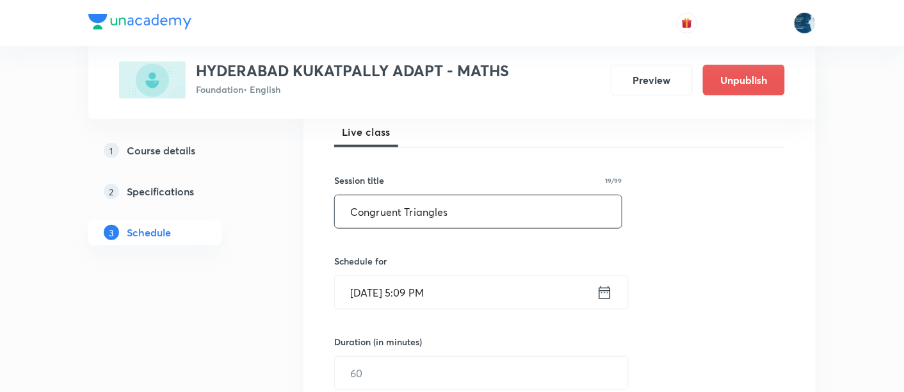
type input "Congruent Triangles"
click at [471, 284] on input "[DATE] 5:09 PM" at bounding box center [466, 292] width 262 height 33
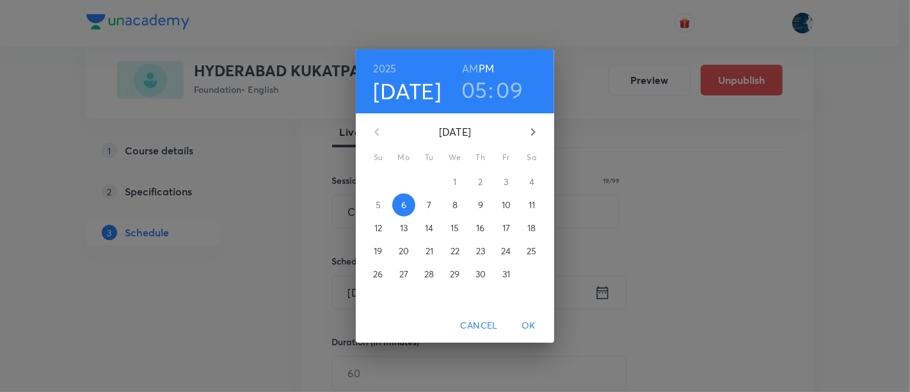
click at [480, 92] on h3 "05" at bounding box center [475, 89] width 26 height 27
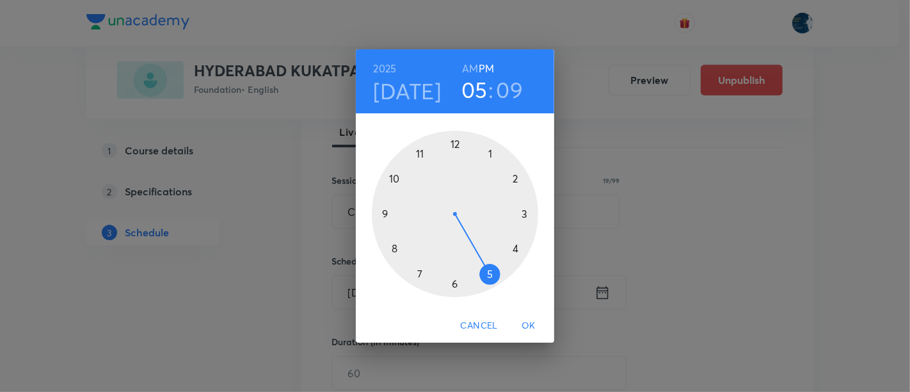
click at [421, 275] on div at bounding box center [455, 214] width 166 height 166
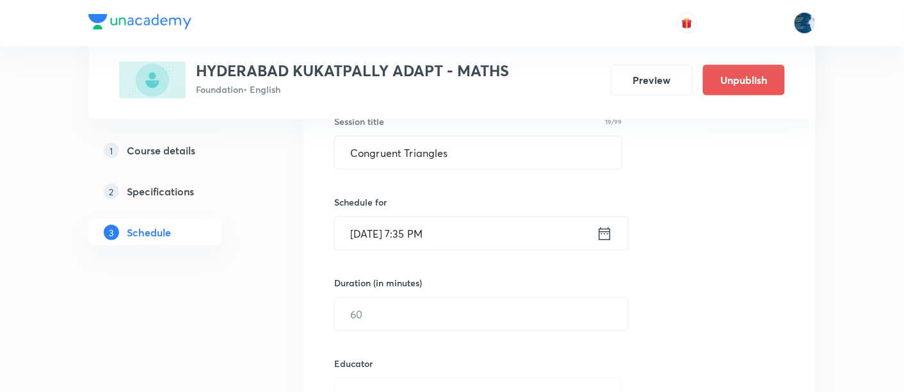
scroll to position [284, 0]
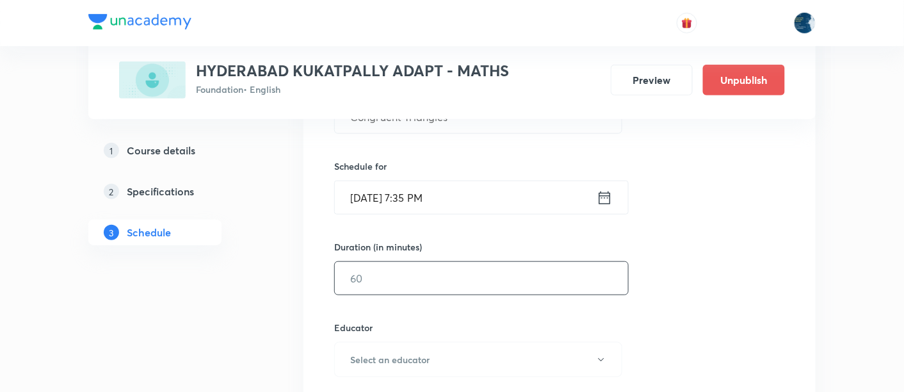
click at [392, 279] on input "text" at bounding box center [481, 278] width 293 height 33
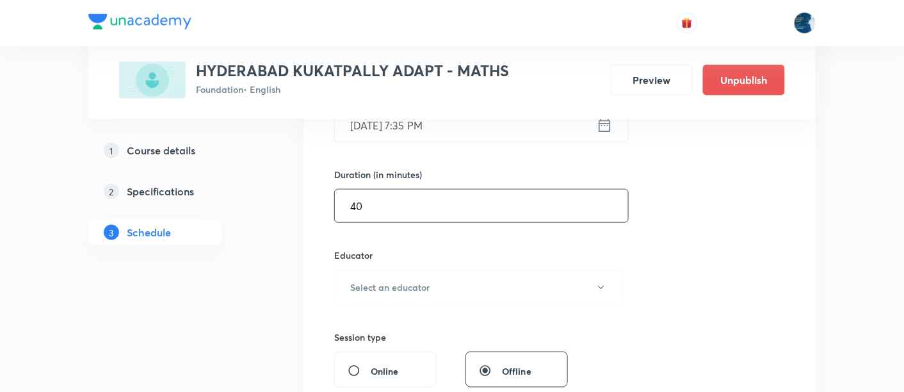
scroll to position [379, 0]
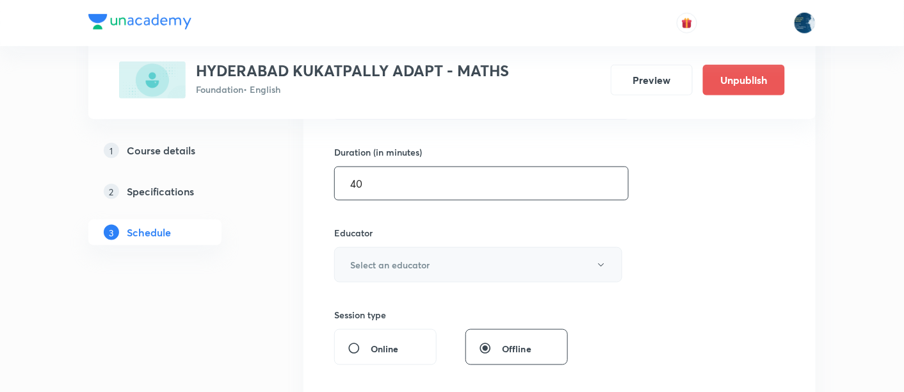
type input "40"
click at [396, 254] on button "Select an educator" at bounding box center [478, 264] width 288 height 35
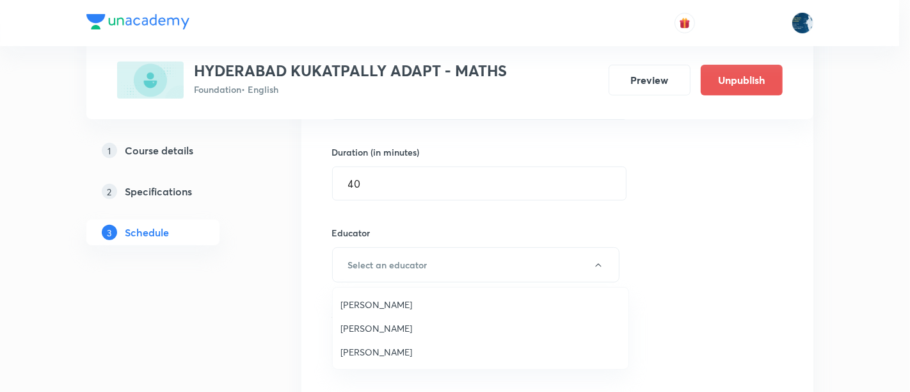
click at [381, 309] on span "[PERSON_NAME]" at bounding box center [481, 304] width 280 height 13
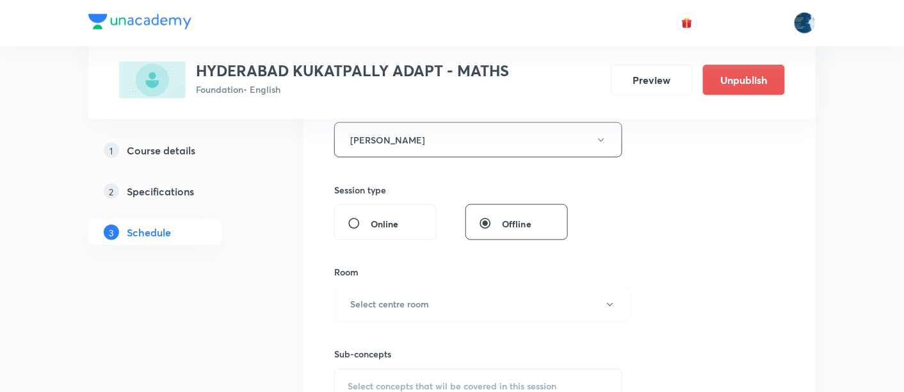
scroll to position [569, 0]
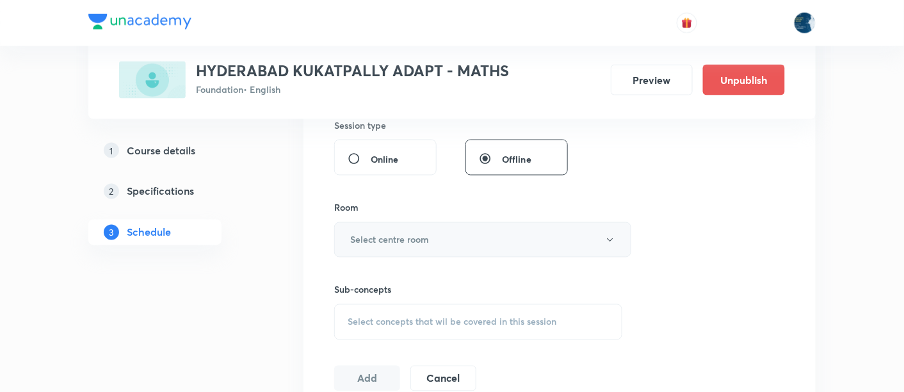
click at [397, 244] on h6 "Select centre room" at bounding box center [389, 239] width 79 height 13
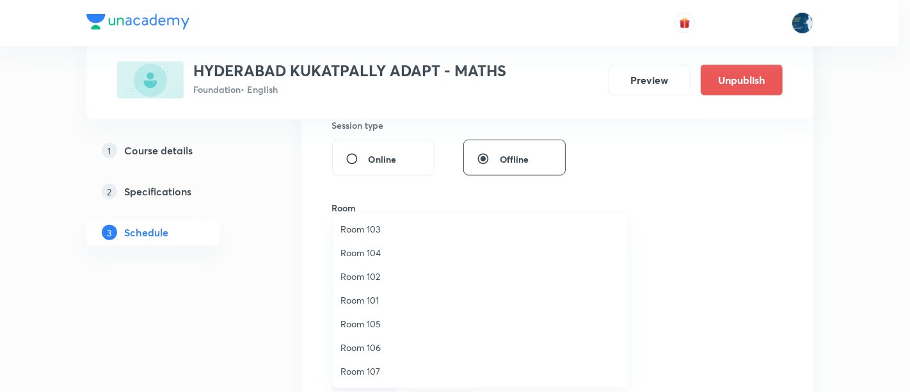
click at [362, 369] on span "Room 107" at bounding box center [481, 370] width 280 height 13
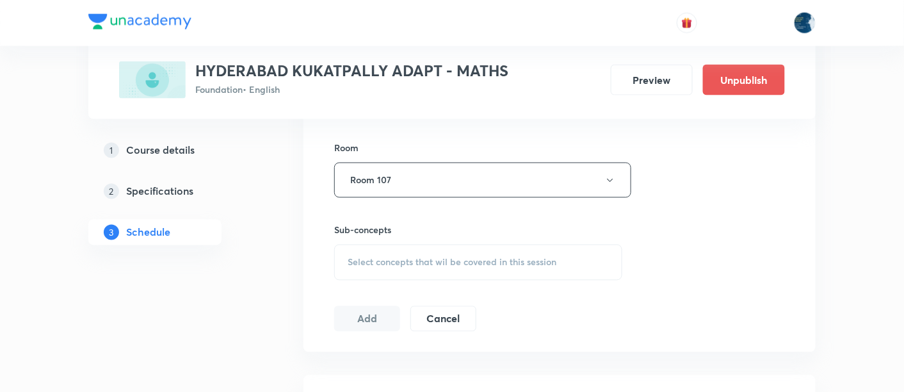
scroll to position [664, 0]
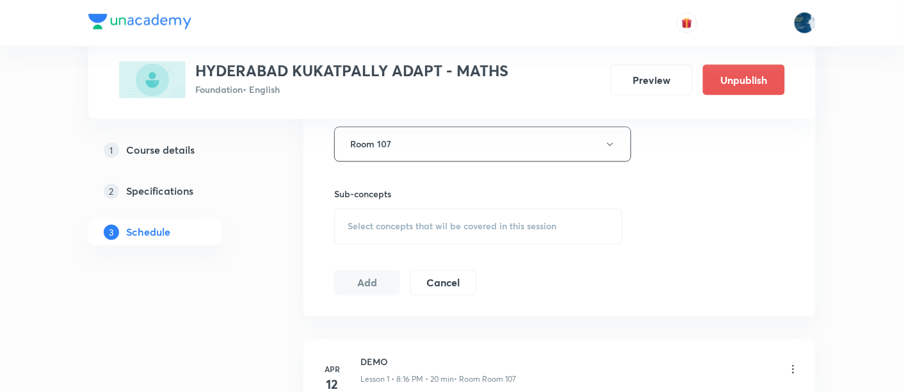
click at [353, 226] on span "Select concepts that wil be covered in this session" at bounding box center [452, 227] width 209 height 10
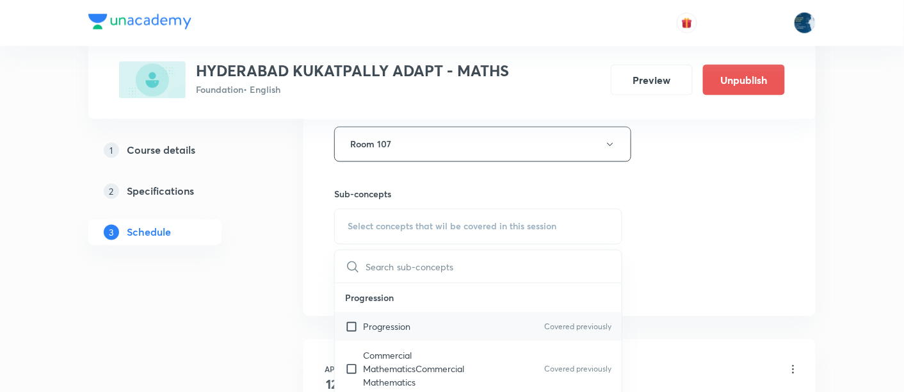
click at [408, 321] on p "Progression" at bounding box center [386, 326] width 47 height 13
checkbox input "true"
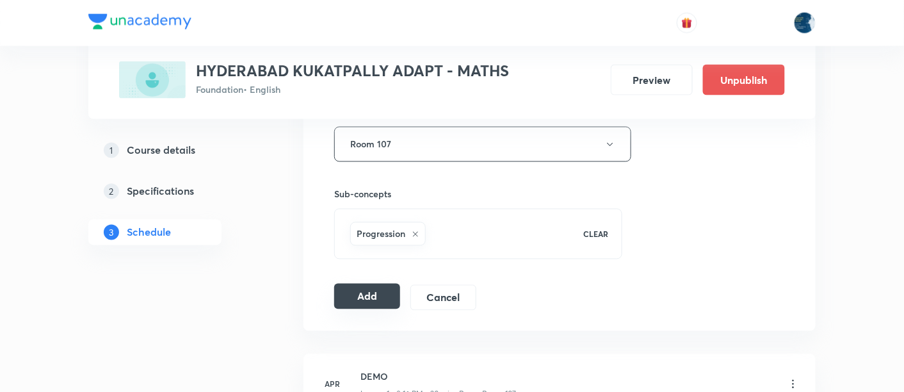
click at [374, 300] on button "Add" at bounding box center [367, 297] width 66 height 26
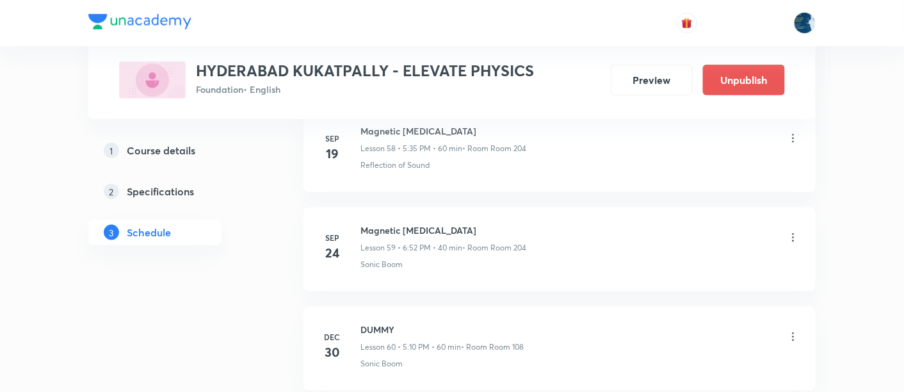
scroll to position [6470, 0]
click at [375, 223] on h6 "Magnetic [MEDICAL_DATA]" at bounding box center [443, 229] width 166 height 13
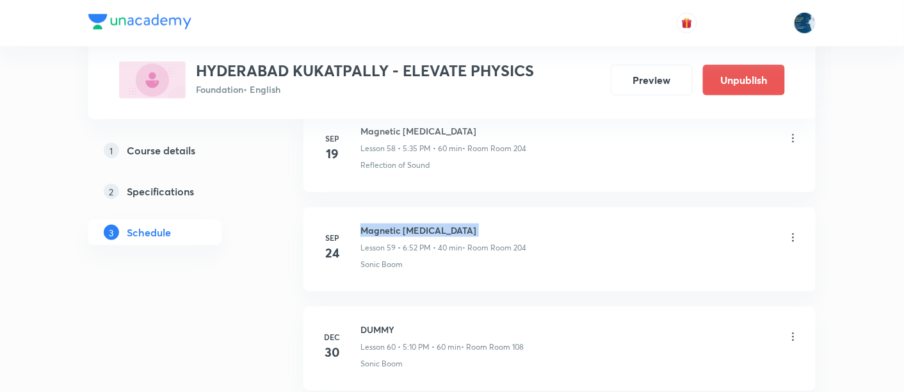
click at [375, 223] on h6 "Magnetic [MEDICAL_DATA]" at bounding box center [443, 229] width 166 height 13
copy h6 "Magnetic [MEDICAL_DATA]"
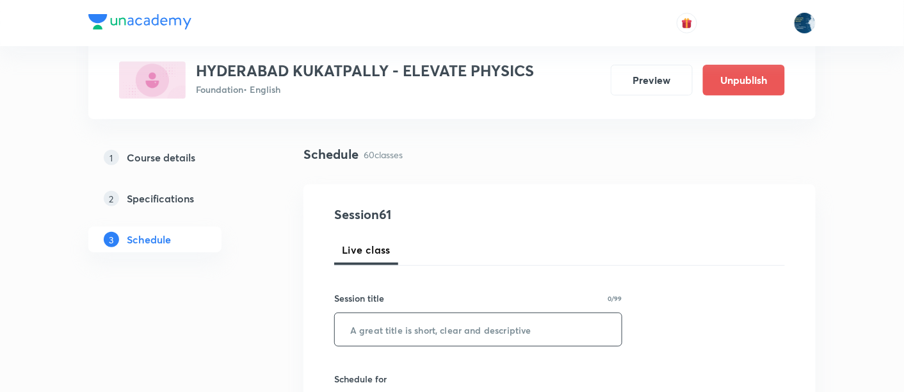
scroll to position [95, 0]
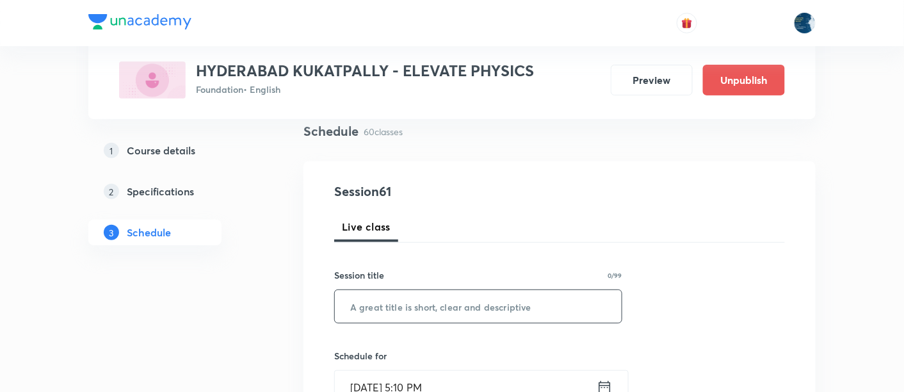
click at [393, 311] on input "text" at bounding box center [478, 306] width 287 height 33
paste input "Magnetic [MEDICAL_DATA]"
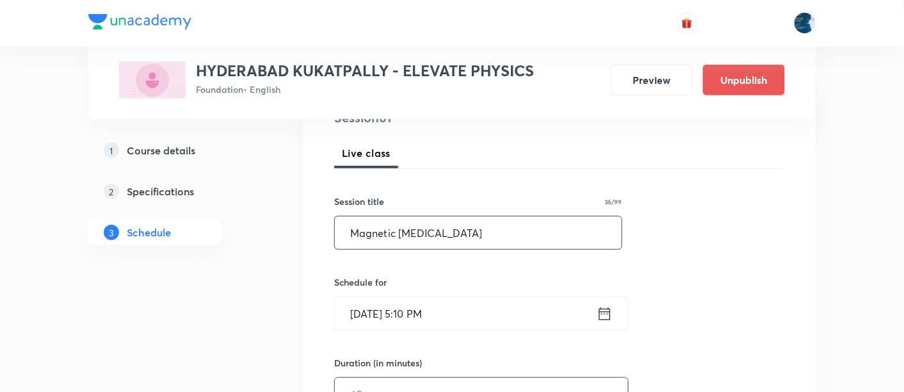
scroll to position [284, 0]
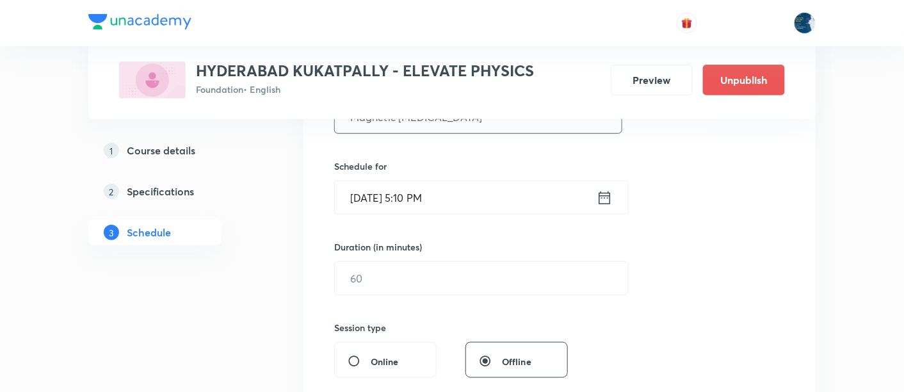
type input "Magnetic [MEDICAL_DATA]"
click at [473, 201] on input "[DATE] 5:10 PM" at bounding box center [466, 197] width 262 height 33
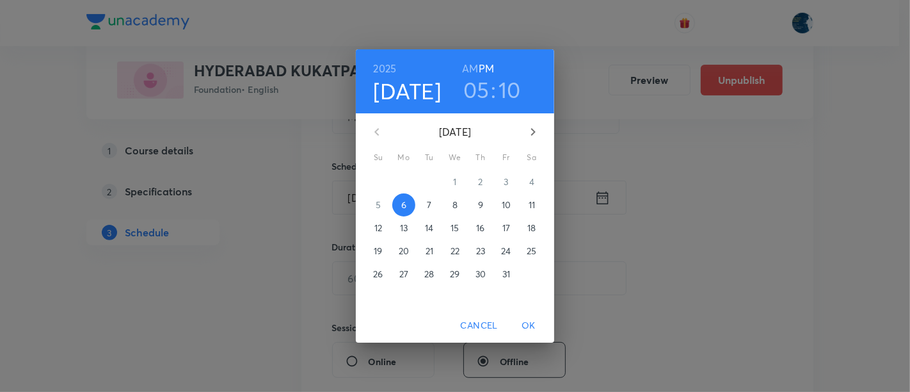
click at [475, 92] on h3 "05" at bounding box center [477, 89] width 26 height 27
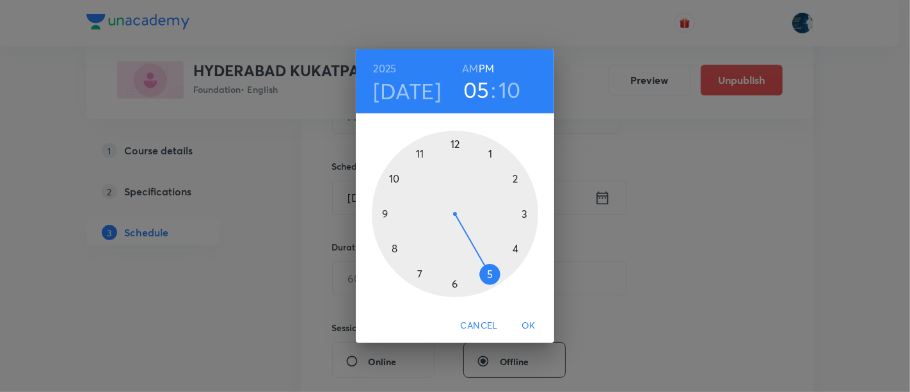
click at [421, 272] on div at bounding box center [455, 214] width 166 height 166
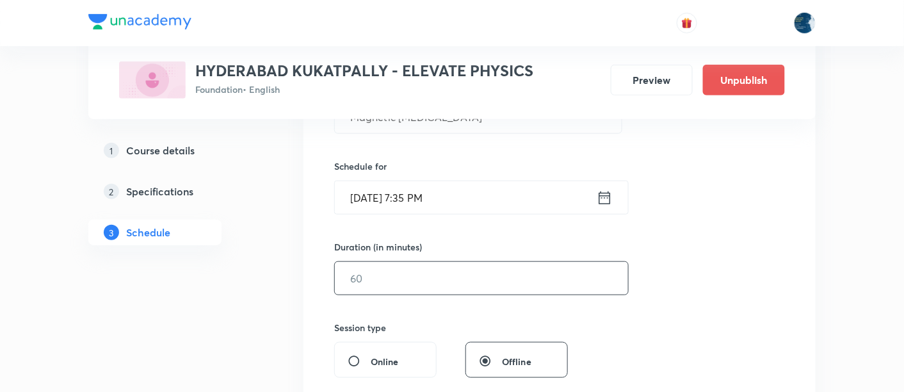
click at [384, 279] on input "text" at bounding box center [481, 278] width 293 height 33
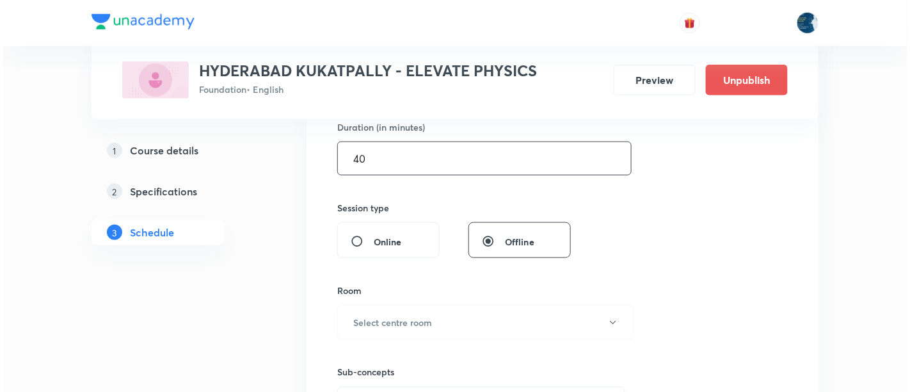
scroll to position [474, 0]
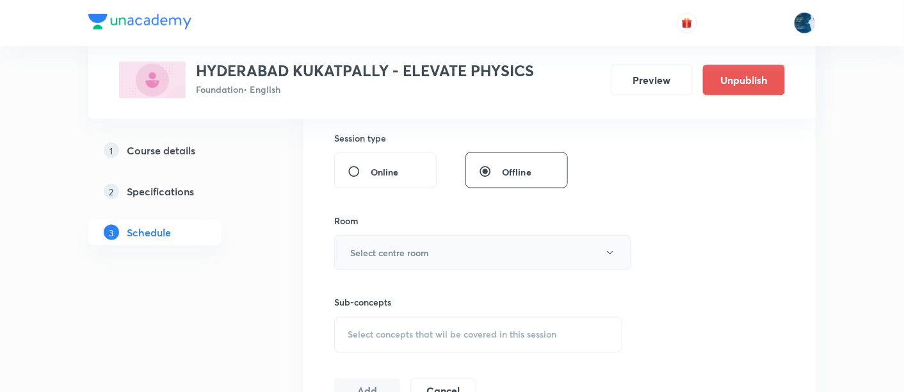
type input "40"
click at [416, 254] on h6 "Select centre room" at bounding box center [389, 252] width 79 height 13
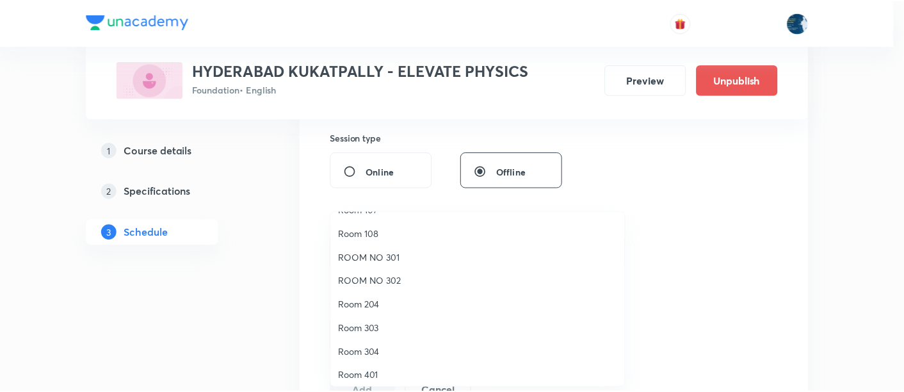
scroll to position [95, 0]
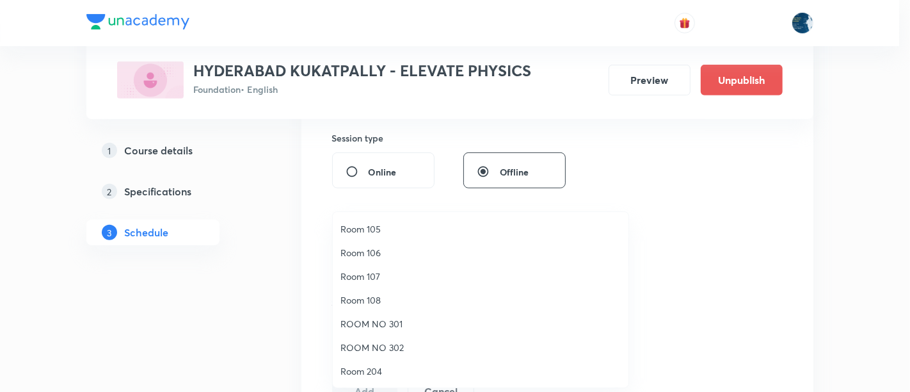
click at [375, 296] on span "Room 108" at bounding box center [481, 299] width 280 height 13
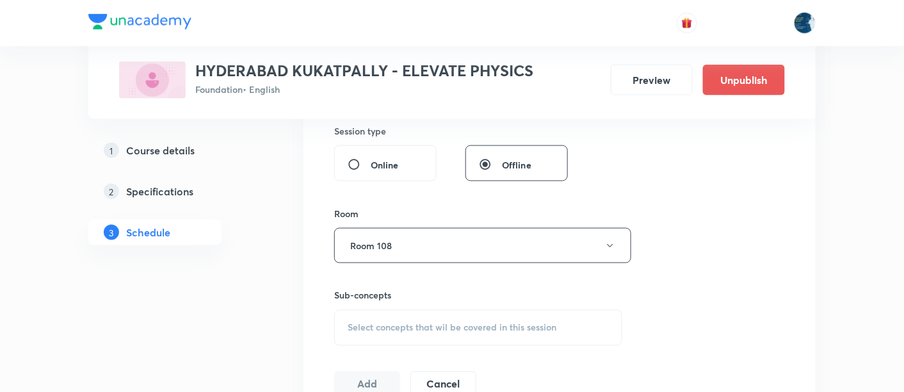
scroll to position [569, 0]
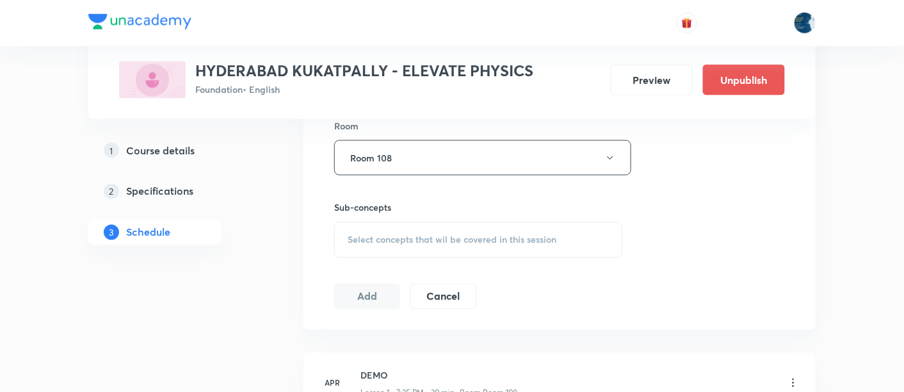
click at [348, 239] on span "Select concepts that wil be covered in this session" at bounding box center [452, 240] width 209 height 10
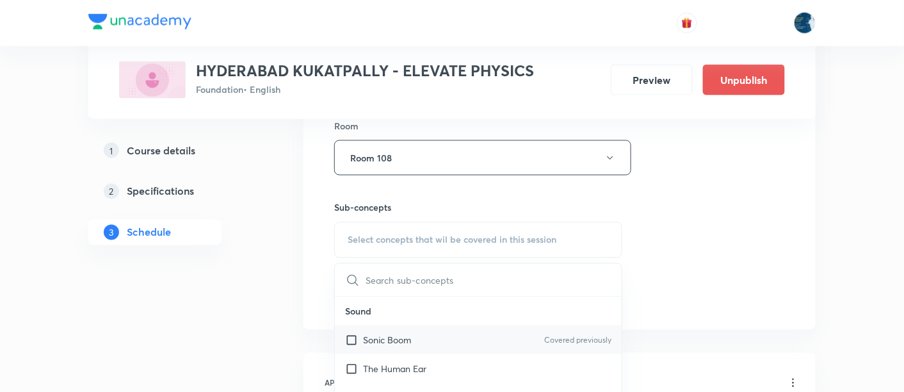
click at [396, 329] on div "Sonic Boom Covered previously" at bounding box center [478, 340] width 287 height 29
checkbox input "true"
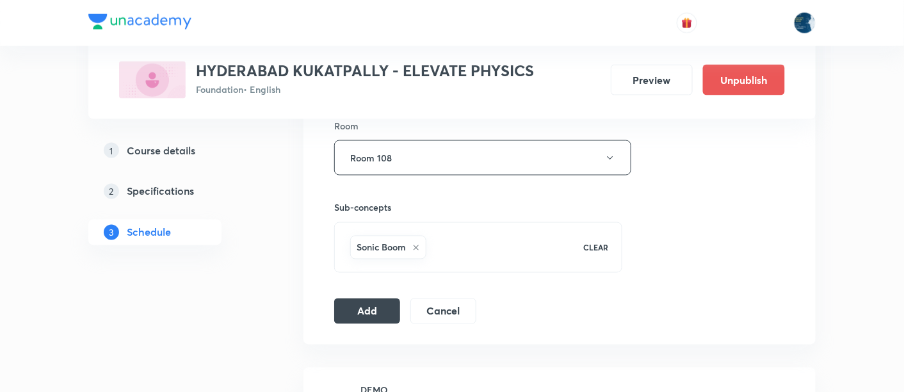
click at [366, 321] on div "Session 61 Live class Session title 36/99 Magnetic effects of electric current …" at bounding box center [559, 16] width 512 height 657
click at [365, 308] on button "Add" at bounding box center [367, 310] width 66 height 26
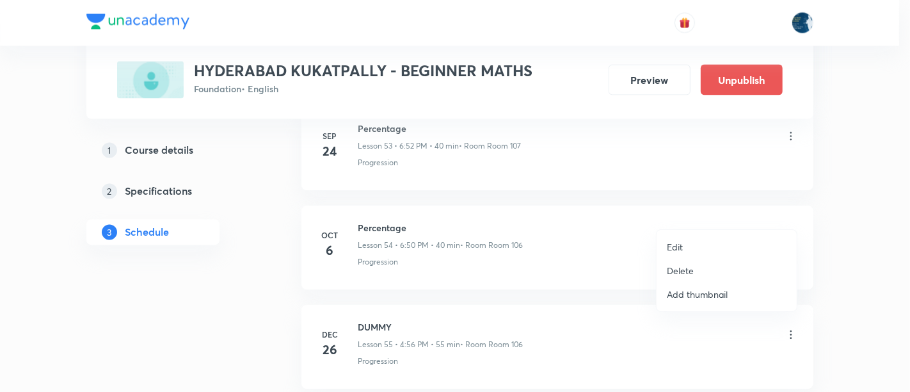
click at [717, 240] on li "Edit" at bounding box center [727, 247] width 140 height 24
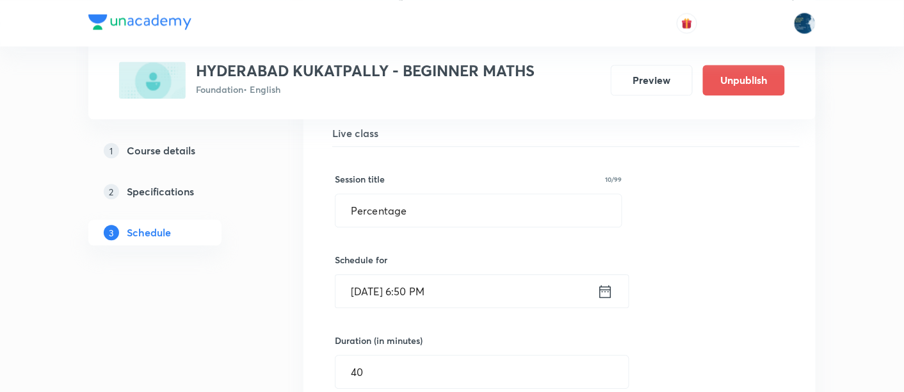
scroll to position [5391, 0]
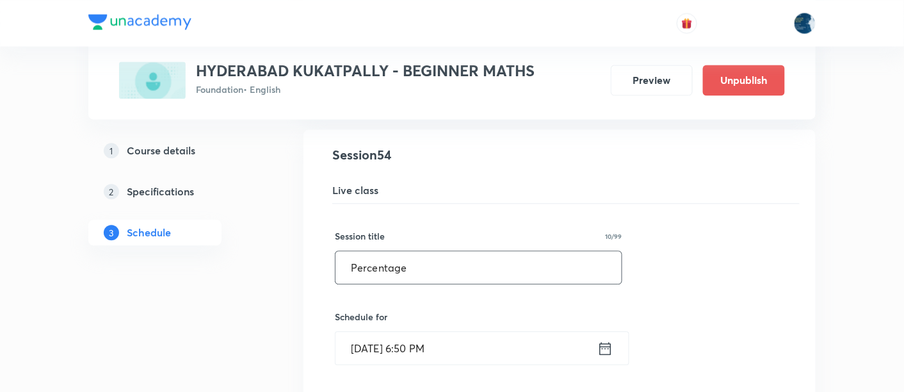
click at [397, 251] on input "Percentage" at bounding box center [478, 267] width 286 height 33
paste input "and it’s application"
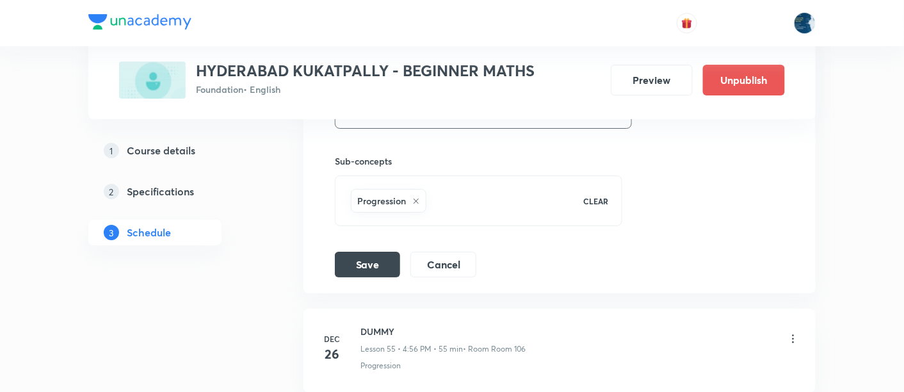
scroll to position [5961, 0]
type input "Percentage and it’s application"
click at [388, 247] on button "Save" at bounding box center [367, 260] width 65 height 26
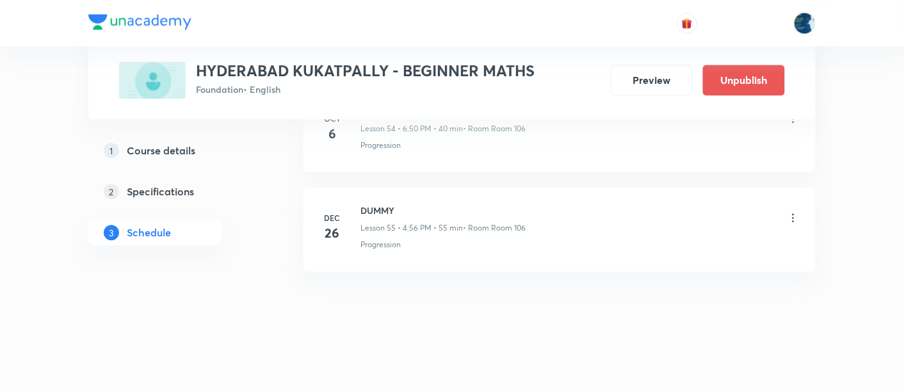
scroll to position [5484, 0]
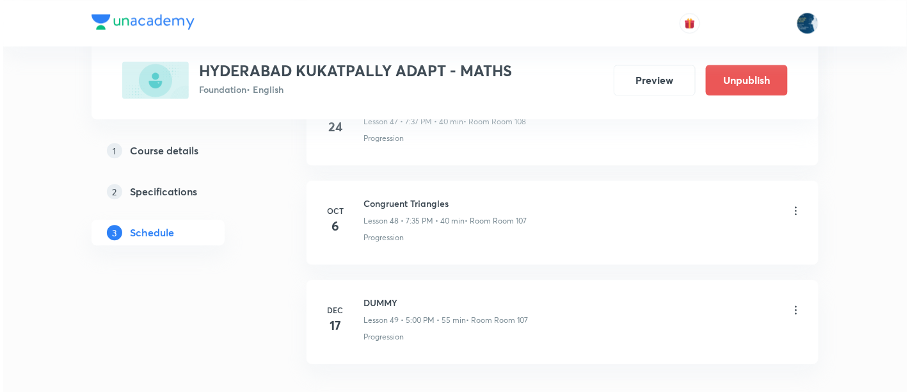
scroll to position [5464, 0]
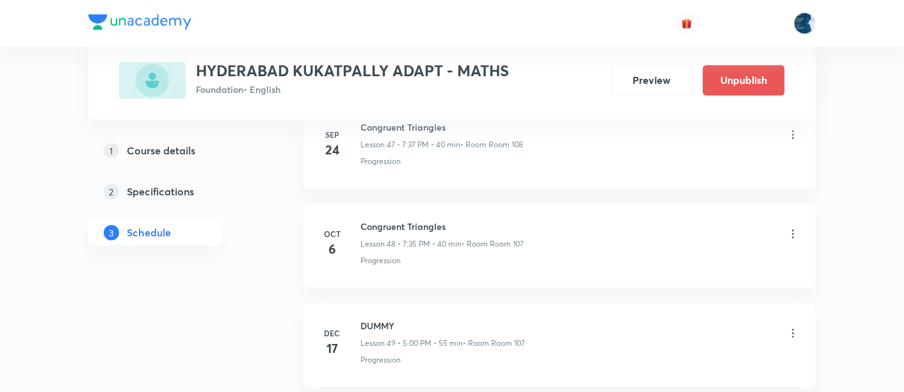
click at [793, 227] on icon at bounding box center [793, 233] width 13 height 13
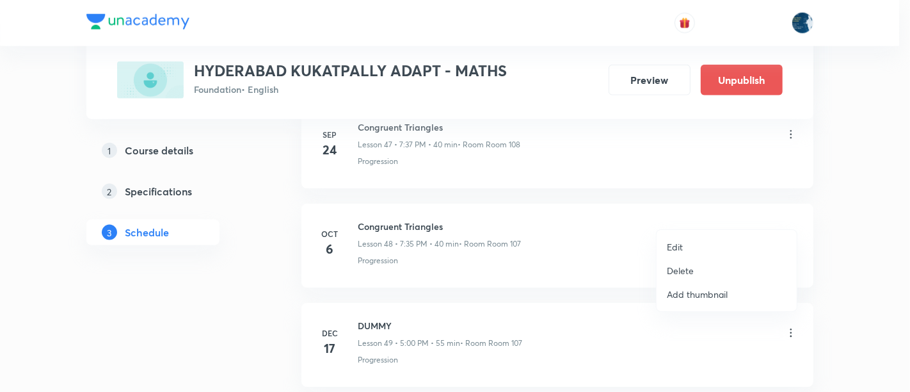
click at [682, 244] on p "Edit" at bounding box center [675, 246] width 16 height 13
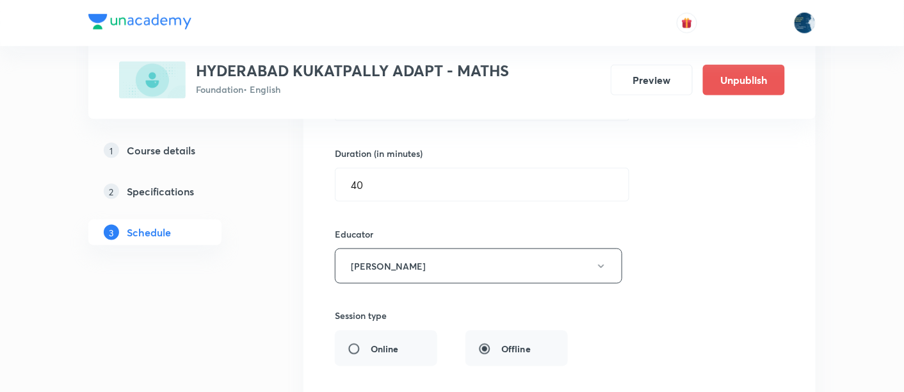
scroll to position [4988, 0]
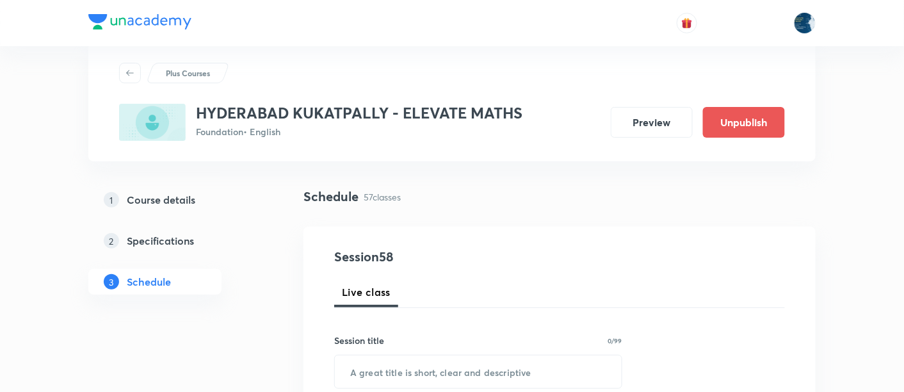
scroll to position [95, 0]
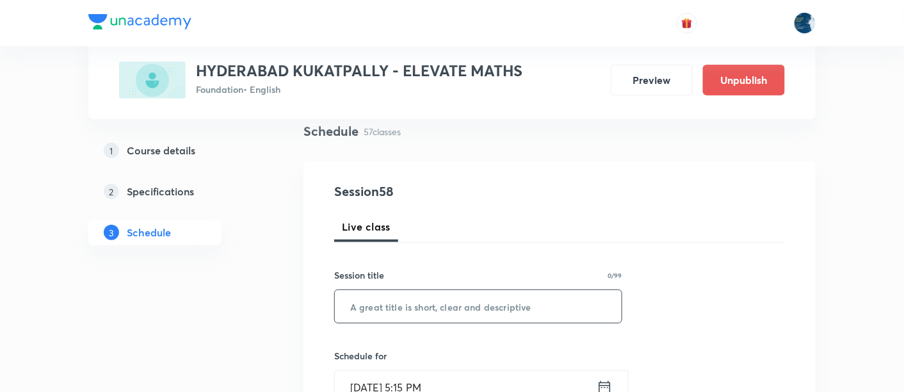
click at [423, 305] on input "text" at bounding box center [478, 306] width 287 height 33
paste input "problem on triangles"
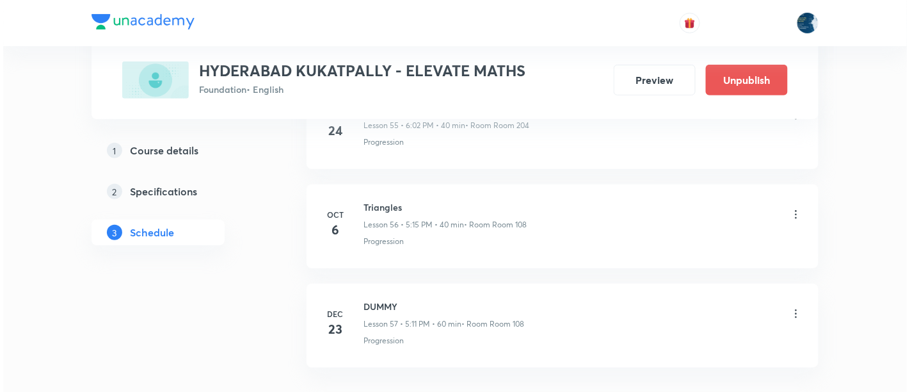
scroll to position [6255, 0]
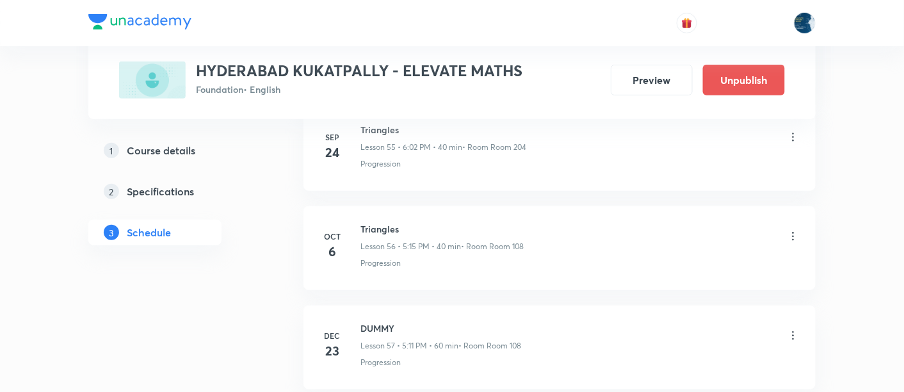
type input "problem on triangles"
click at [789, 230] on icon at bounding box center [793, 236] width 13 height 13
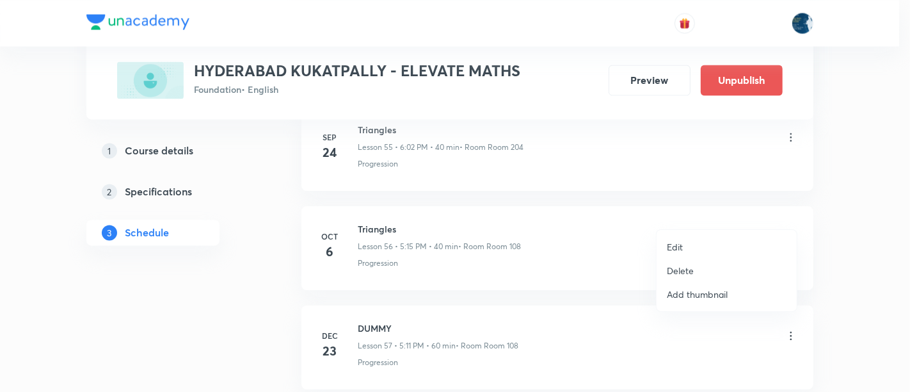
click at [699, 240] on li "Edit" at bounding box center [727, 247] width 140 height 24
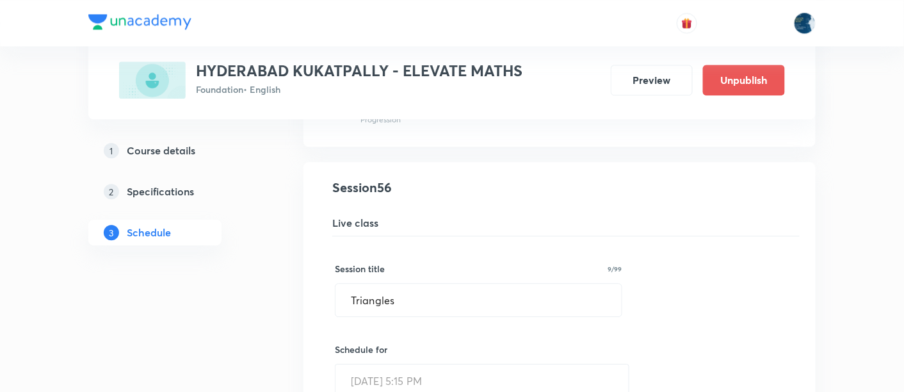
scroll to position [5589, 0]
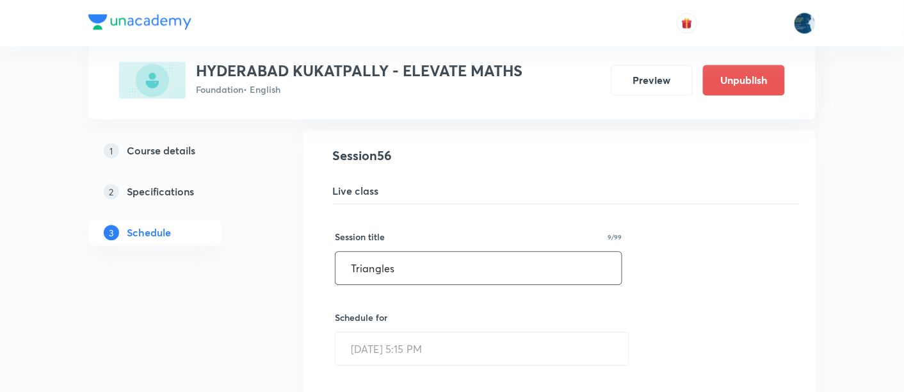
click at [410, 252] on input "Triangles" at bounding box center [478, 268] width 286 height 33
paste input "problem on t"
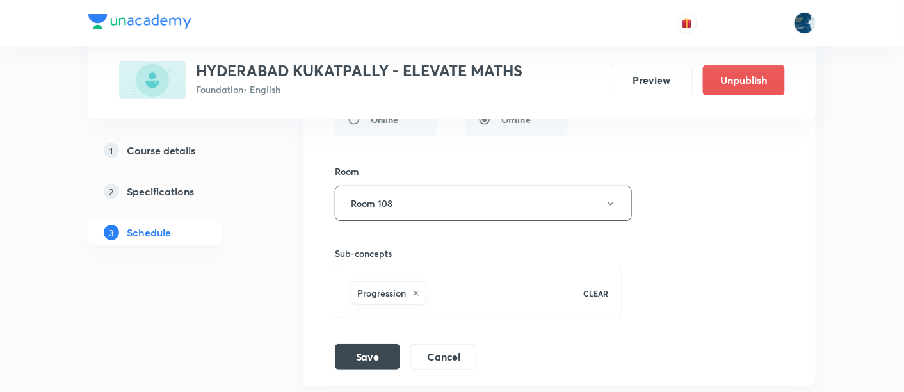
scroll to position [6158, 0]
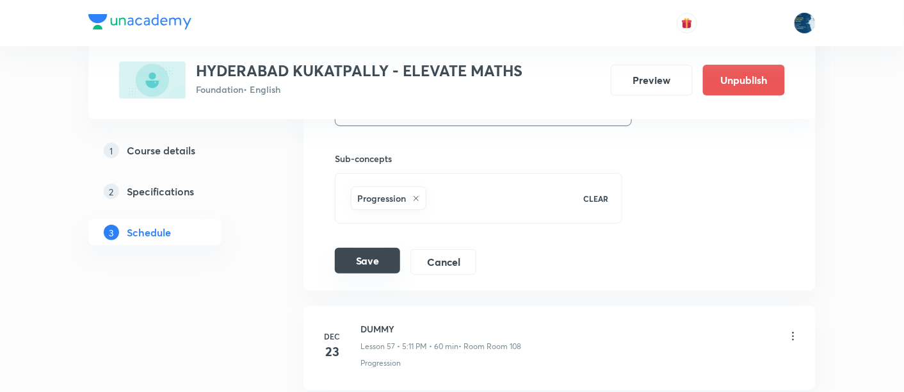
type input "problem on triangles"
click at [374, 248] on button "Save" at bounding box center [367, 261] width 65 height 26
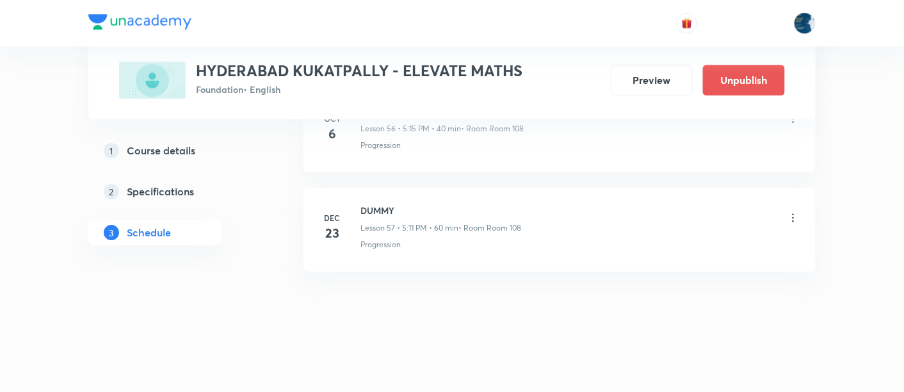
scroll to position [5681, 0]
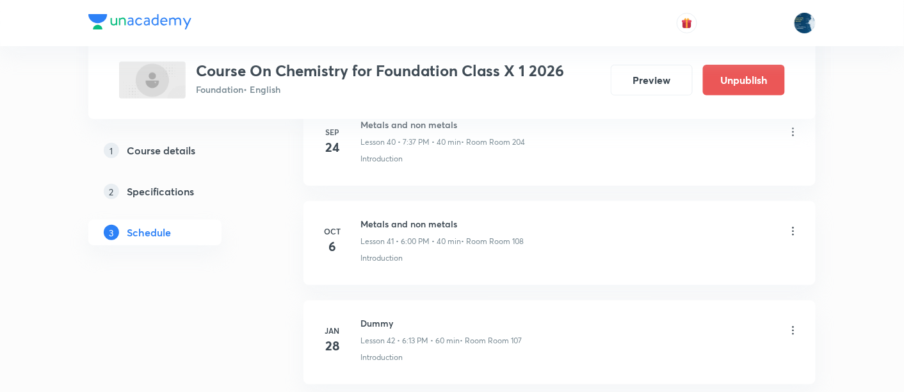
click at [795, 225] on icon at bounding box center [793, 231] width 13 height 13
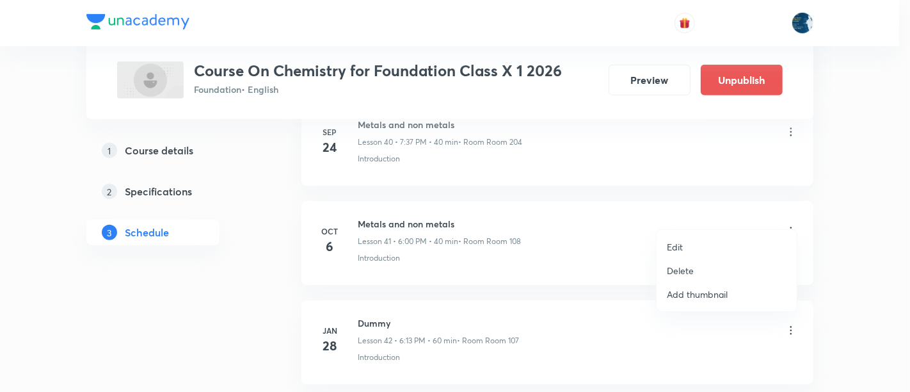
click at [675, 268] on p "Delete" at bounding box center [680, 270] width 27 height 13
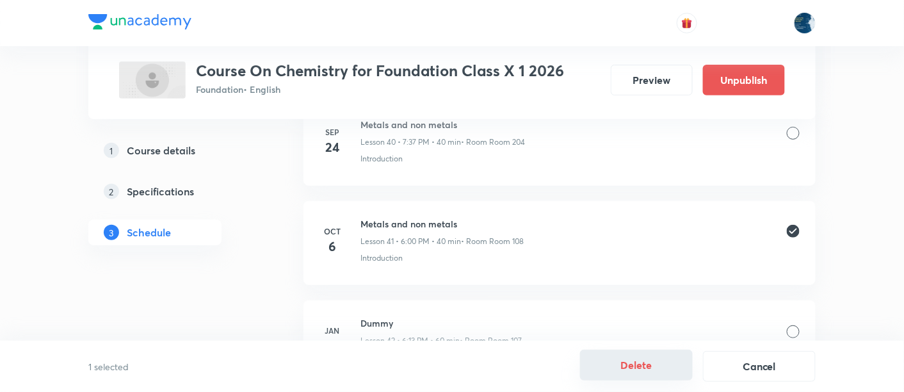
click at [656, 359] on button "Delete" at bounding box center [636, 365] width 113 height 31
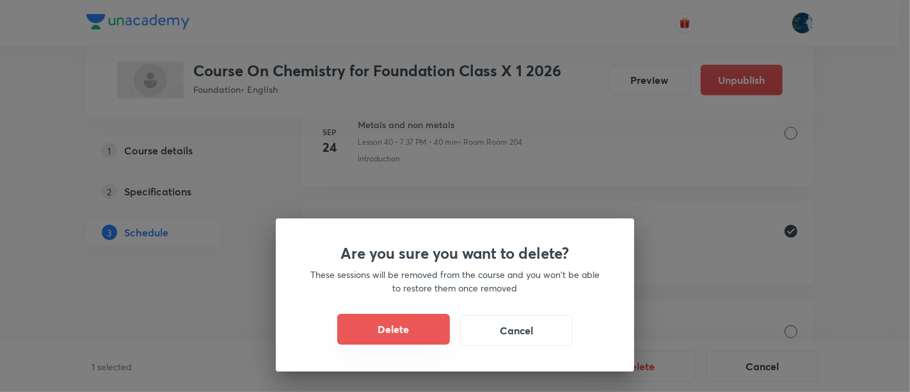
click at [439, 323] on button "Delete" at bounding box center [393, 329] width 113 height 31
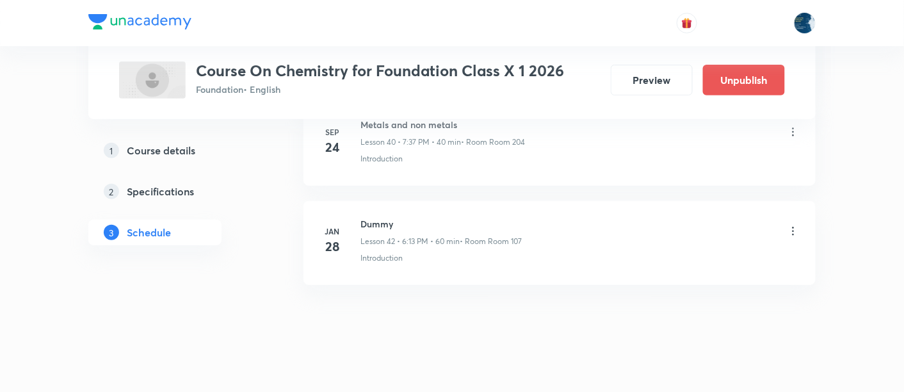
scroll to position [4687, 0]
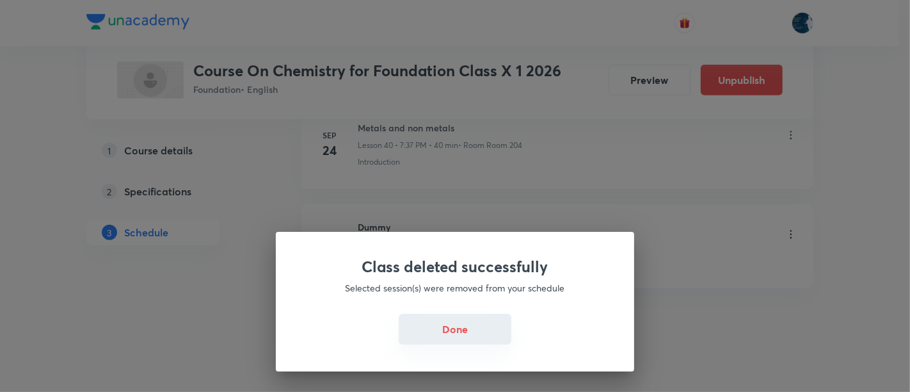
click at [464, 322] on button "Done" at bounding box center [455, 329] width 113 height 31
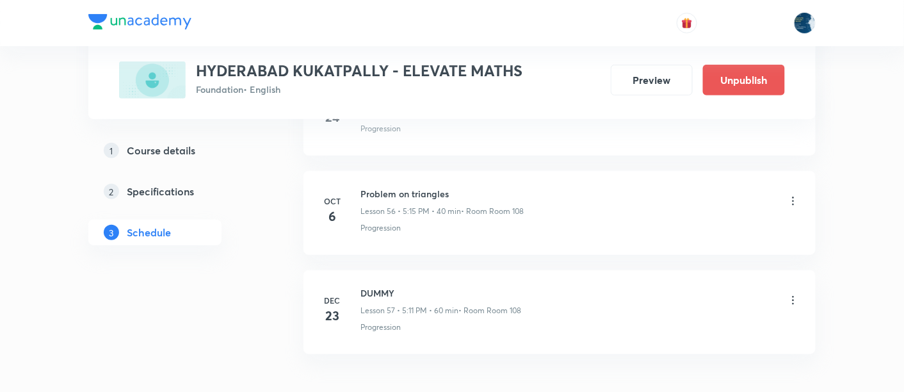
scroll to position [6255, 0]
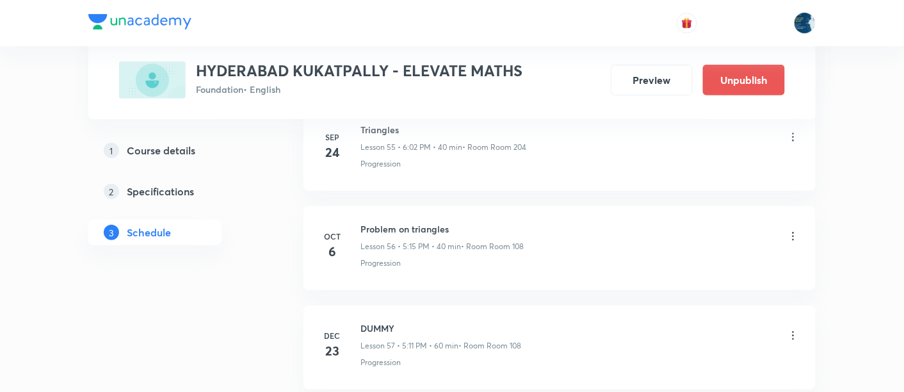
click at [805, 209] on li "[DATE] Problem on triangles Lesson 56 • 5:15 PM • 40 min • Room Room 108 Progre…" at bounding box center [559, 248] width 512 height 84
click at [797, 230] on icon at bounding box center [793, 236] width 13 height 13
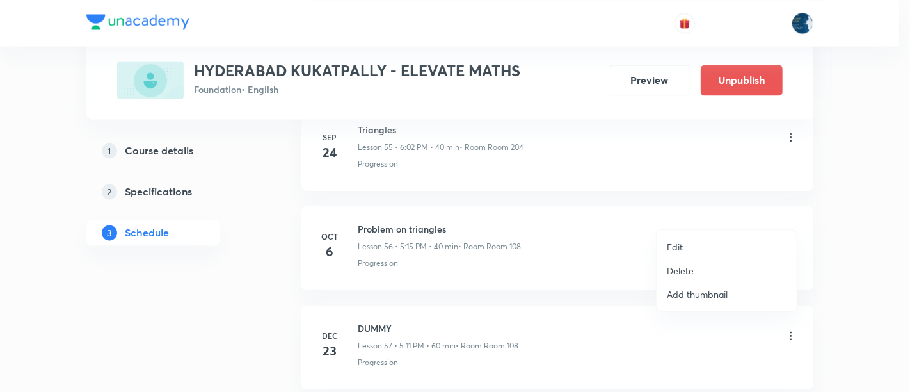
click at [682, 264] on p "Delete" at bounding box center [680, 270] width 27 height 13
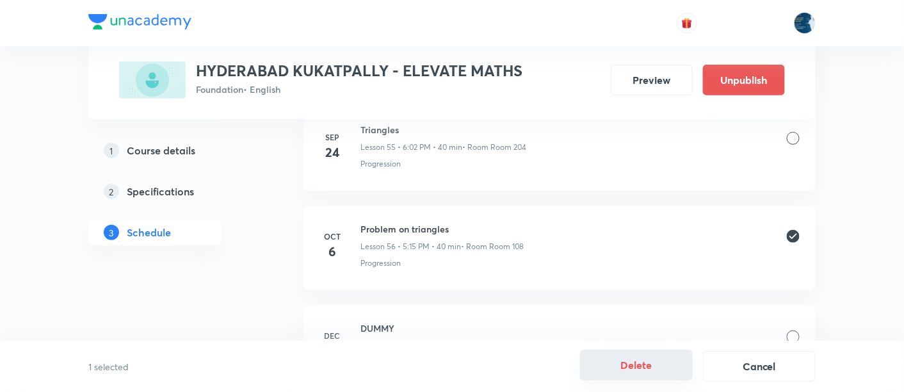
click at [640, 366] on button "Delete" at bounding box center [636, 365] width 113 height 31
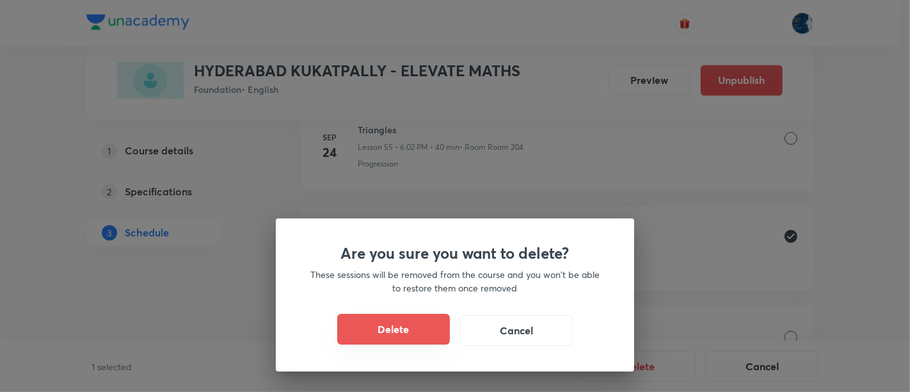
click at [430, 335] on button "Delete" at bounding box center [393, 329] width 113 height 31
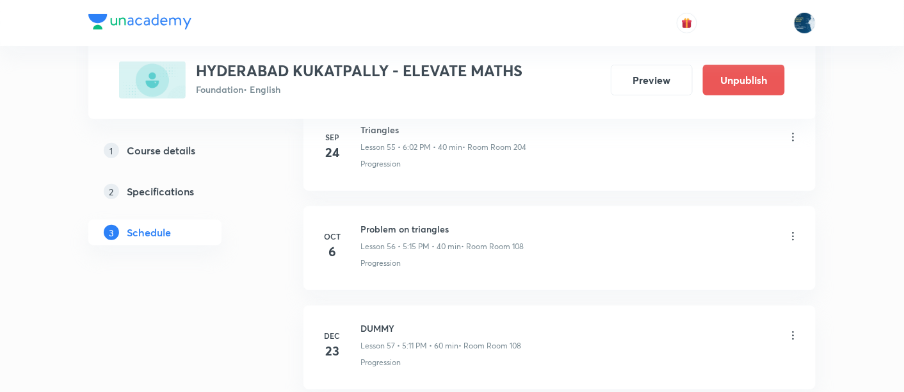
click at [382, 222] on h6 "Problem on triangles" at bounding box center [441, 228] width 163 height 13
copy h6 "Problem on triangles"
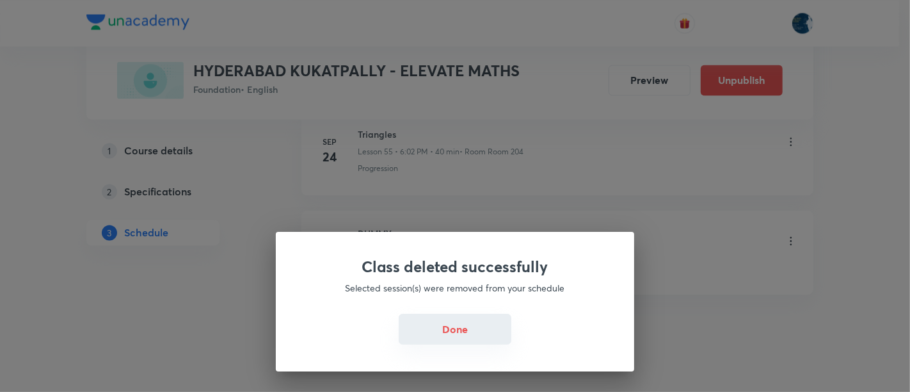
click at [442, 328] on button "Done" at bounding box center [455, 329] width 113 height 31
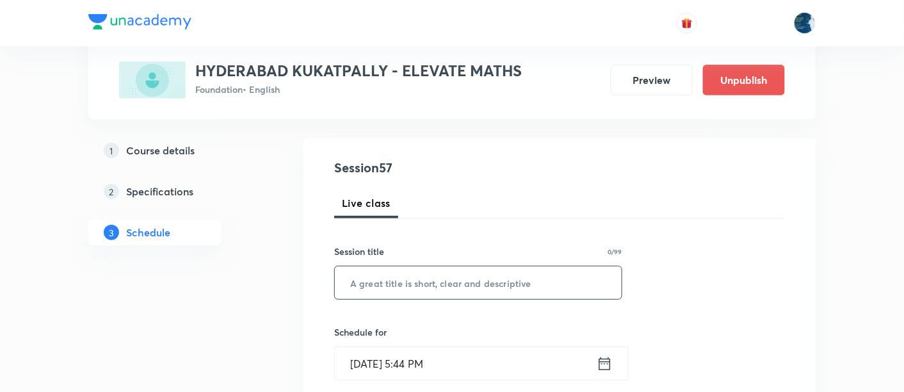
scroll to position [190, 0]
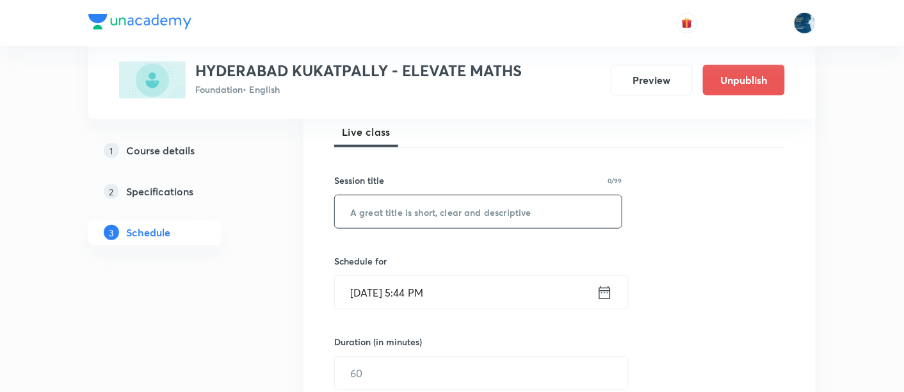
click at [430, 204] on input "text" at bounding box center [478, 211] width 287 height 33
paste input "Problem on triangles"
type input "Problem on triangles"
click at [478, 284] on input "Oct 6, 2025, 5:44 PM" at bounding box center [466, 292] width 262 height 33
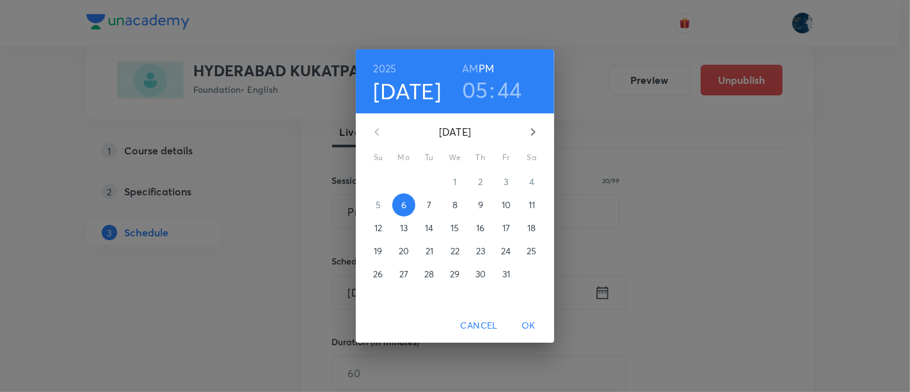
click at [480, 86] on h3 "05" at bounding box center [475, 89] width 26 height 27
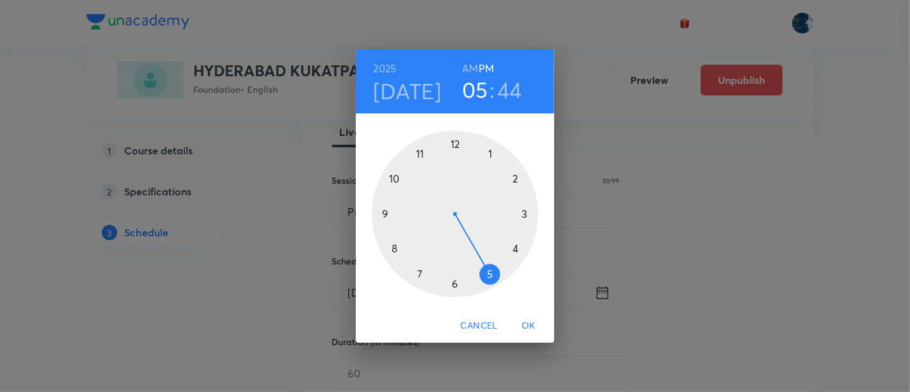
click at [453, 280] on div at bounding box center [455, 214] width 166 height 166
click at [453, 141] on div at bounding box center [455, 214] width 166 height 166
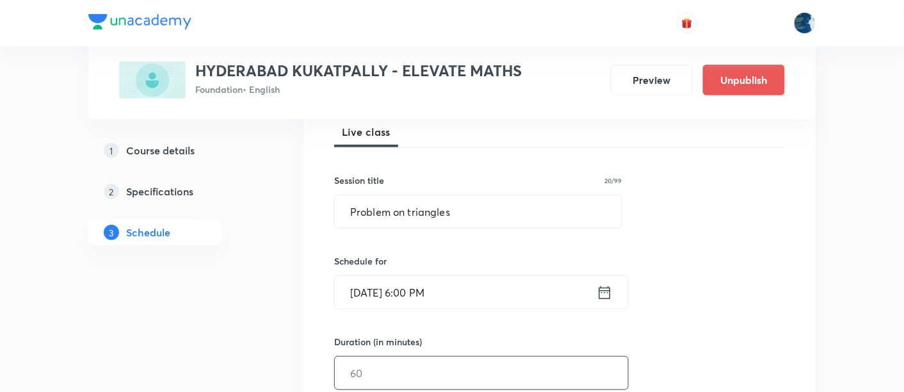
click at [364, 374] on input "text" at bounding box center [481, 373] width 293 height 33
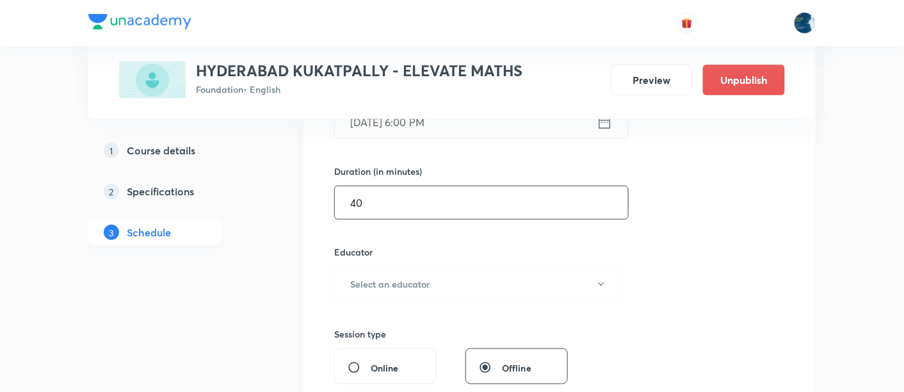
scroll to position [379, 0]
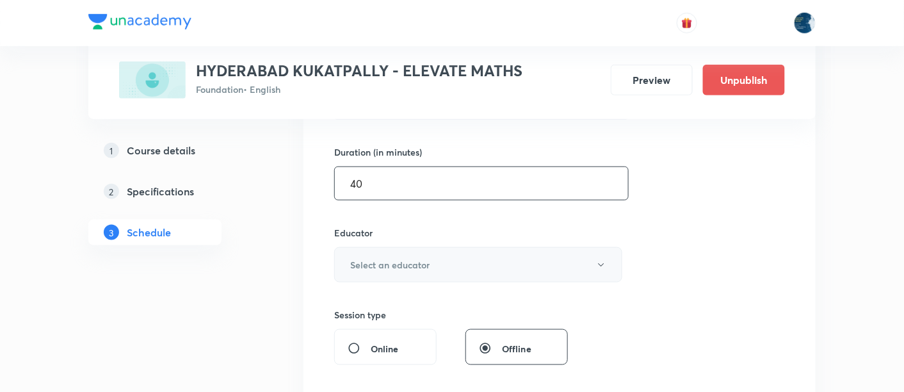
type input "40"
click at [397, 262] on h6 "Select an educator" at bounding box center [389, 264] width 79 height 13
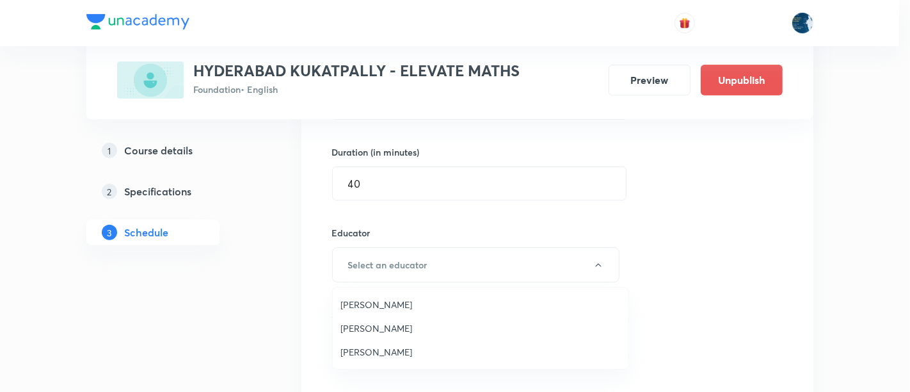
click at [389, 298] on span "Laxmipriya Sahu" at bounding box center [481, 304] width 280 height 13
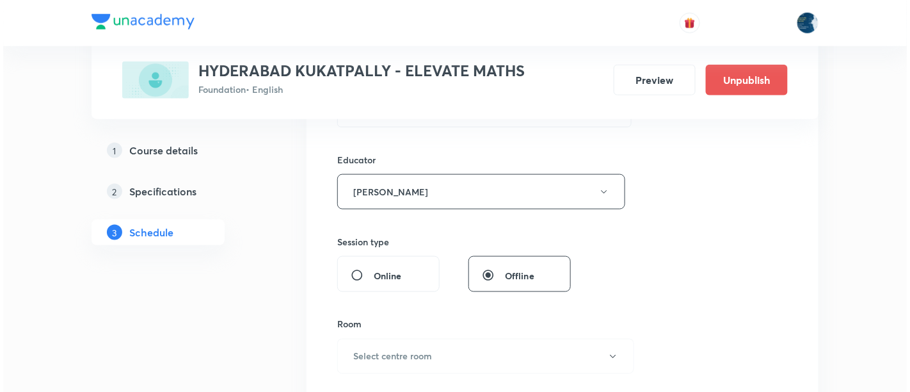
scroll to position [474, 0]
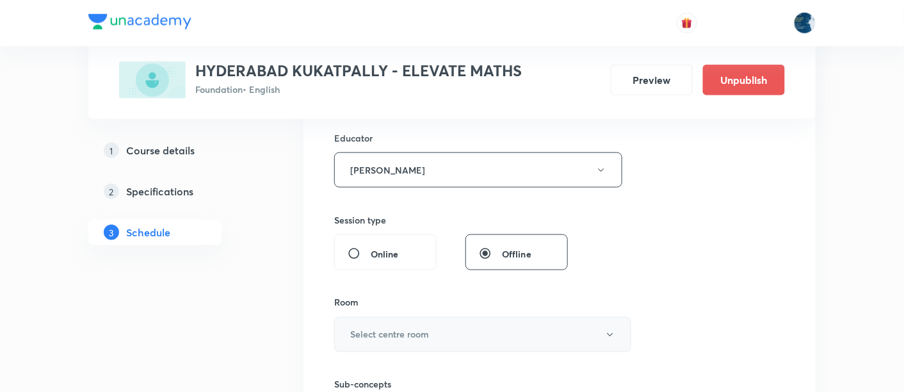
click at [405, 328] on h6 "Select centre room" at bounding box center [389, 334] width 79 height 13
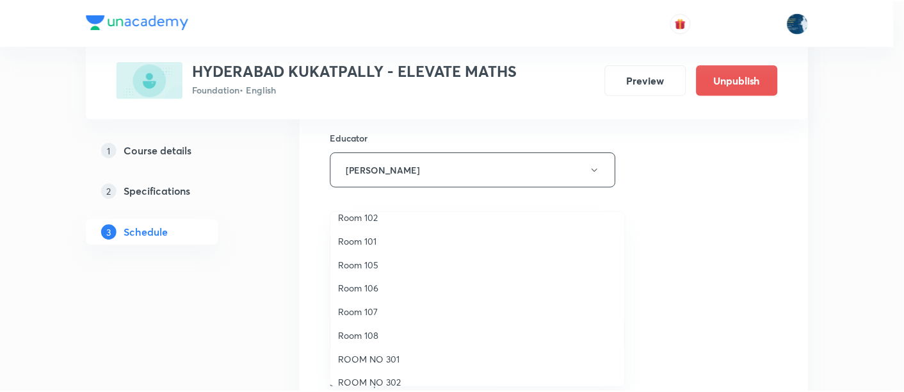
scroll to position [95, 0]
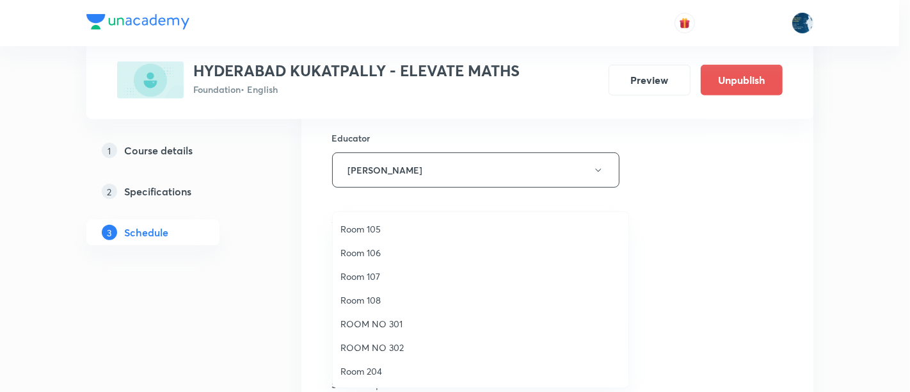
click at [376, 304] on span "Room 108" at bounding box center [481, 299] width 280 height 13
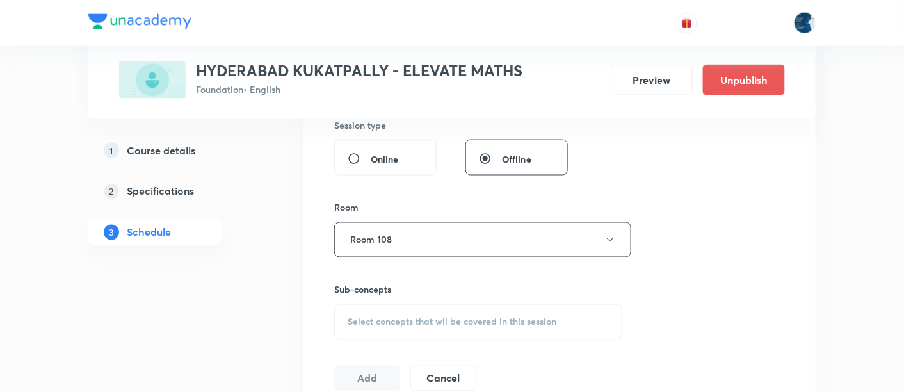
click at [348, 319] on span "Select concepts that wil be covered in this session" at bounding box center [452, 322] width 209 height 10
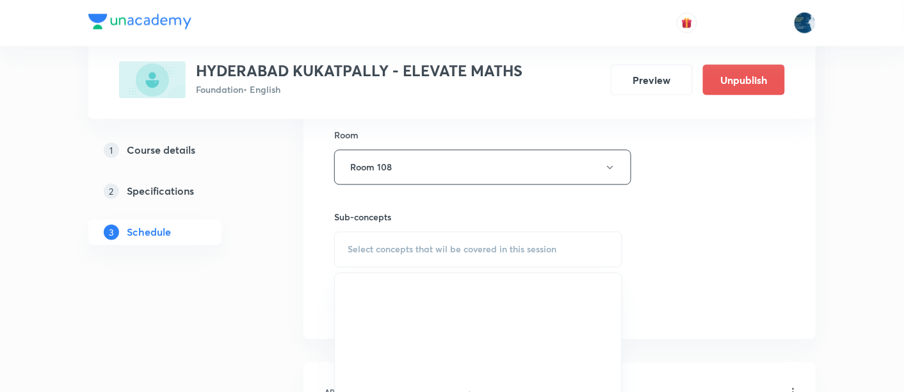
scroll to position [664, 0]
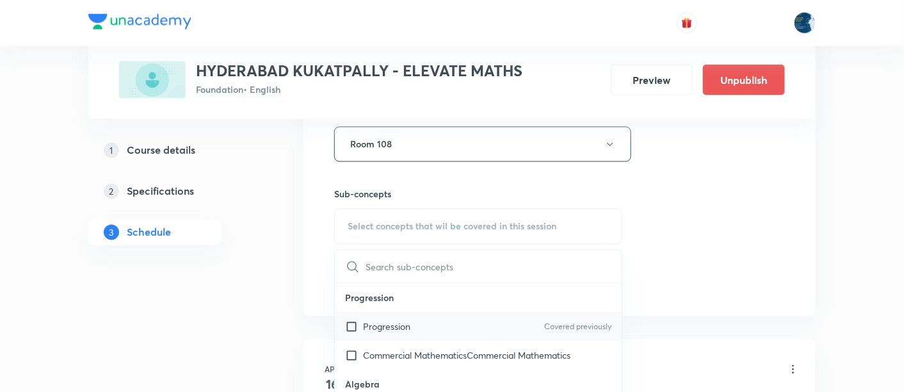
drag, startPoint x: 407, startPoint y: 327, endPoint x: 508, endPoint y: 291, distance: 107.3
click at [407, 327] on p "Progression" at bounding box center [386, 326] width 47 height 13
checkbox input "true"
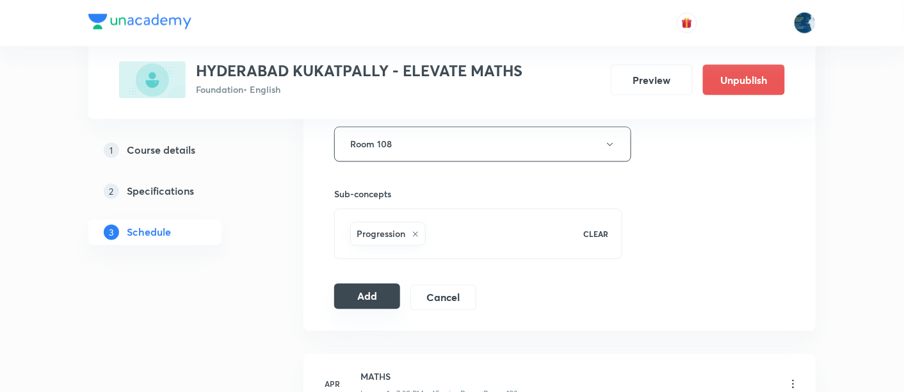
click at [375, 298] on button "Add" at bounding box center [367, 297] width 66 height 26
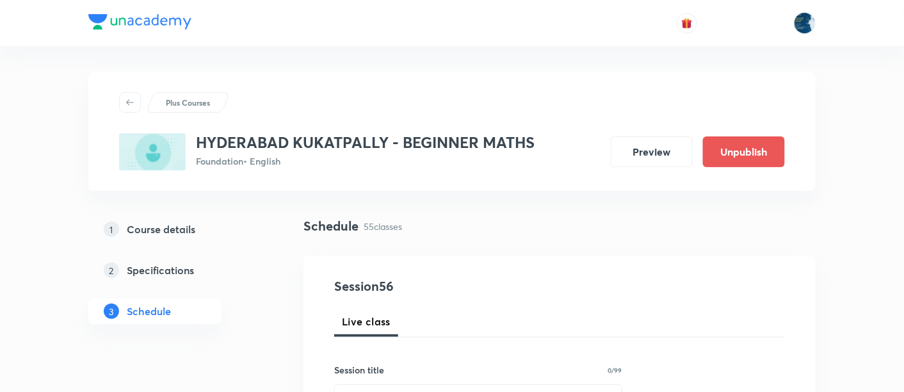
scroll to position [6152, 0]
